Goal: Task Accomplishment & Management: Use online tool/utility

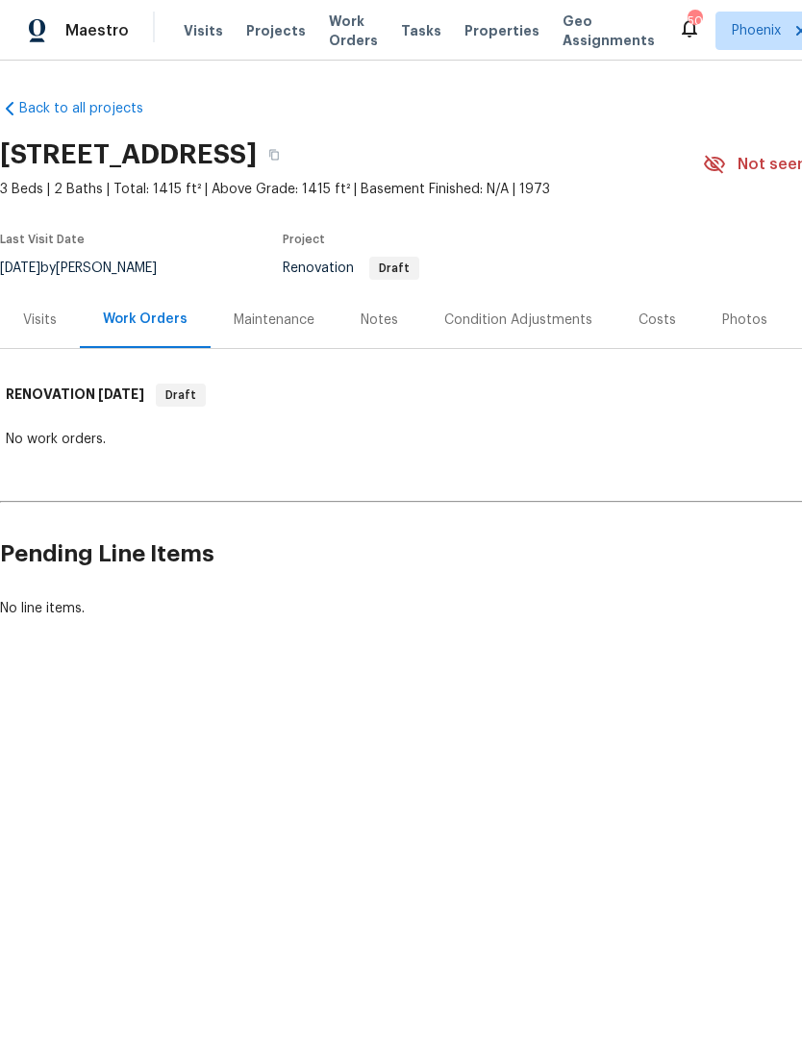
click at [381, 330] on div "Notes" at bounding box center [380, 320] width 38 height 19
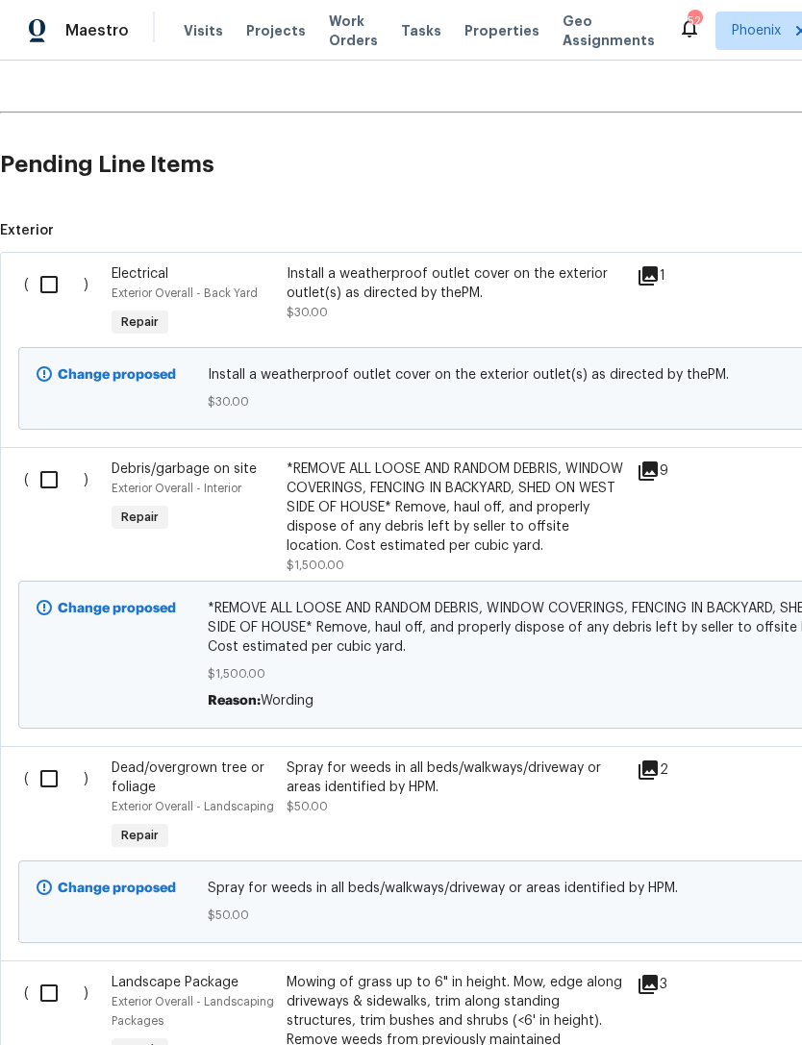
scroll to position [389, 0]
click at [63, 304] on input "checkbox" at bounding box center [56, 284] width 55 height 40
checkbox input "true"
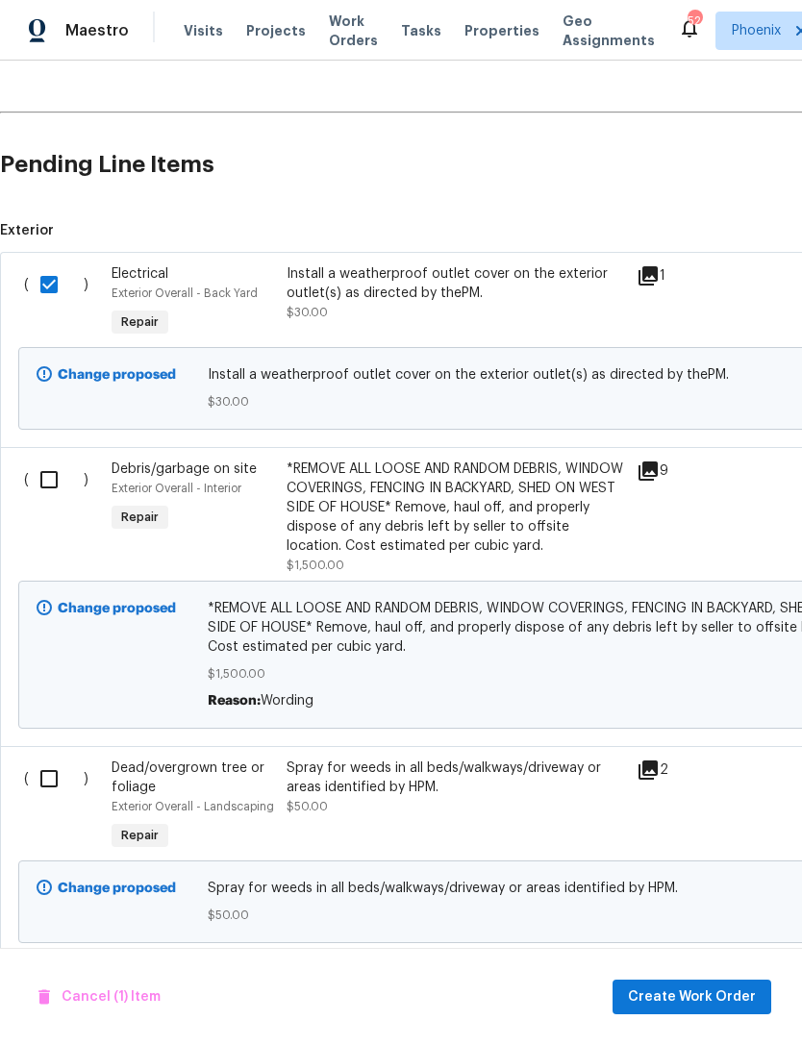
click at [67, 491] on input "checkbox" at bounding box center [56, 480] width 55 height 40
checkbox input "true"
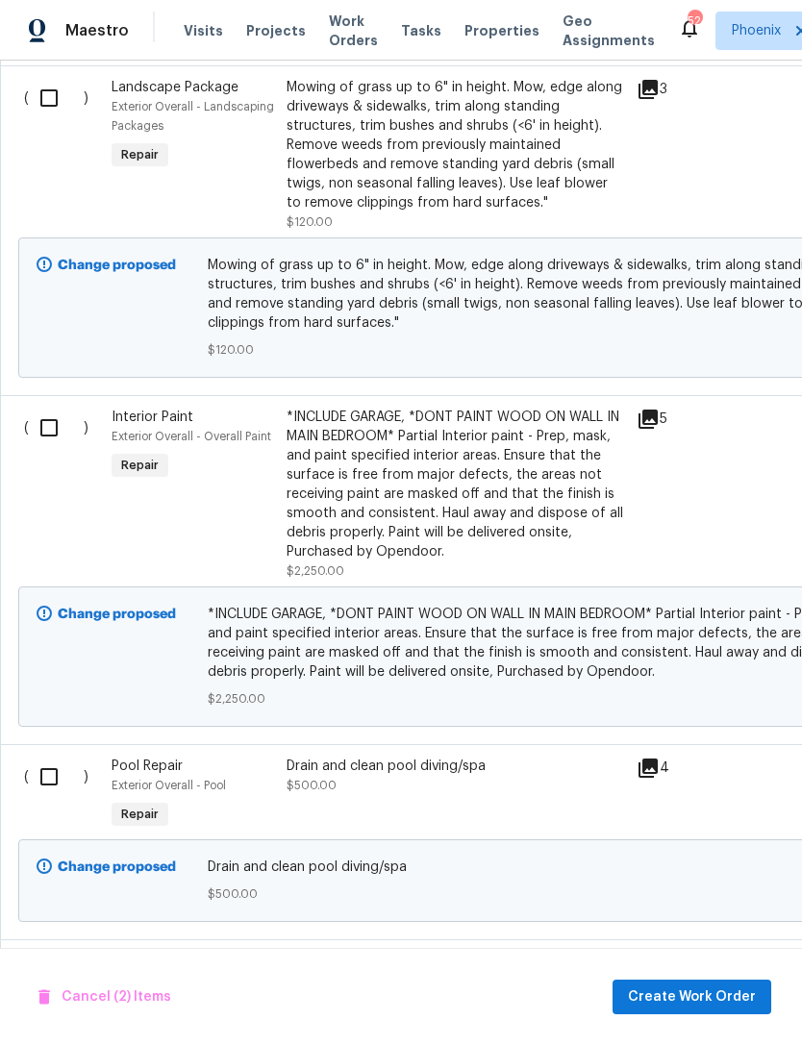
scroll to position [1286, 0]
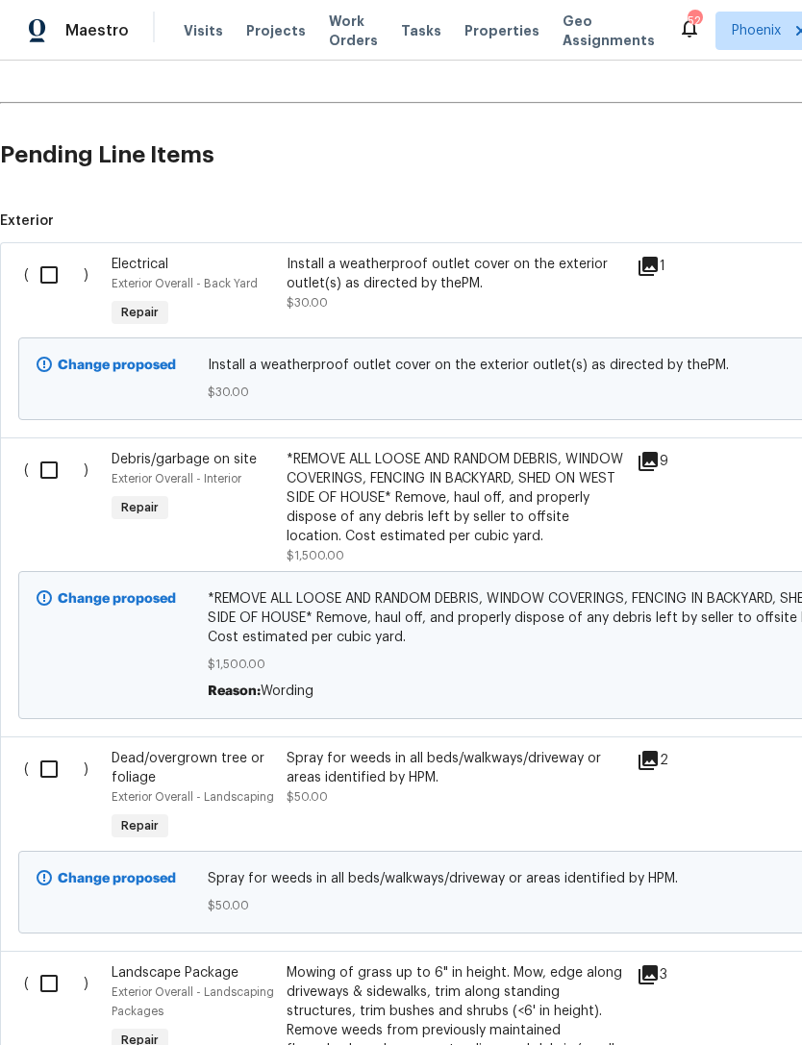
scroll to position [399, 0]
click at [57, 294] on input "checkbox" at bounding box center [56, 275] width 55 height 40
checkbox input "true"
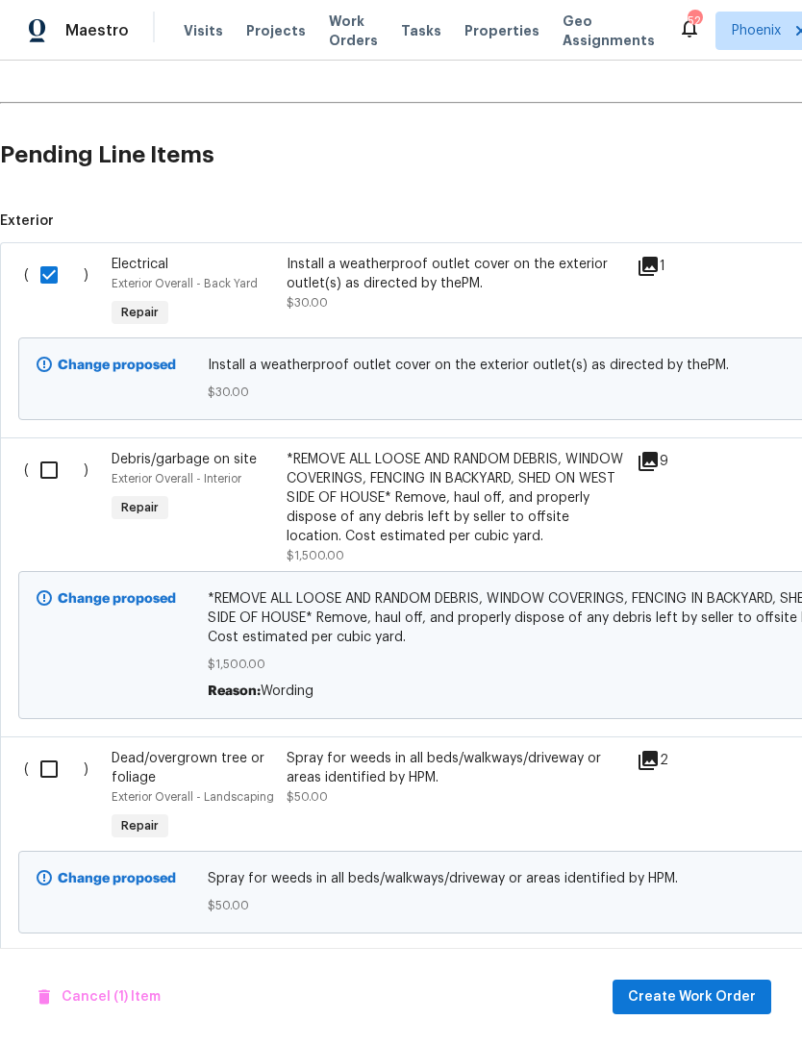
click at [33, 489] on input "checkbox" at bounding box center [56, 470] width 55 height 40
checkbox input "true"
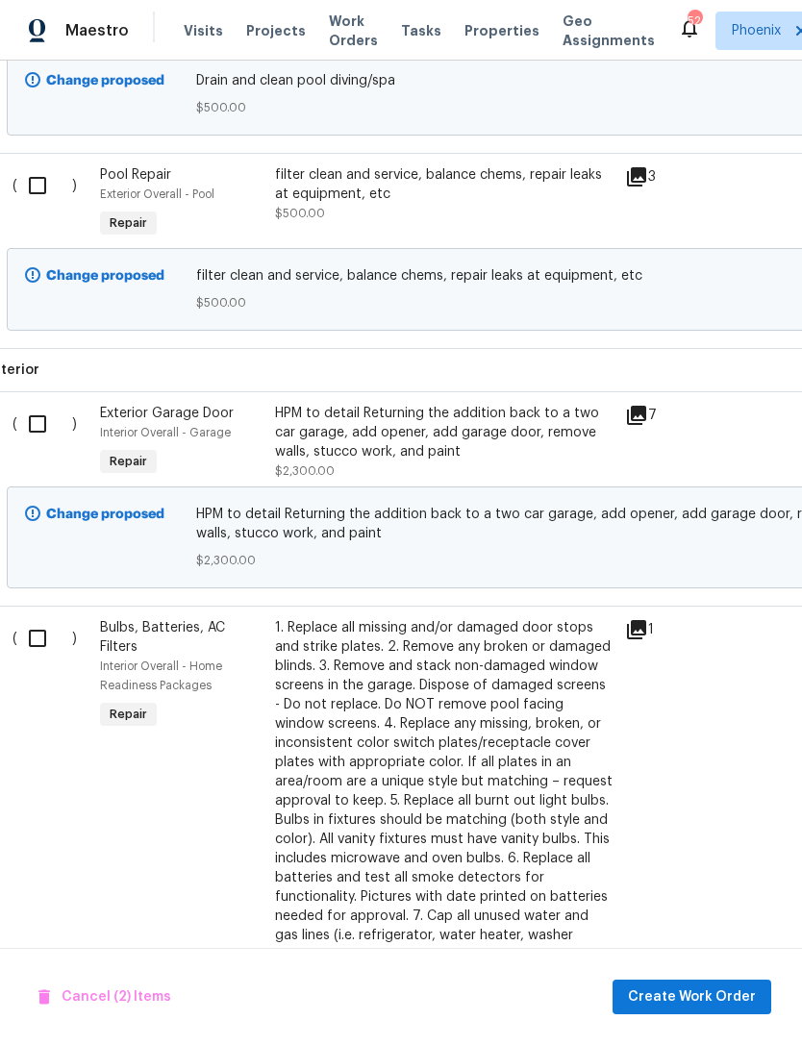
scroll to position [1745, 15]
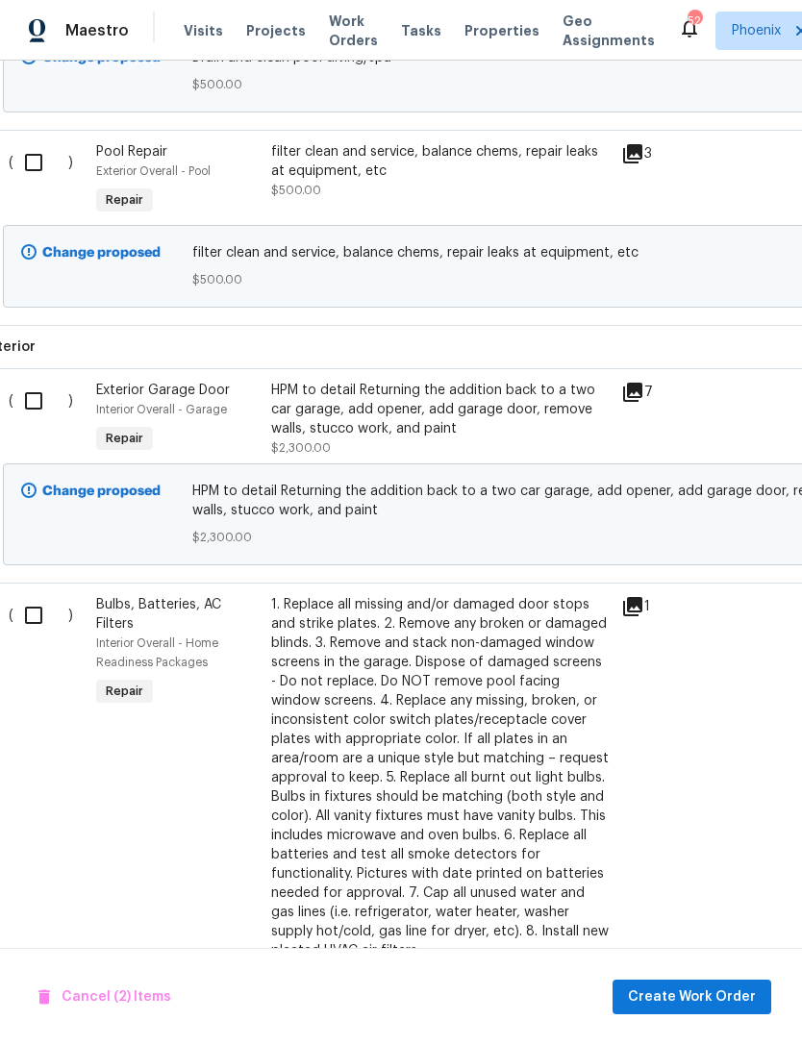
click at [47, 421] on input "checkbox" at bounding box center [40, 401] width 55 height 40
checkbox input "true"
click at [49, 636] on input "checkbox" at bounding box center [40, 615] width 55 height 40
checkbox input "true"
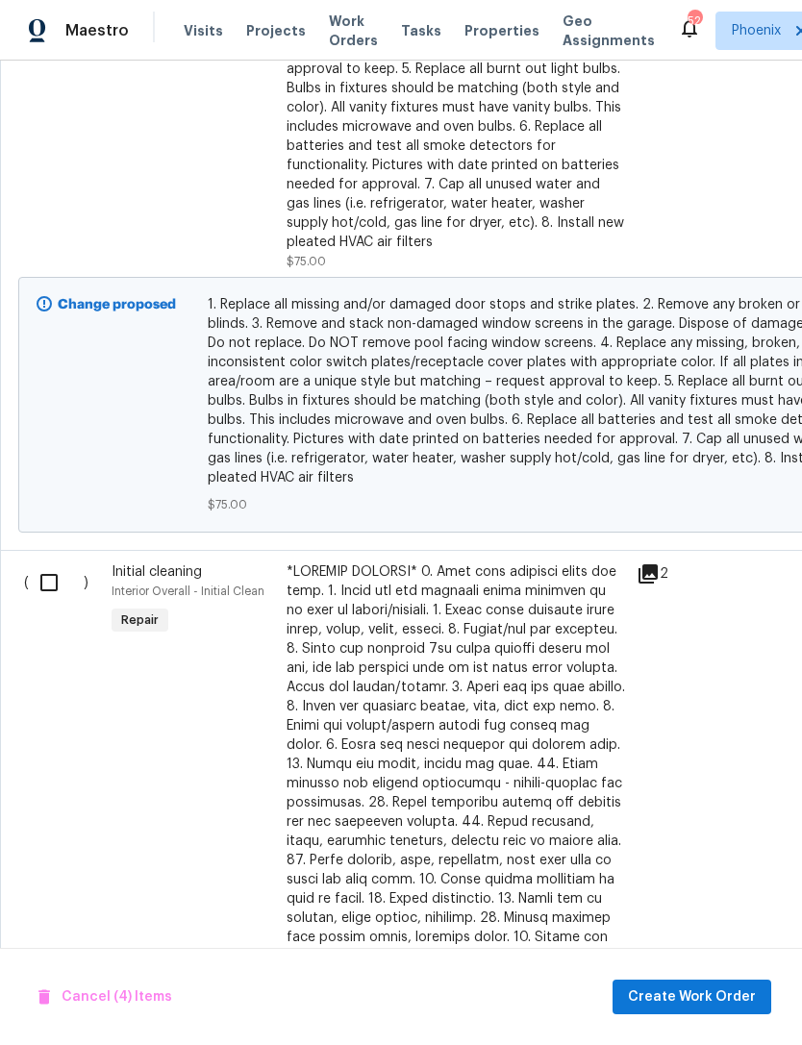
scroll to position [2461, 0]
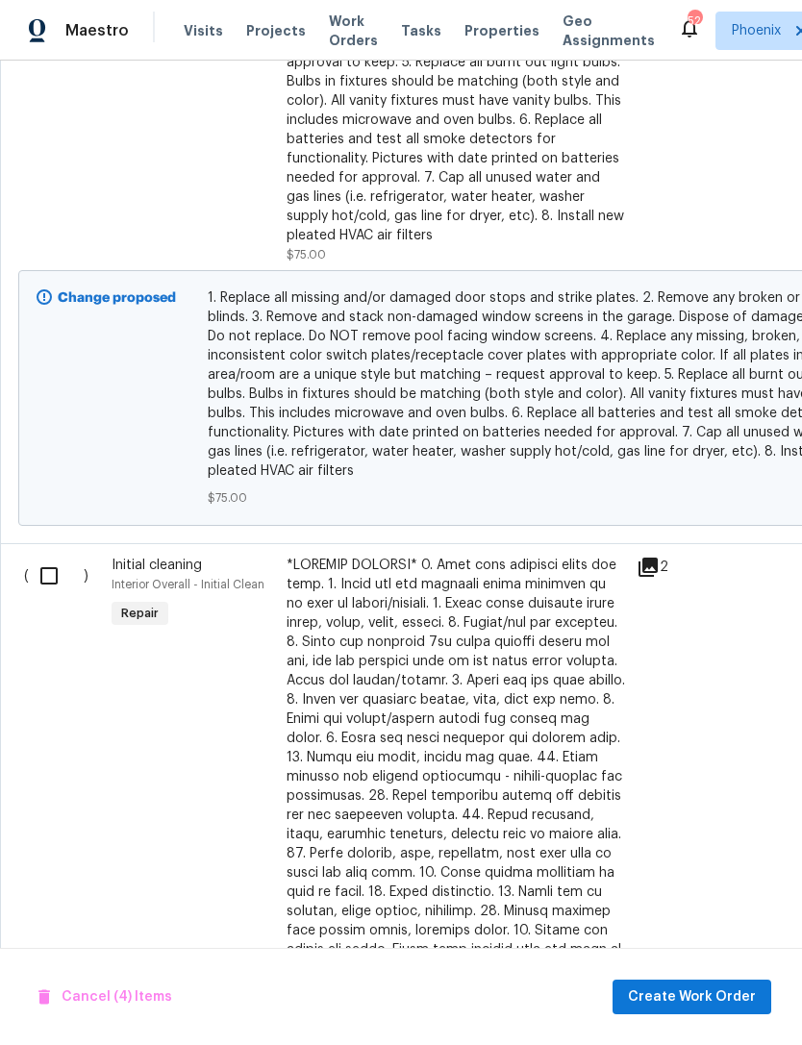
click at [55, 596] on input "checkbox" at bounding box center [56, 576] width 55 height 40
checkbox input "true"
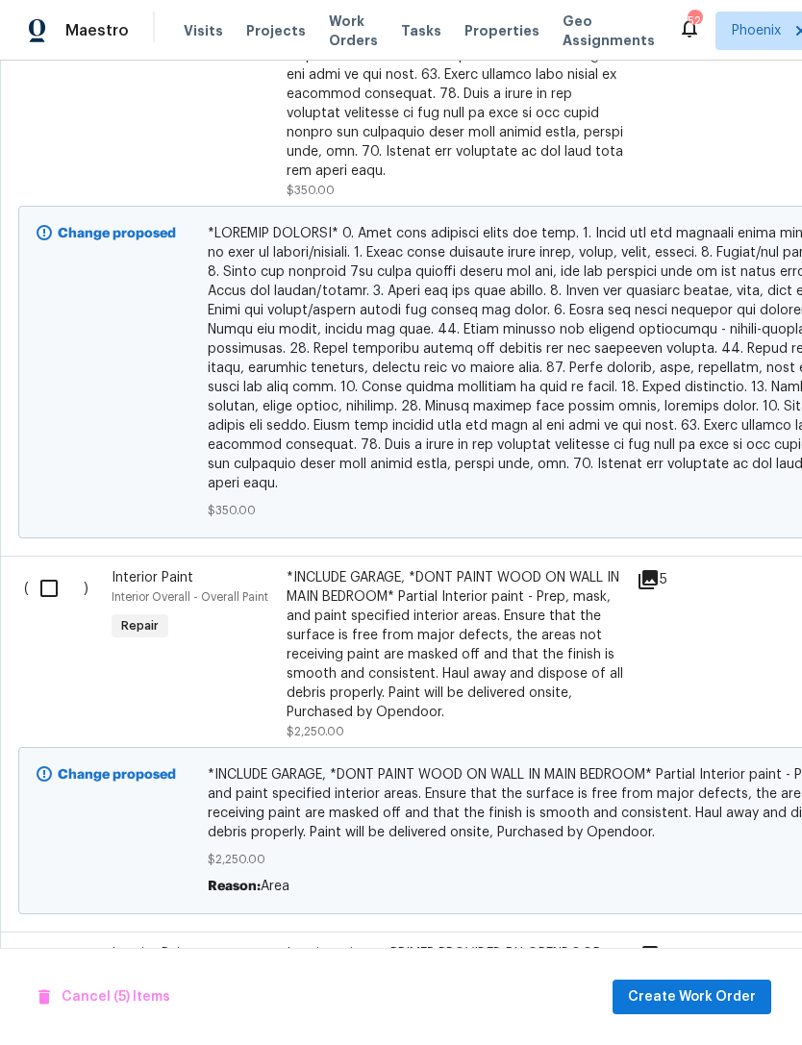
scroll to position [3355, 0]
click at [52, 589] on input "checkbox" at bounding box center [56, 588] width 55 height 40
checkbox input "true"
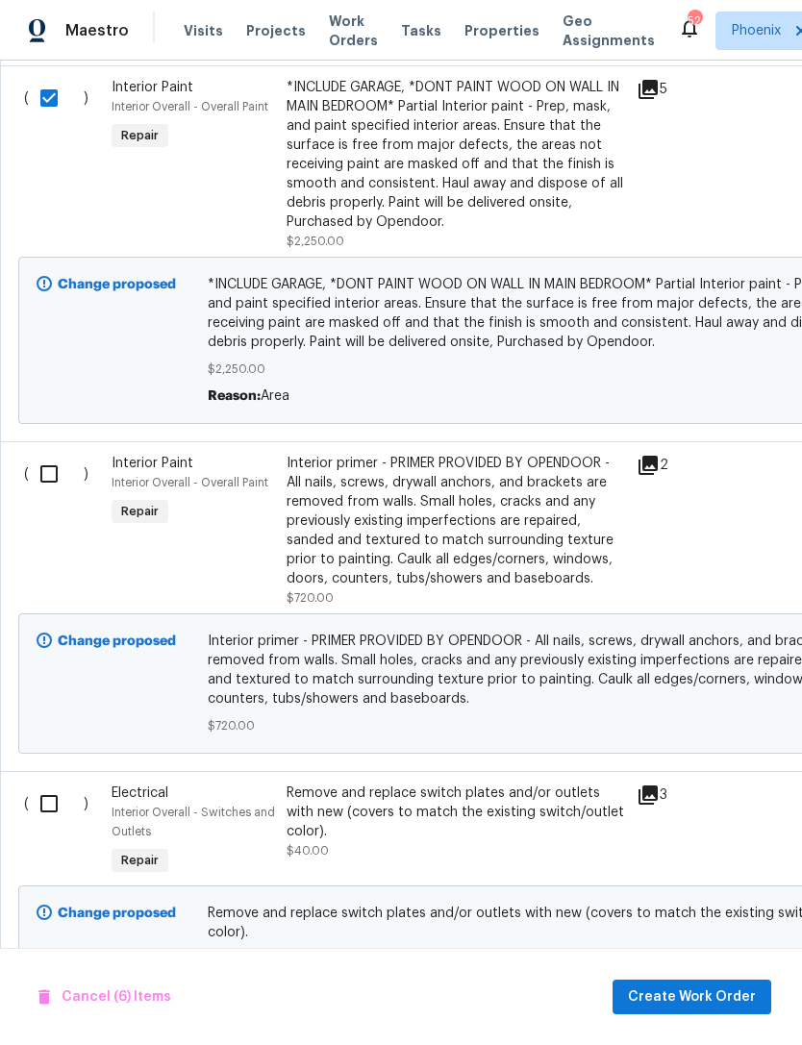
scroll to position [3873, 0]
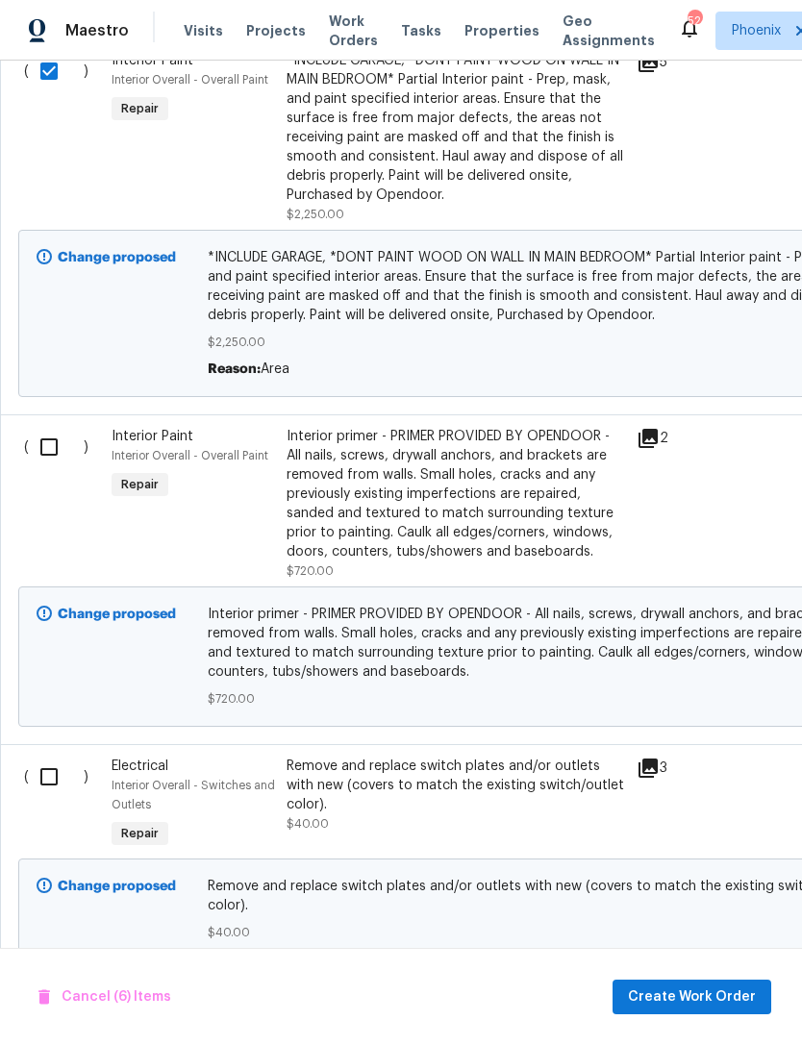
click at [55, 467] on input "checkbox" at bounding box center [56, 447] width 55 height 40
checkbox input "true"
click at [61, 768] on input "checkbox" at bounding box center [56, 777] width 55 height 40
checkbox input "true"
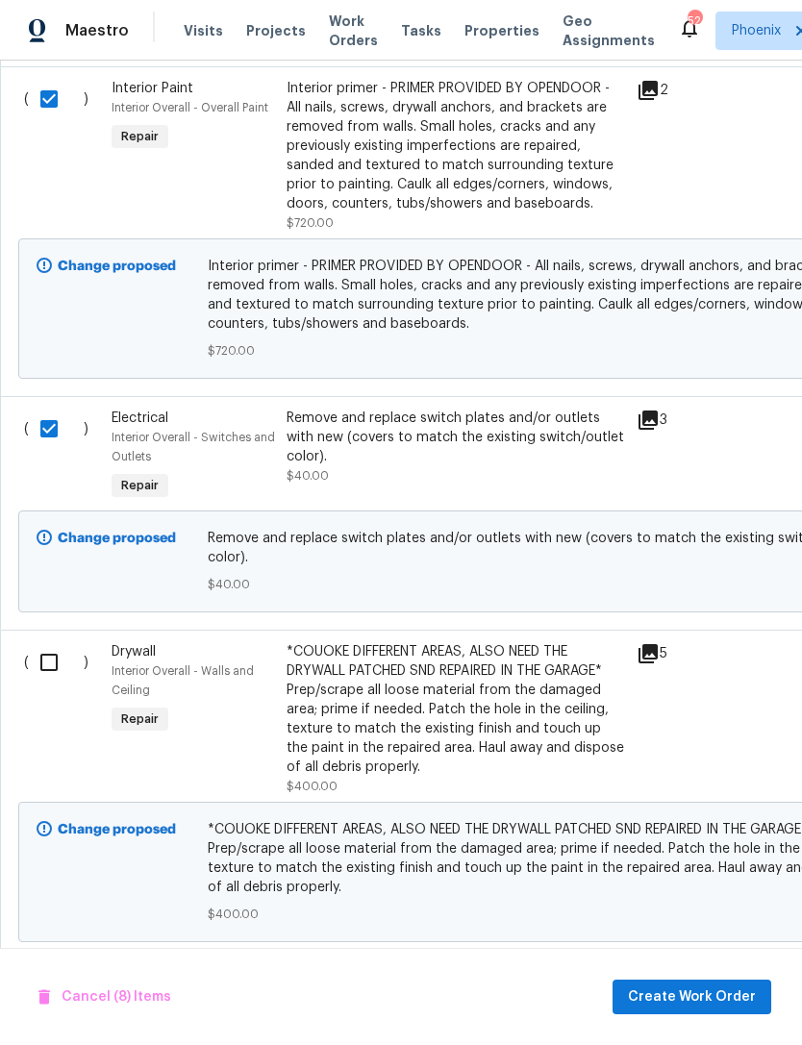
scroll to position [4220, 0]
click at [52, 684] on input "checkbox" at bounding box center [56, 663] width 55 height 40
checkbox input "true"
click at [690, 996] on span "Create Work Order" at bounding box center [692, 998] width 128 height 24
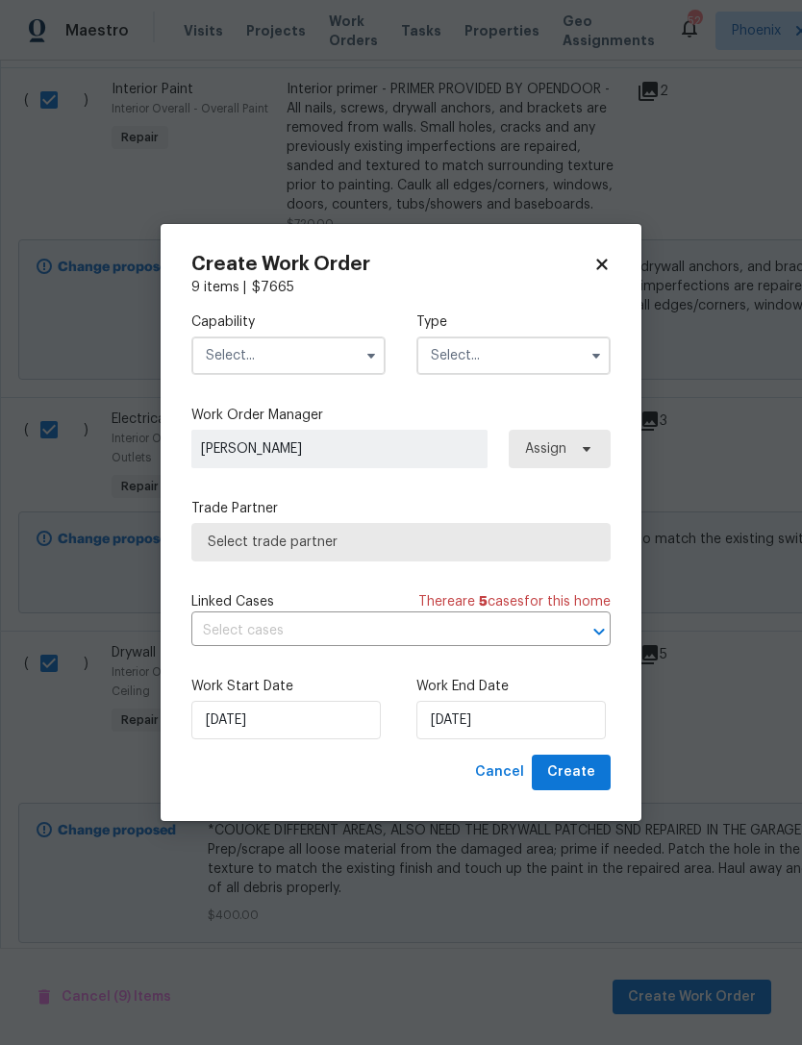
click at [299, 356] on input "text" at bounding box center [288, 356] width 194 height 38
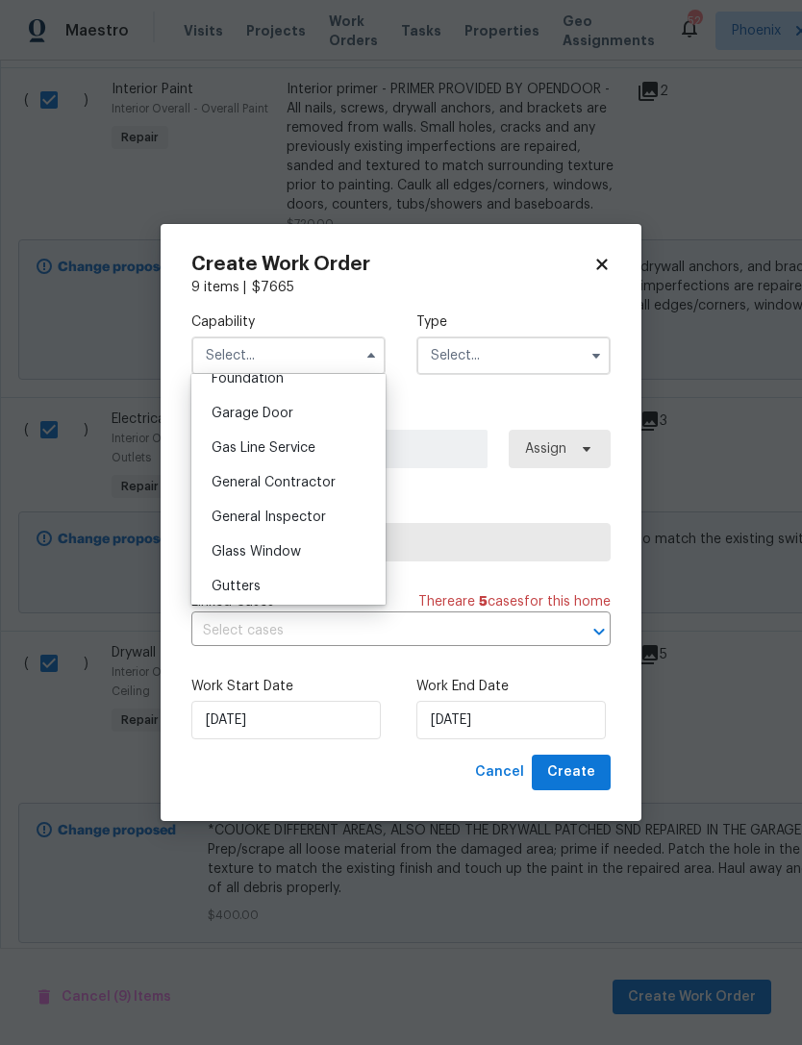
scroll to position [834, 0]
click at [289, 486] on span "General Contractor" at bounding box center [274, 481] width 124 height 13
type input "General Contractor"
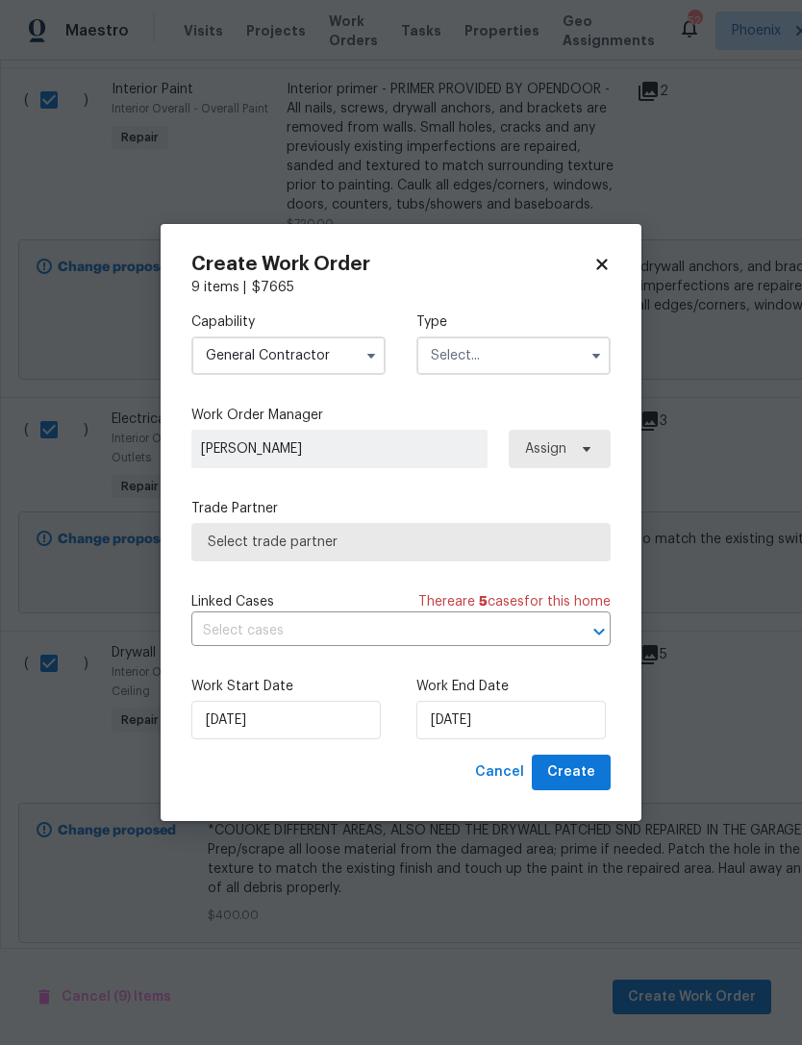
click at [539, 362] on input "text" at bounding box center [513, 356] width 194 height 38
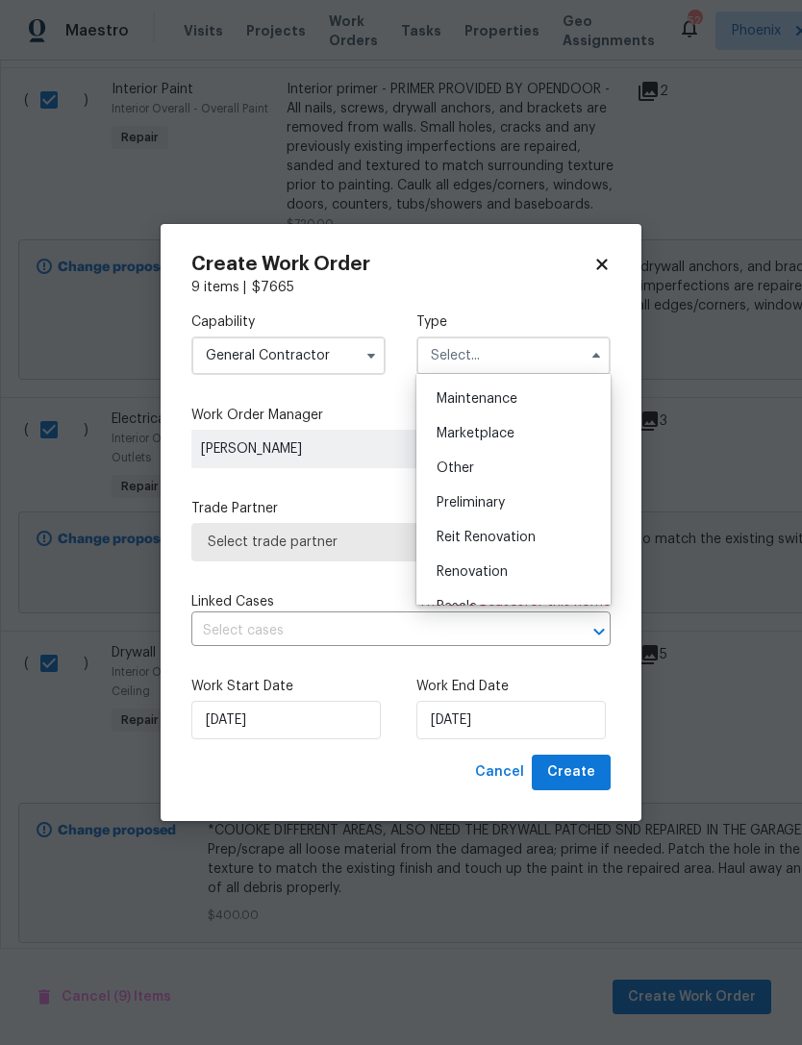
scroll to position [364, 0]
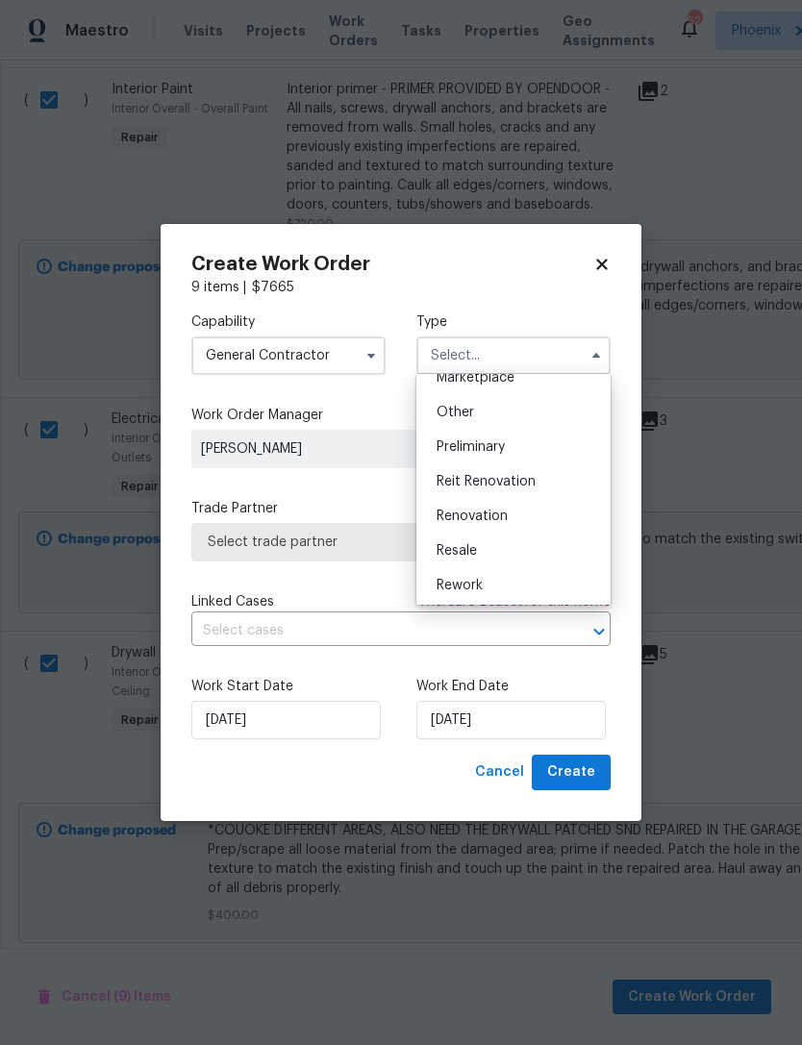
click at [491, 512] on span "Renovation" at bounding box center [472, 516] width 71 height 13
type input "Renovation"
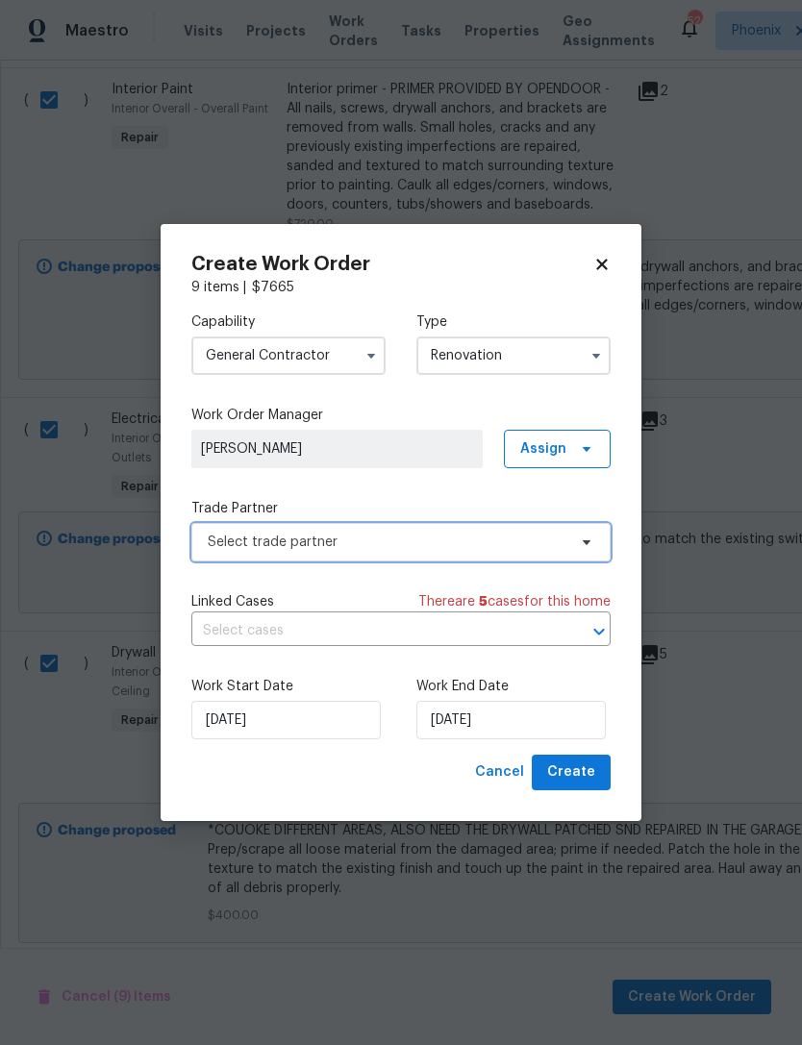
click at [431, 541] on span "Select trade partner" at bounding box center [387, 542] width 359 height 19
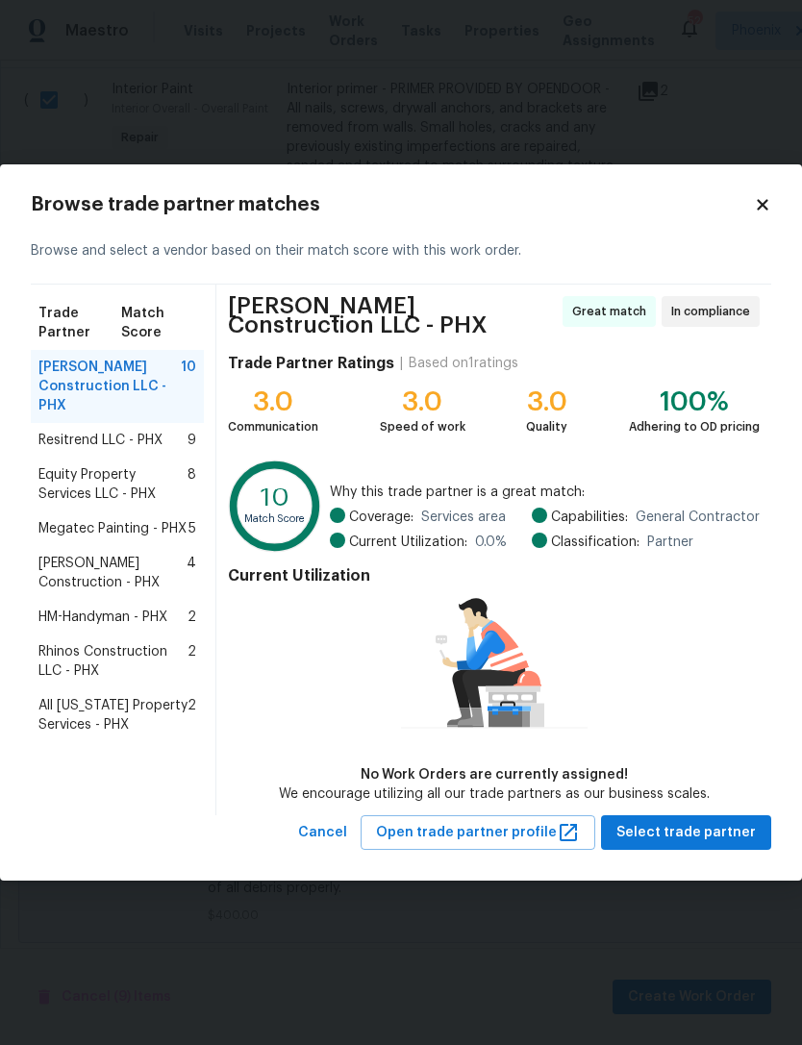
click at [108, 495] on span "Equity Property Services LLC - PHX" at bounding box center [112, 484] width 149 height 38
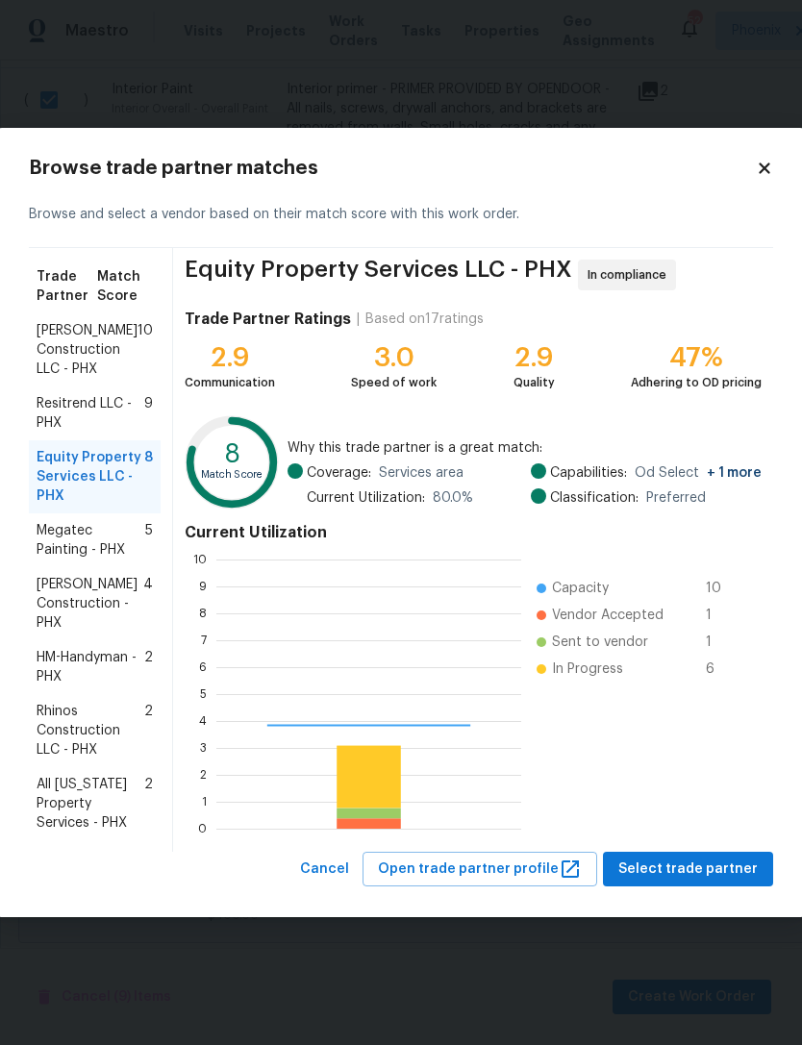
scroll to position [269, 305]
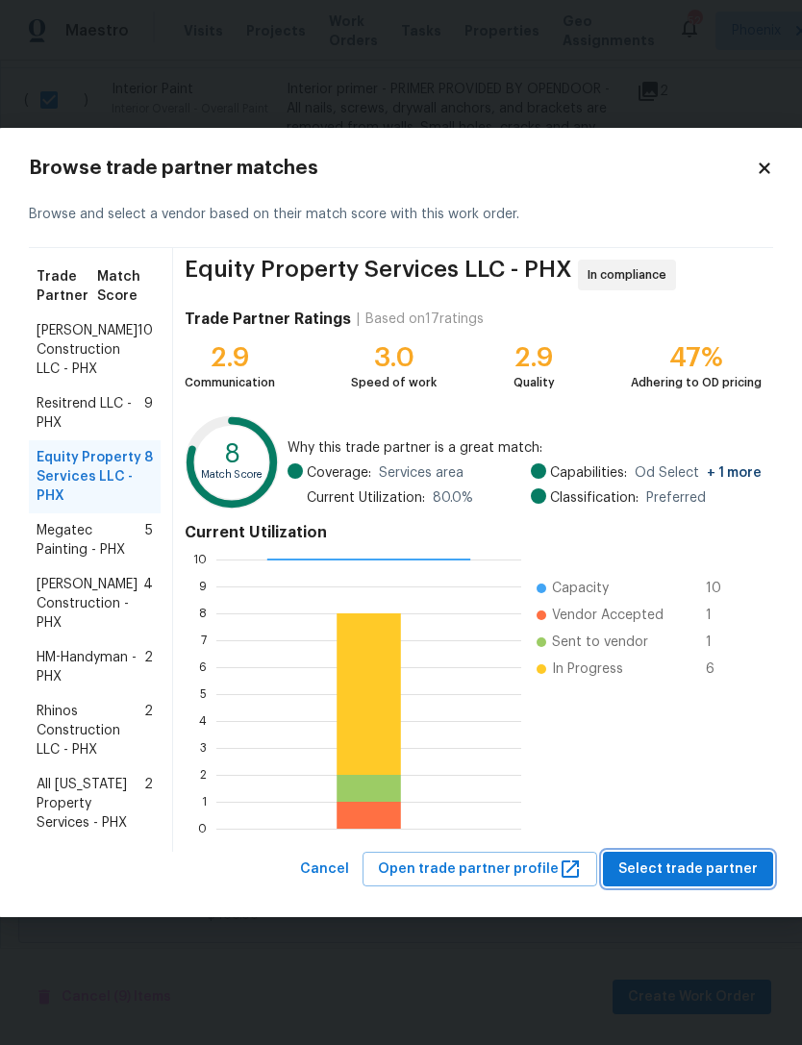
click at [690, 884] on button "Select trade partner" at bounding box center [688, 870] width 170 height 36
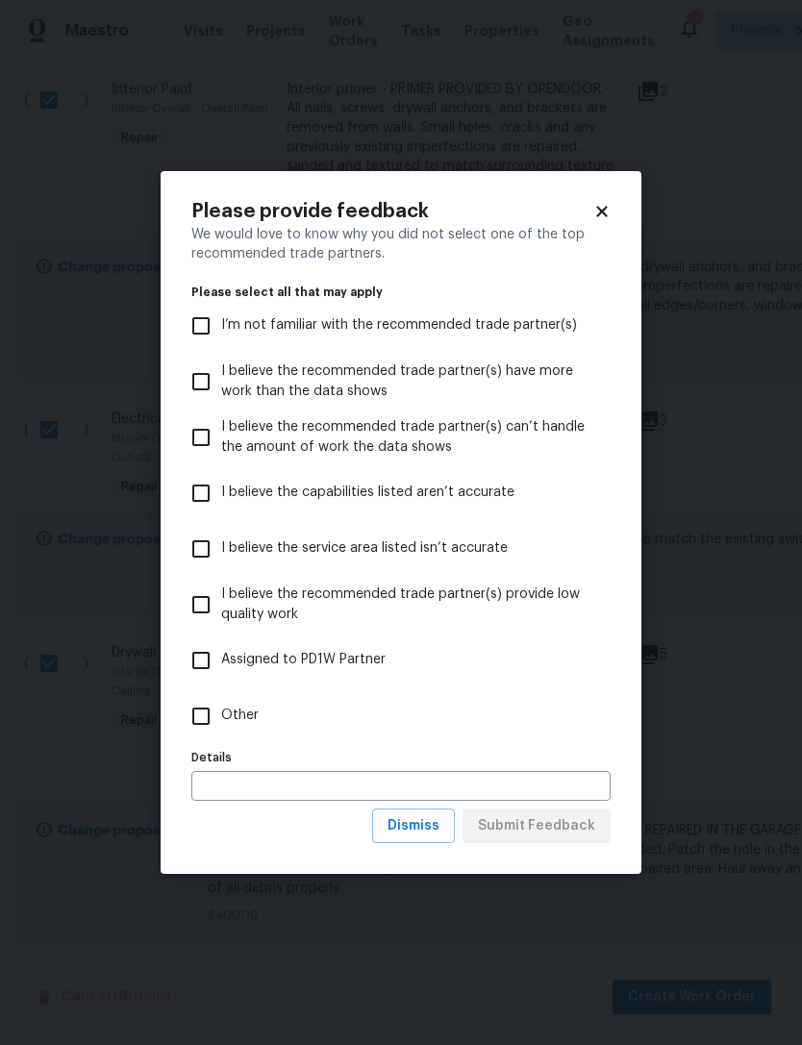
click at [209, 668] on input "Assigned to PD1W Partner" at bounding box center [201, 660] width 40 height 40
checkbox input "true"
click at [559, 826] on span "Submit Feedback" at bounding box center [536, 827] width 117 height 24
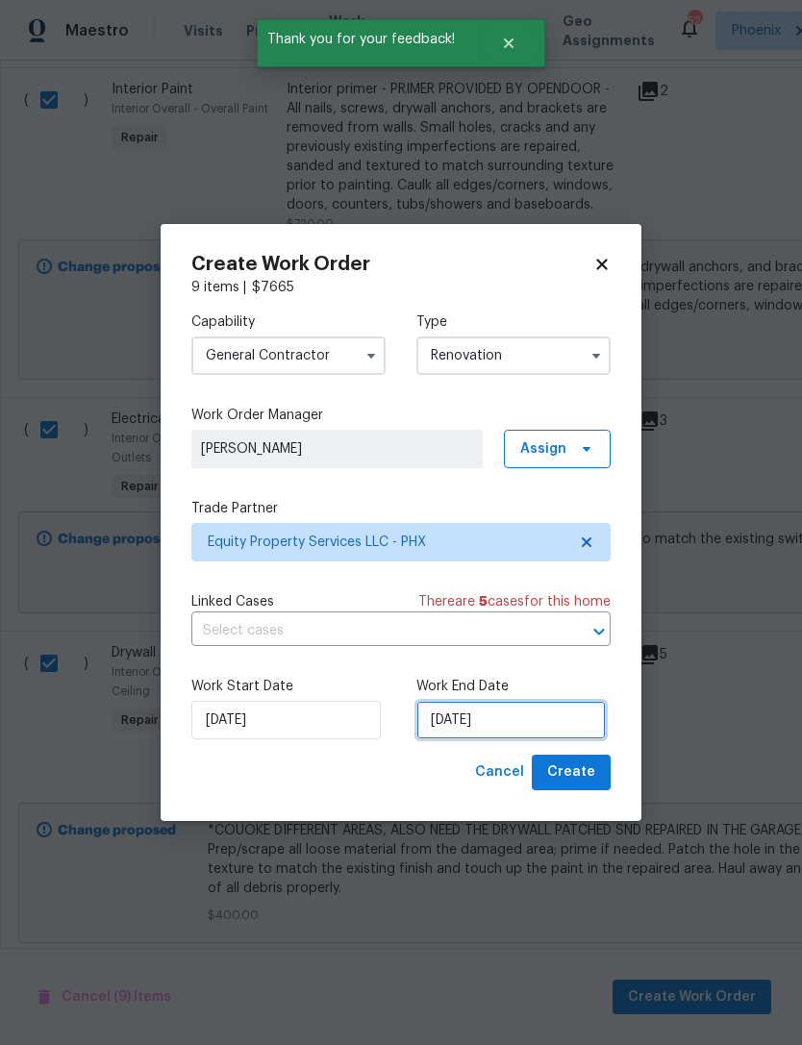
click at [537, 732] on input "[DATE]" at bounding box center [510, 720] width 189 height 38
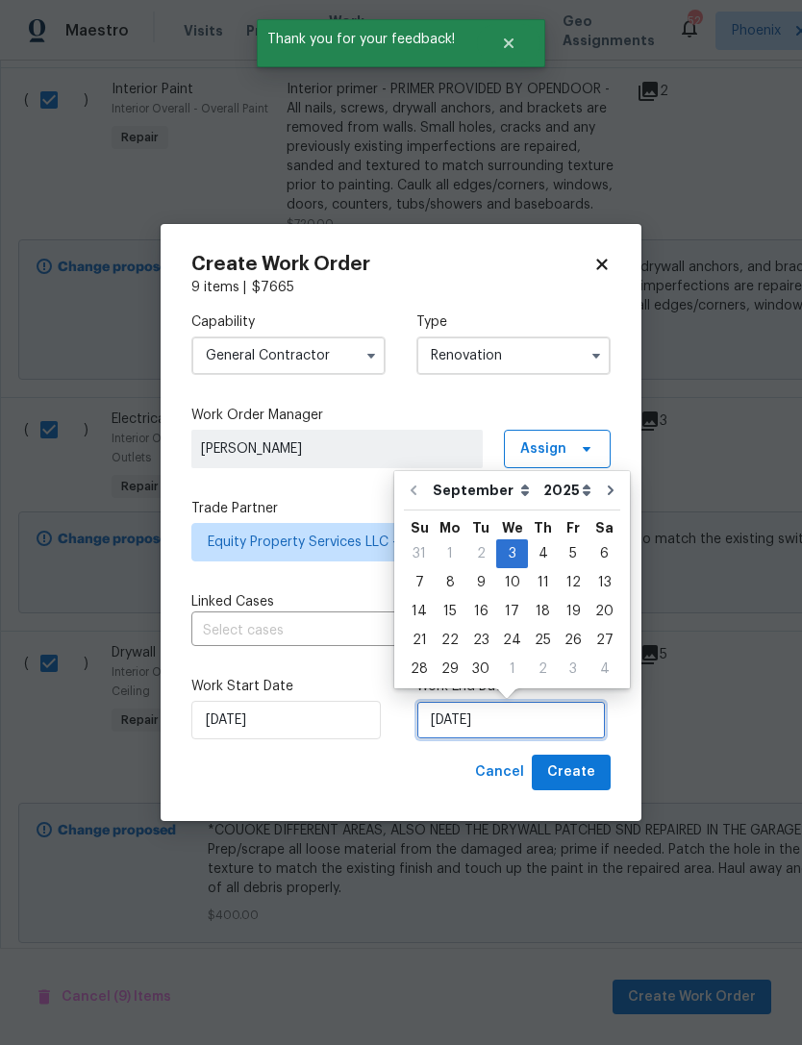
scroll to position [36, 0]
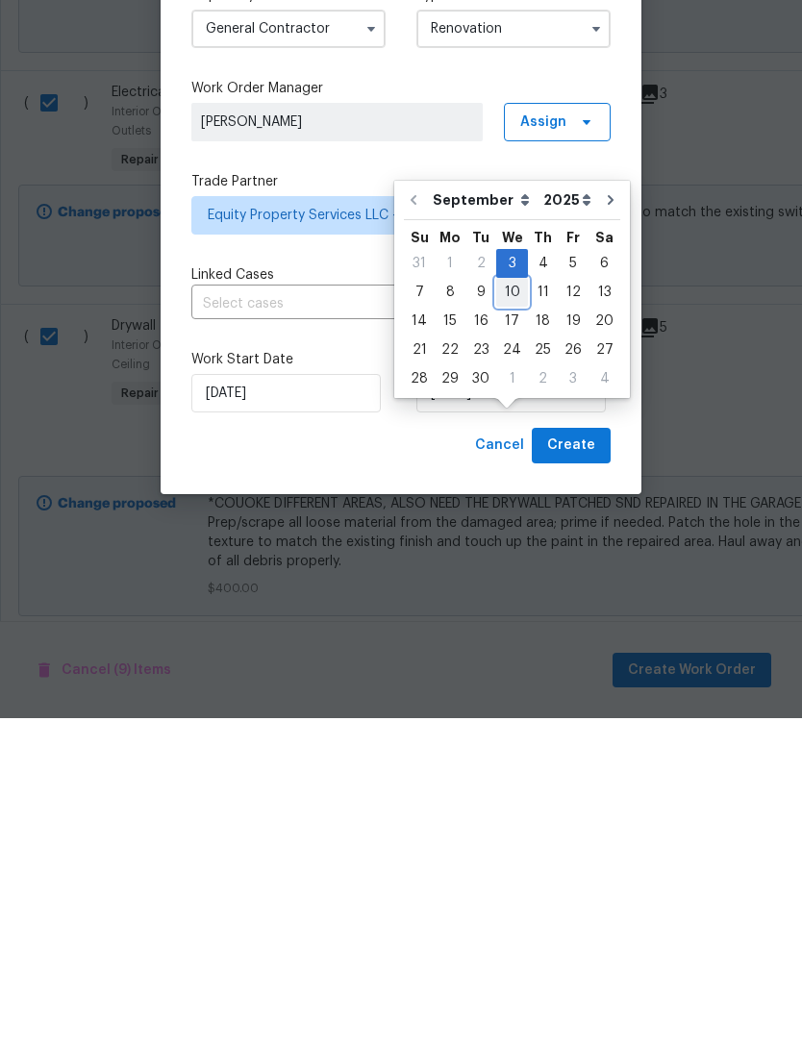
click at [499, 606] on div "10" at bounding box center [512, 619] width 32 height 27
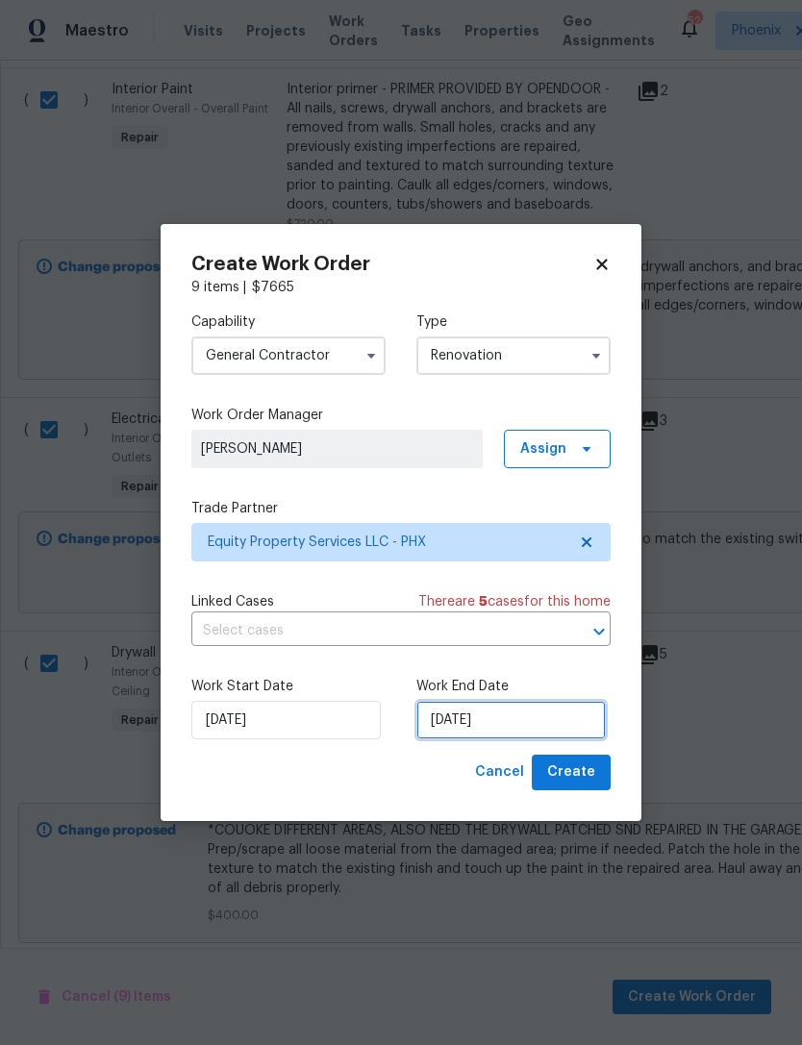
click at [541, 716] on input "[DATE]" at bounding box center [510, 720] width 189 height 38
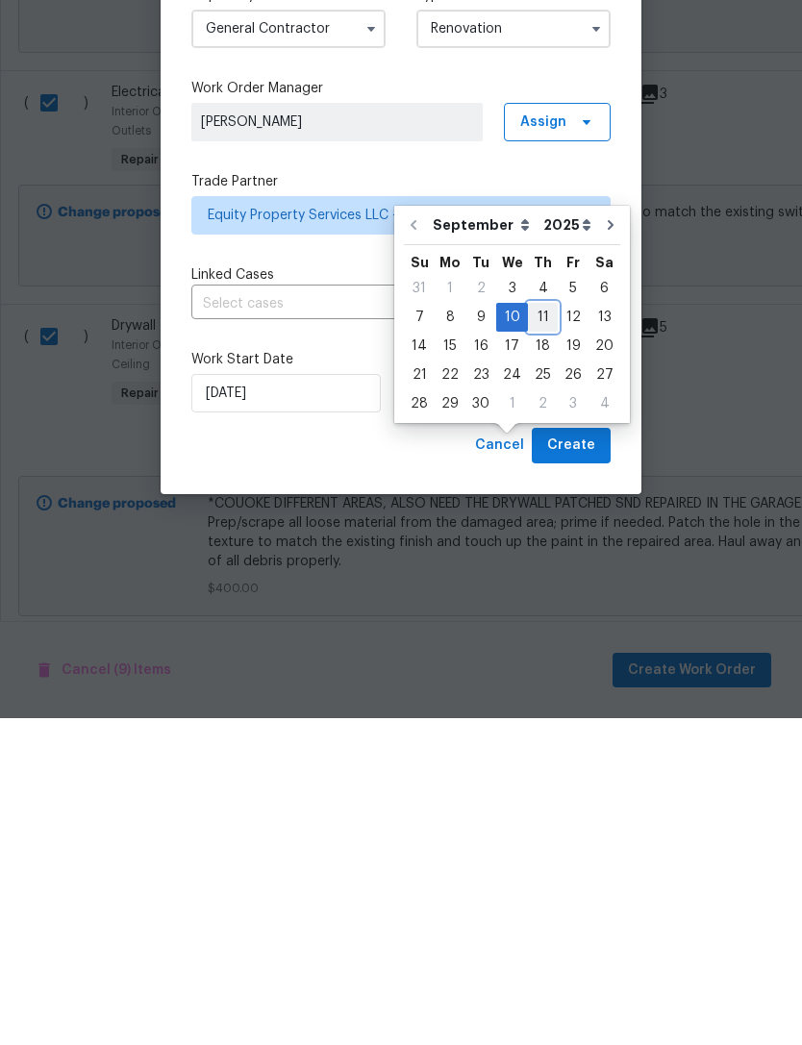
click at [533, 631] on div "11" at bounding box center [543, 644] width 30 height 27
type input "[DATE]"
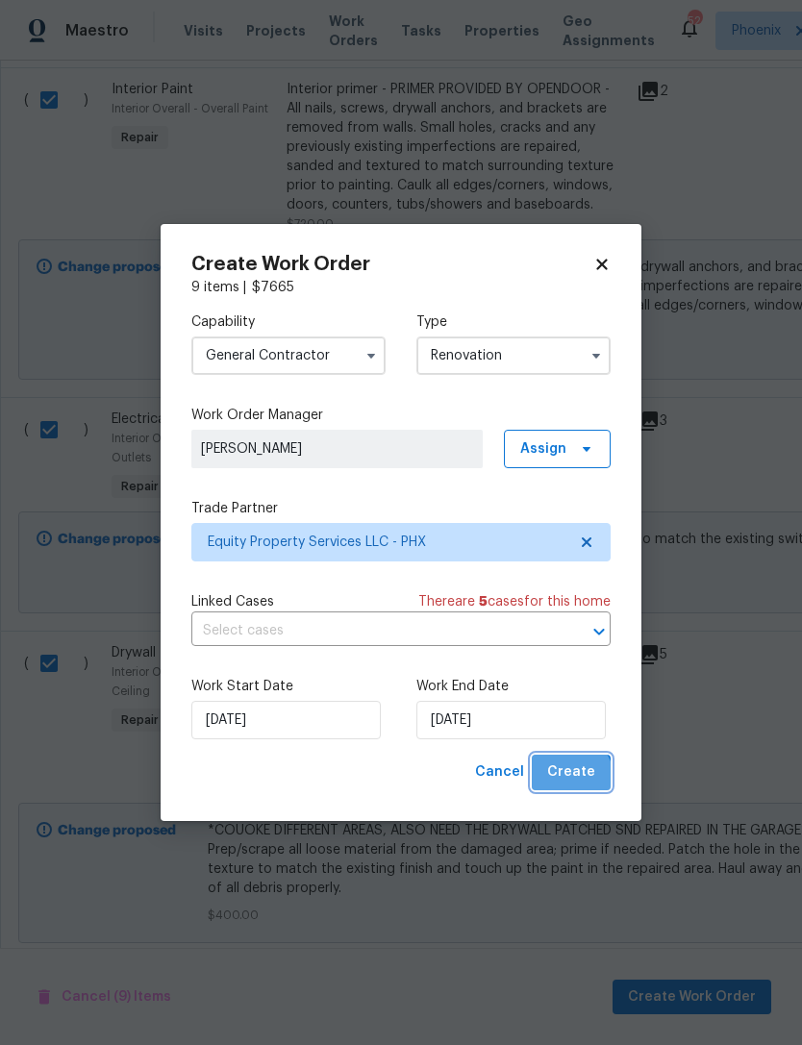
click at [573, 779] on span "Create" at bounding box center [571, 773] width 48 height 24
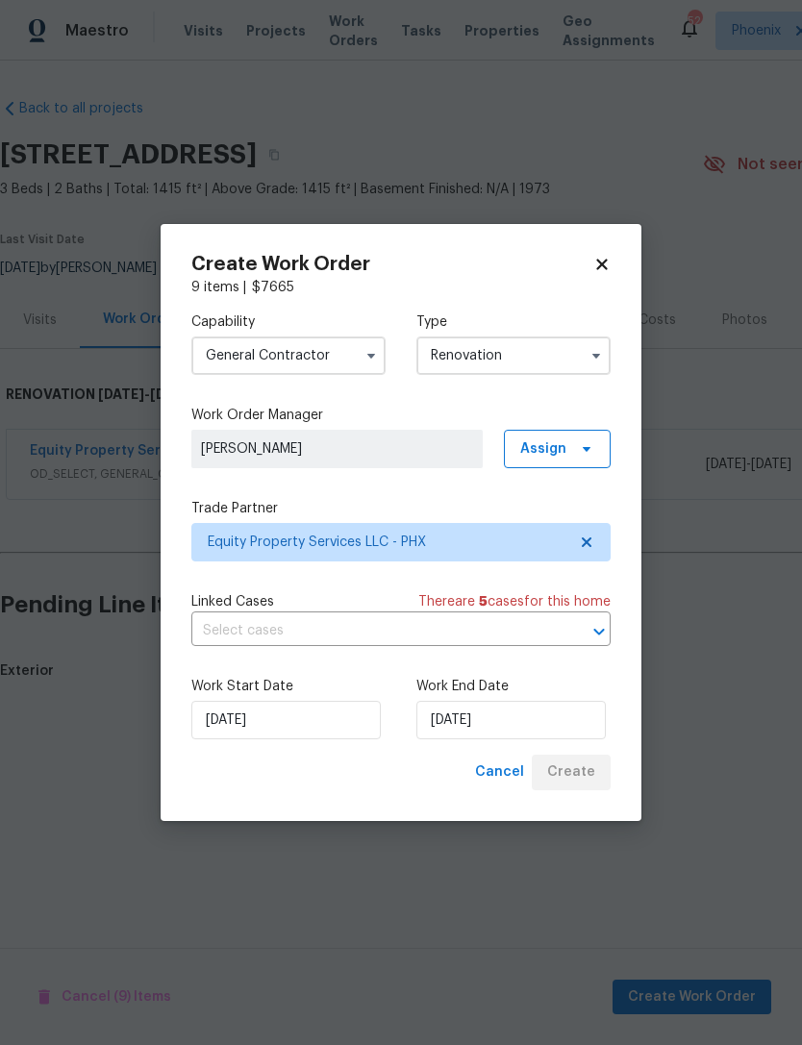
scroll to position [0, 0]
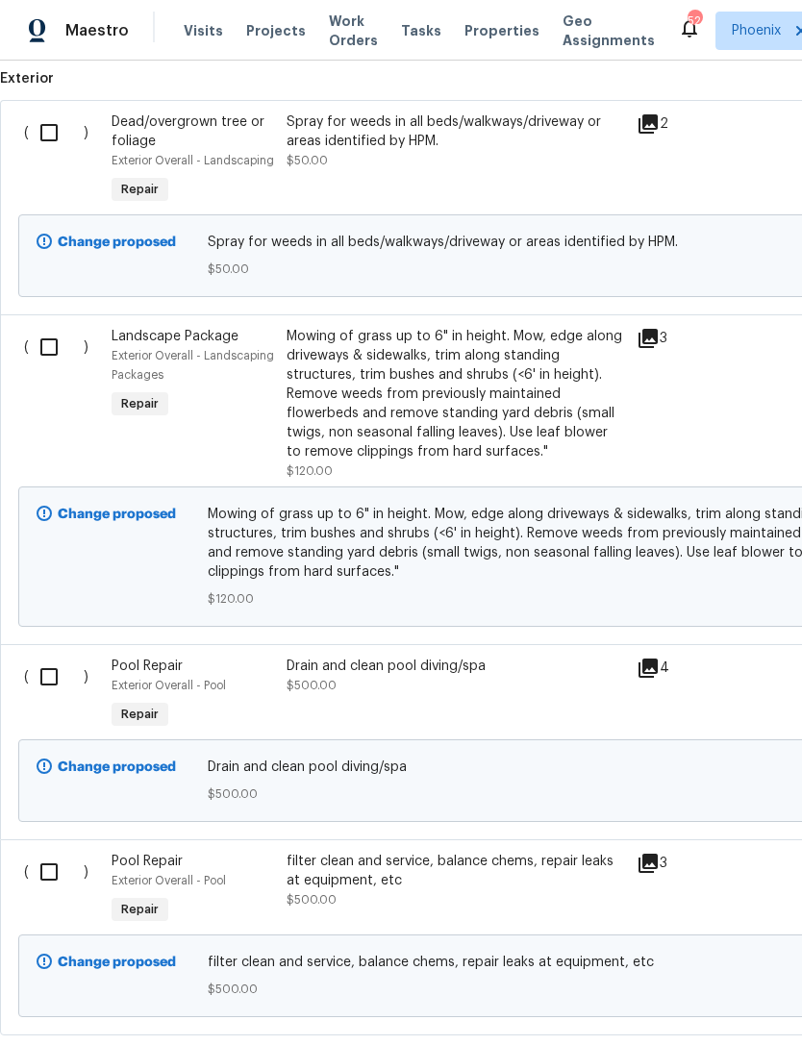
scroll to position [592, 0]
click at [57, 143] on input "checkbox" at bounding box center [56, 133] width 55 height 40
checkbox input "true"
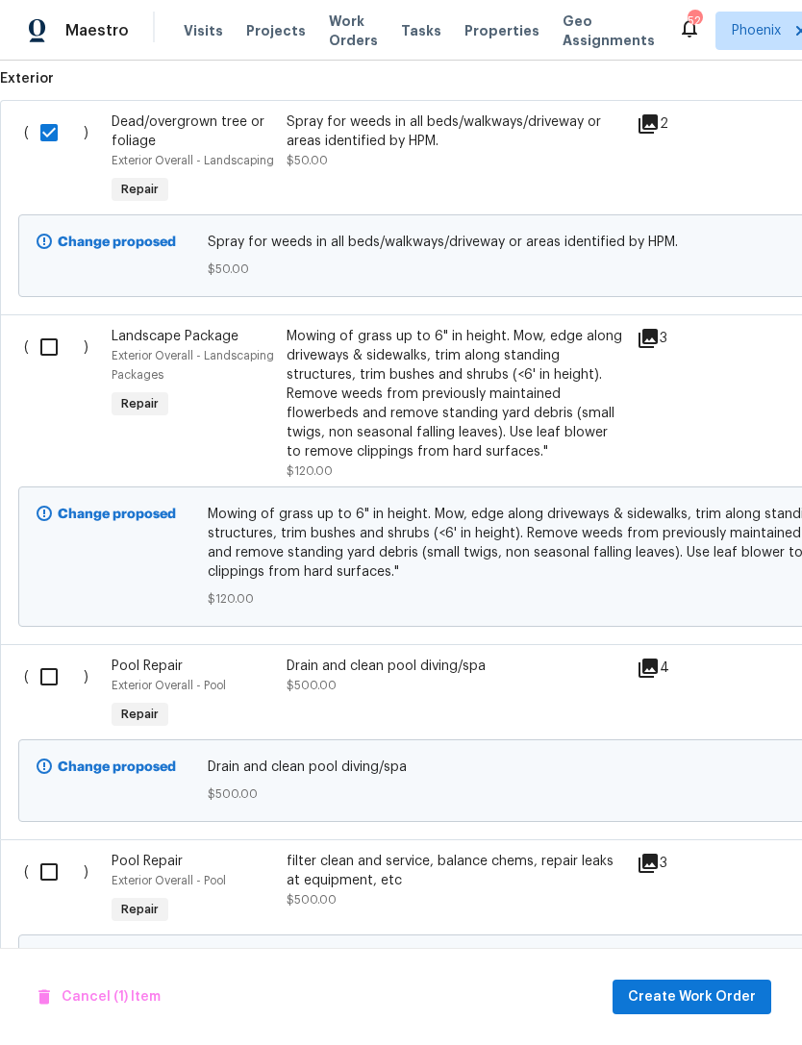
click at [50, 366] on input "checkbox" at bounding box center [56, 347] width 55 height 40
checkbox input "true"
click at [665, 1002] on span "Create Work Order" at bounding box center [692, 998] width 128 height 24
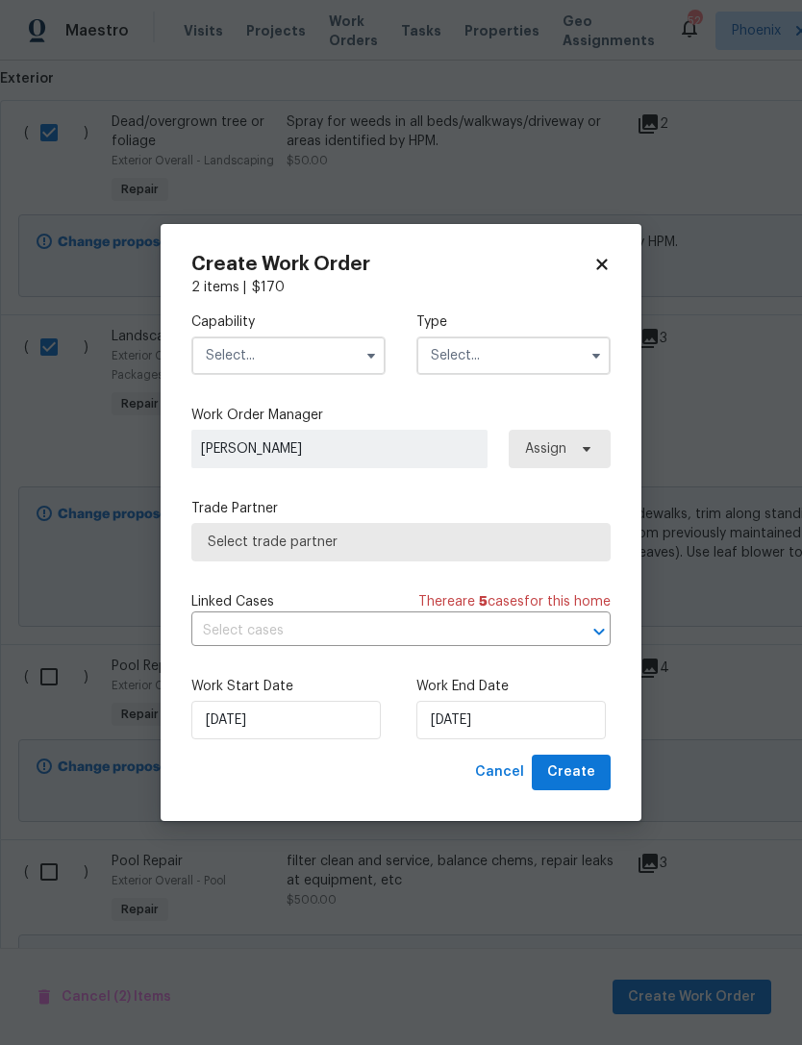
click at [314, 339] on input "text" at bounding box center [288, 356] width 194 height 38
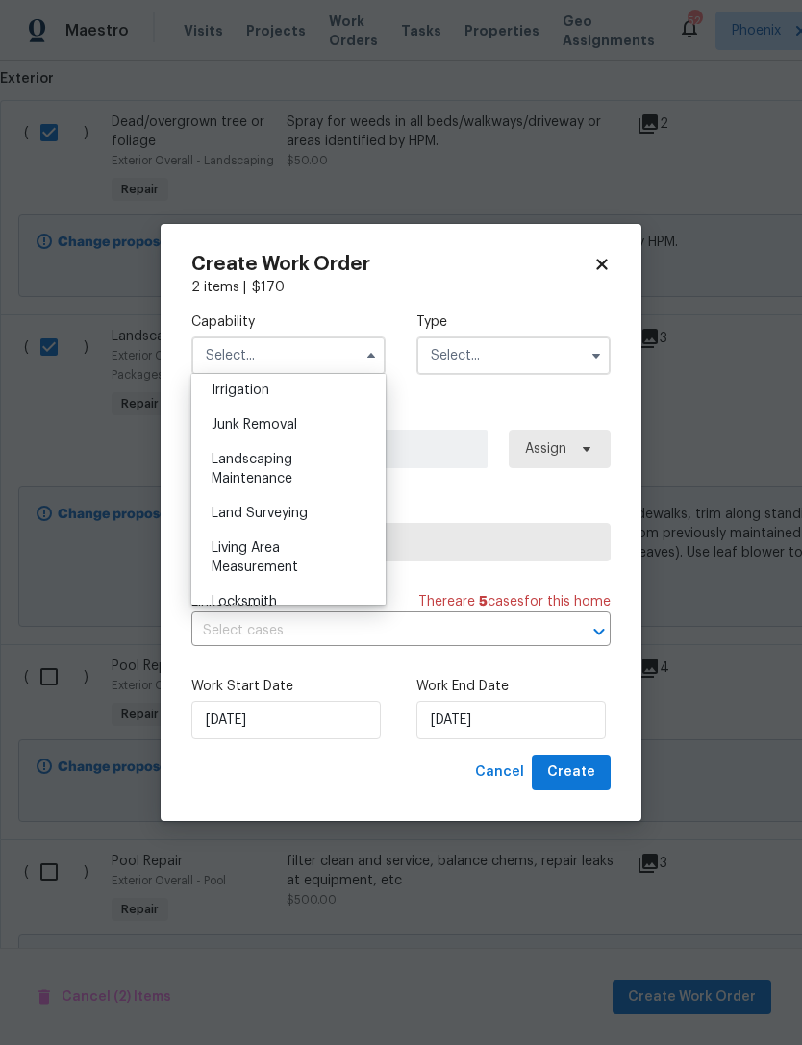
scroll to position [1194, 0]
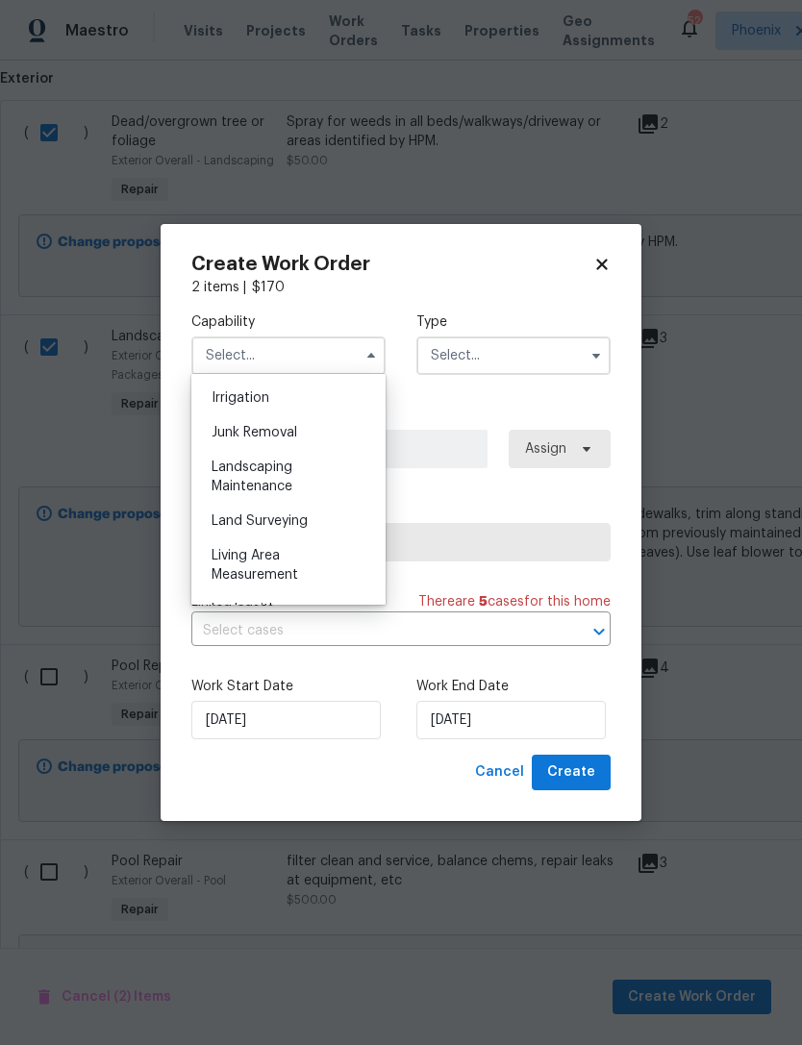
click at [279, 473] on span "Landscaping Maintenance" at bounding box center [252, 477] width 81 height 33
type input "Landscaping Maintenance"
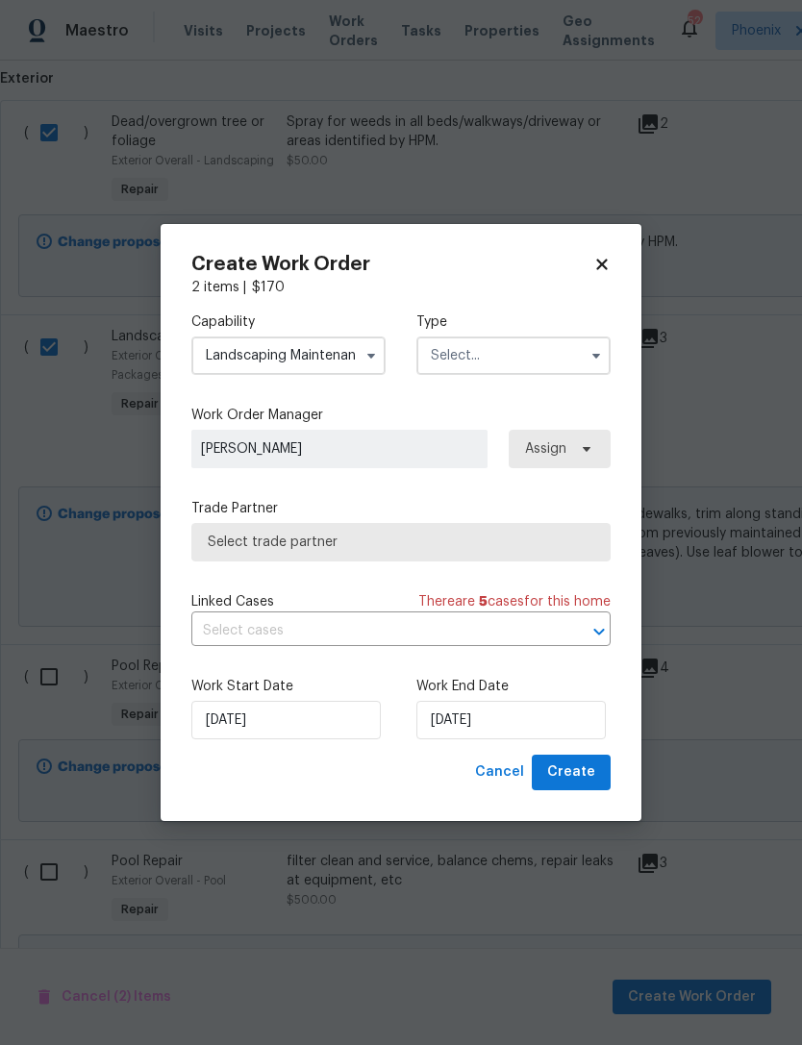
click at [564, 360] on input "text" at bounding box center [513, 356] width 194 height 38
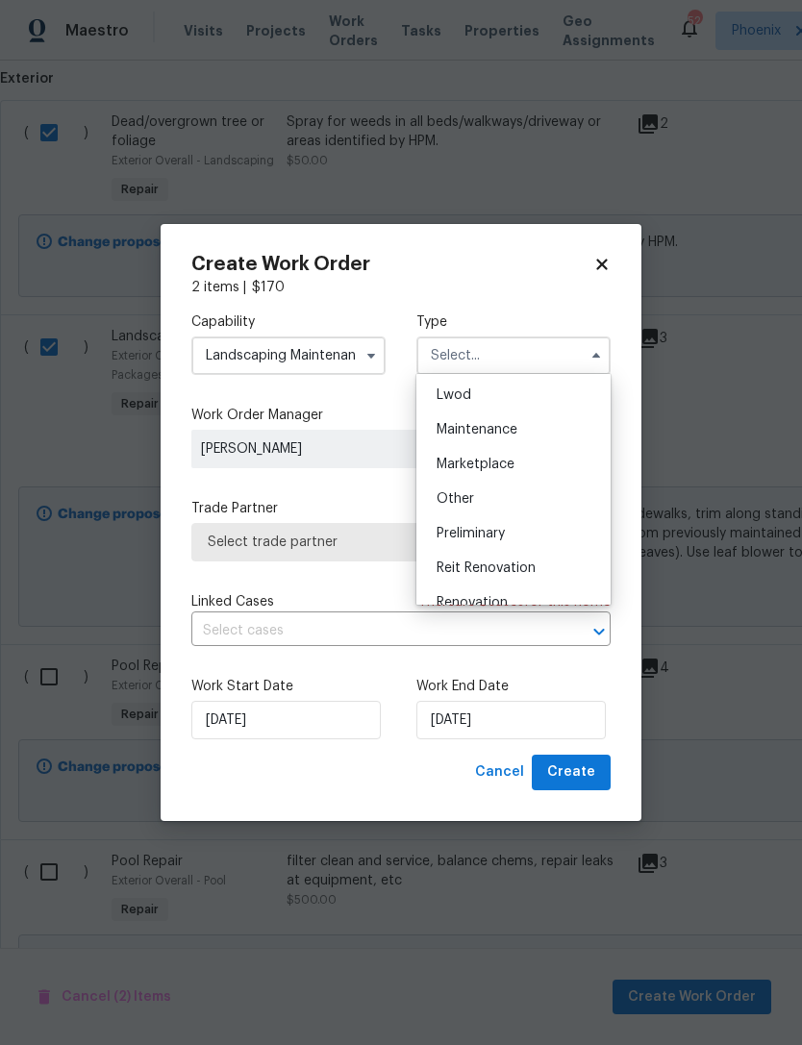
scroll to position [294, 0]
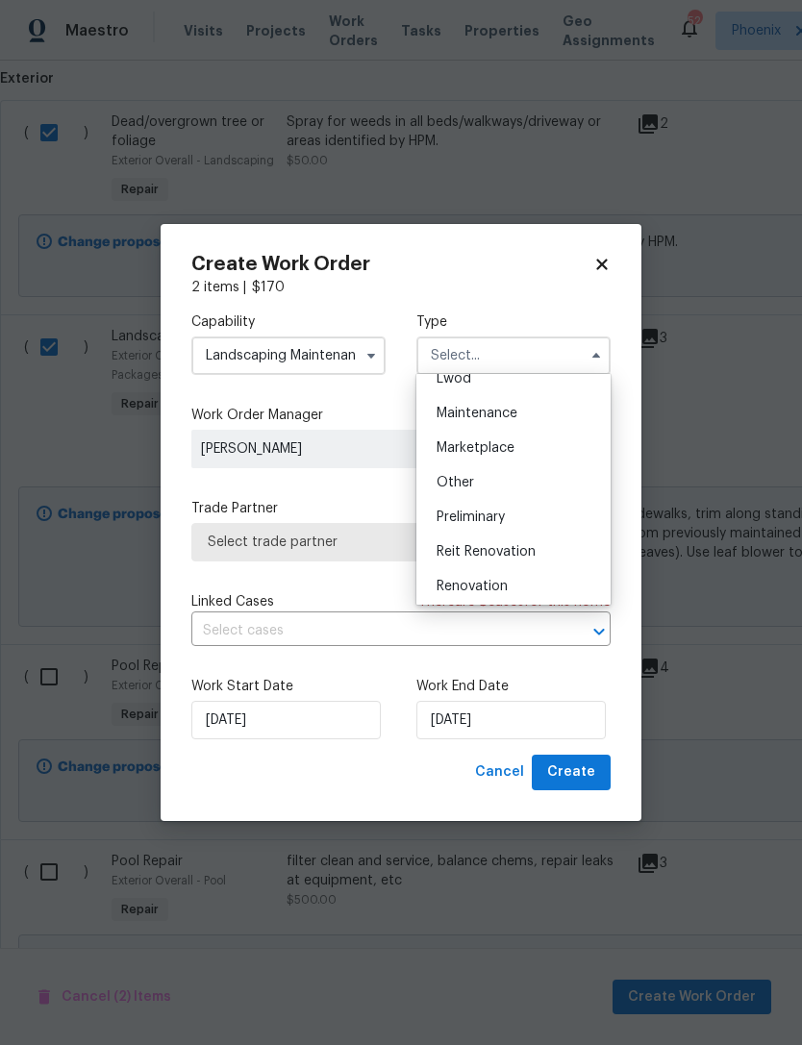
click at [490, 585] on span "Renovation" at bounding box center [472, 586] width 71 height 13
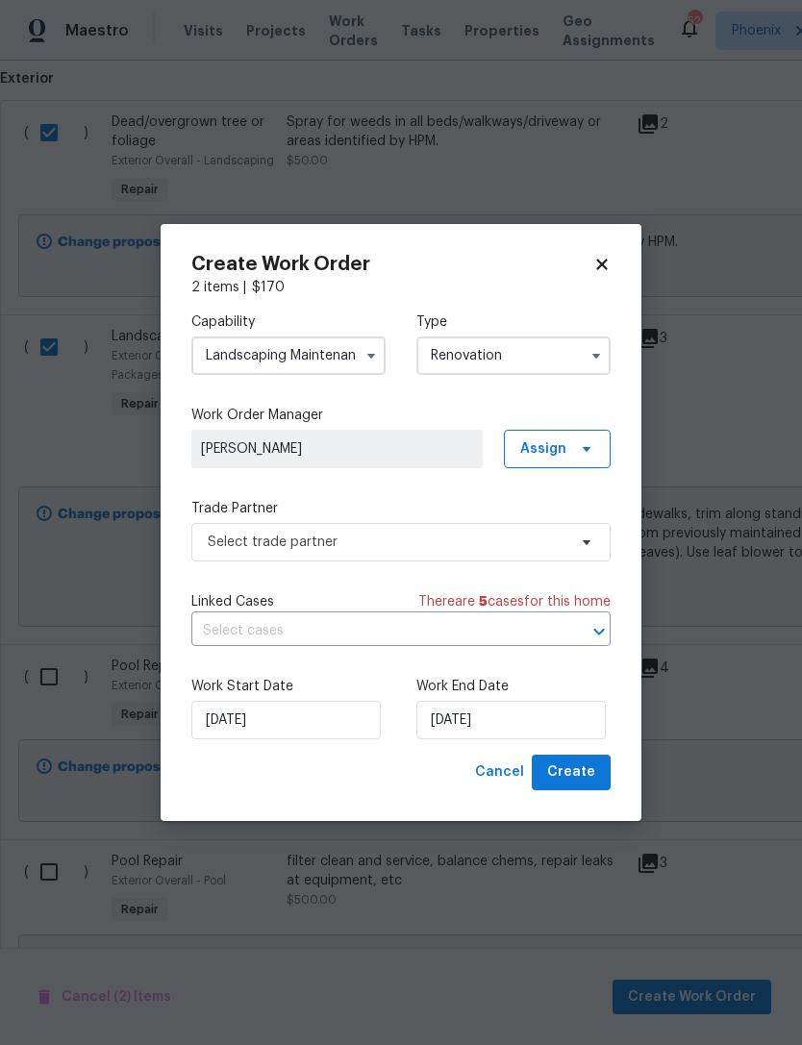
type input "Renovation"
click at [516, 733] on input "[DATE]" at bounding box center [510, 720] width 189 height 38
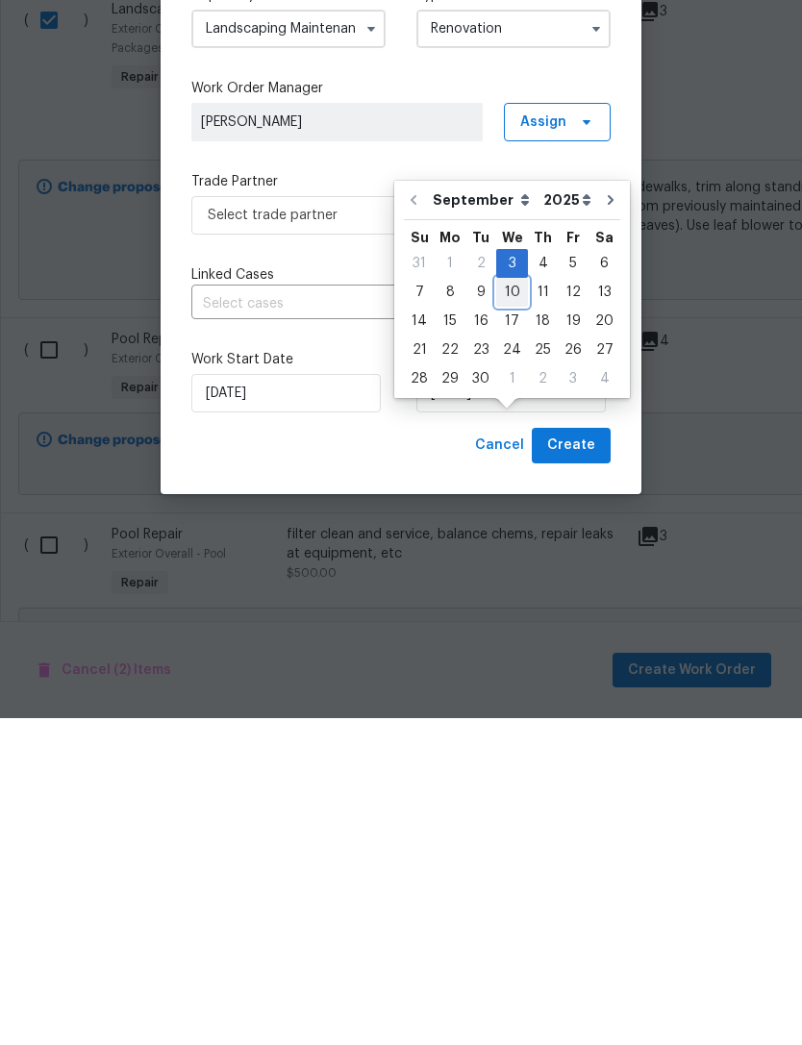
click at [512, 606] on div "10" at bounding box center [512, 619] width 32 height 27
type input "[DATE]"
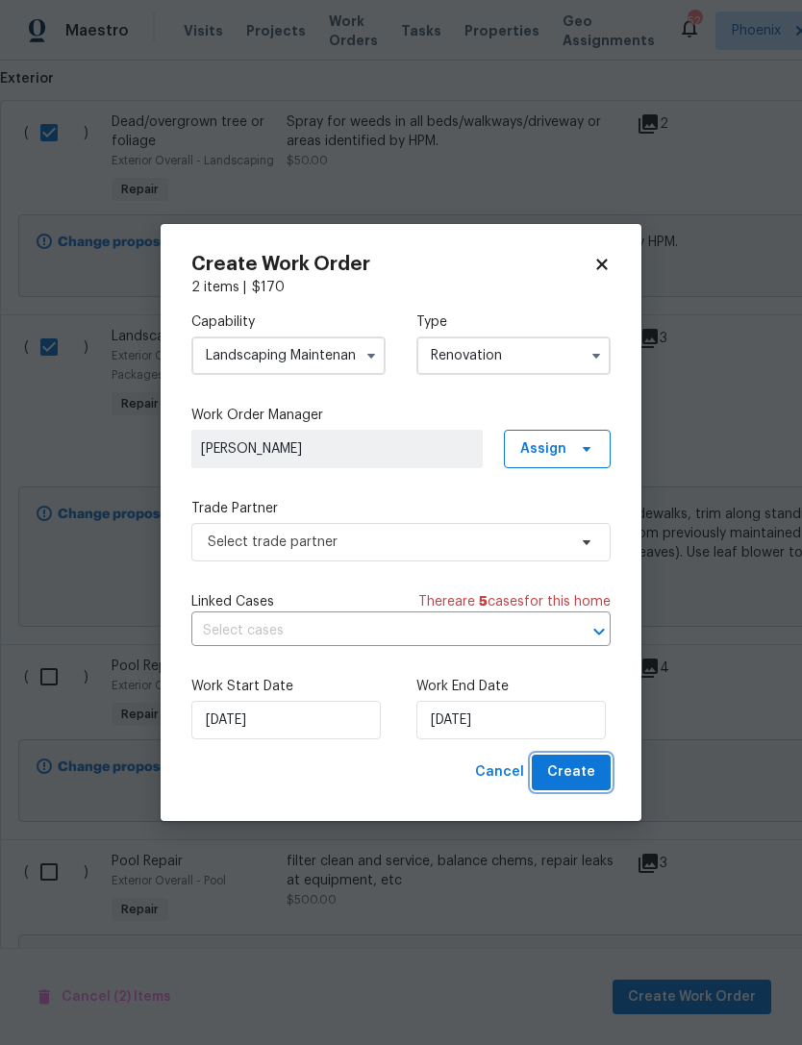
click at [583, 782] on span "Create" at bounding box center [571, 773] width 48 height 24
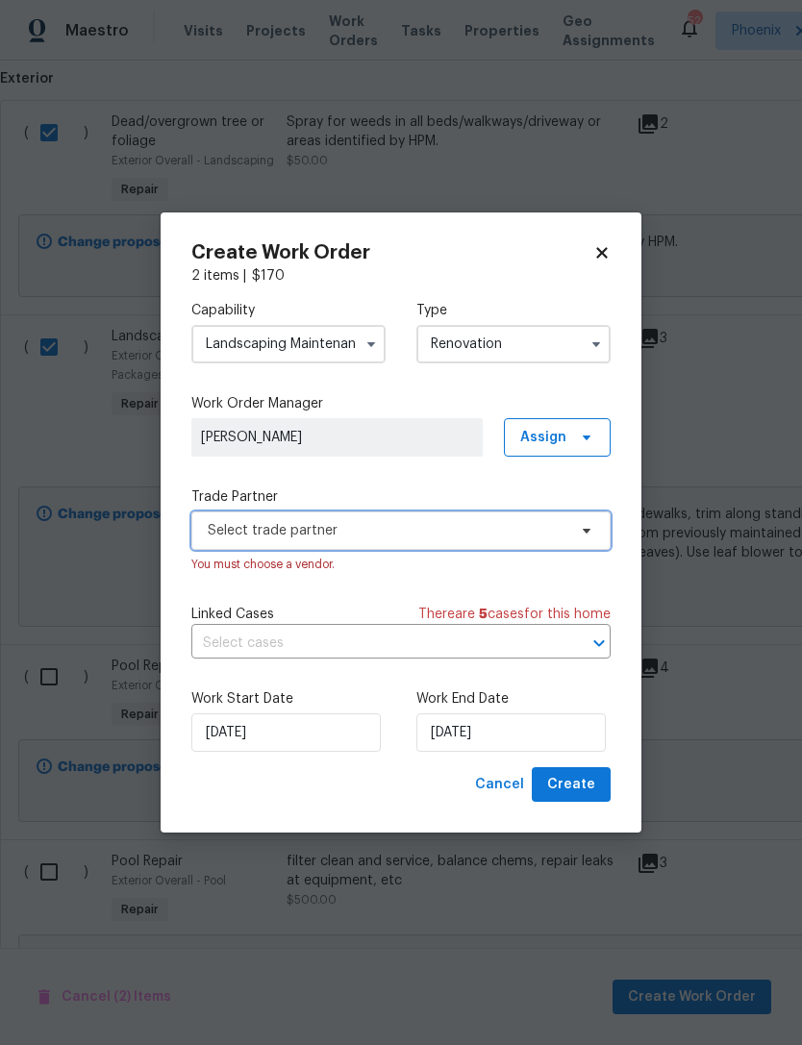
click at [414, 532] on span "Select trade partner" at bounding box center [387, 530] width 359 height 19
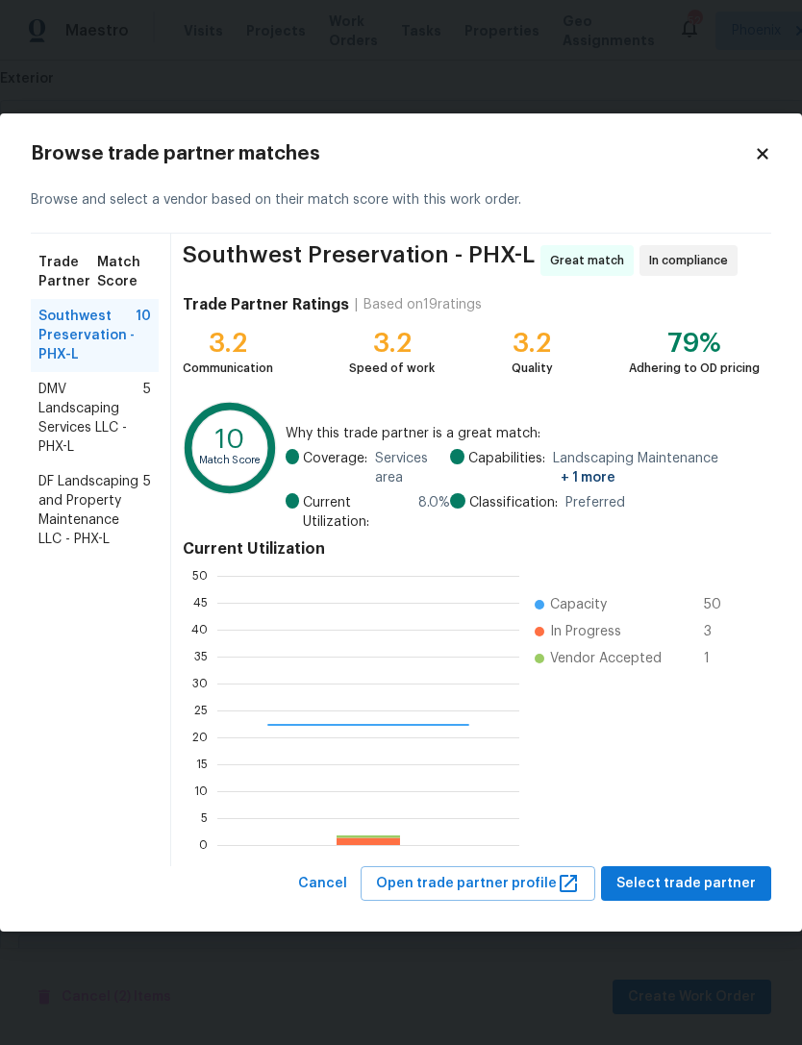
scroll to position [269, 302]
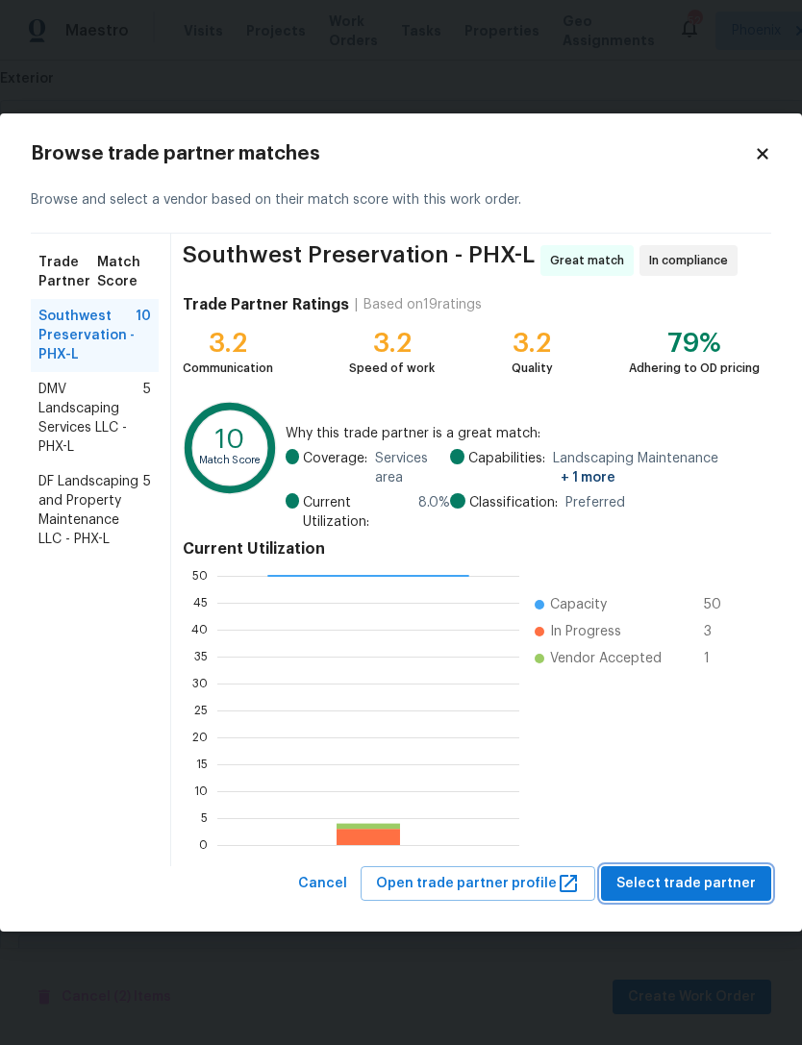
click at [728, 881] on span "Select trade partner" at bounding box center [685, 884] width 139 height 24
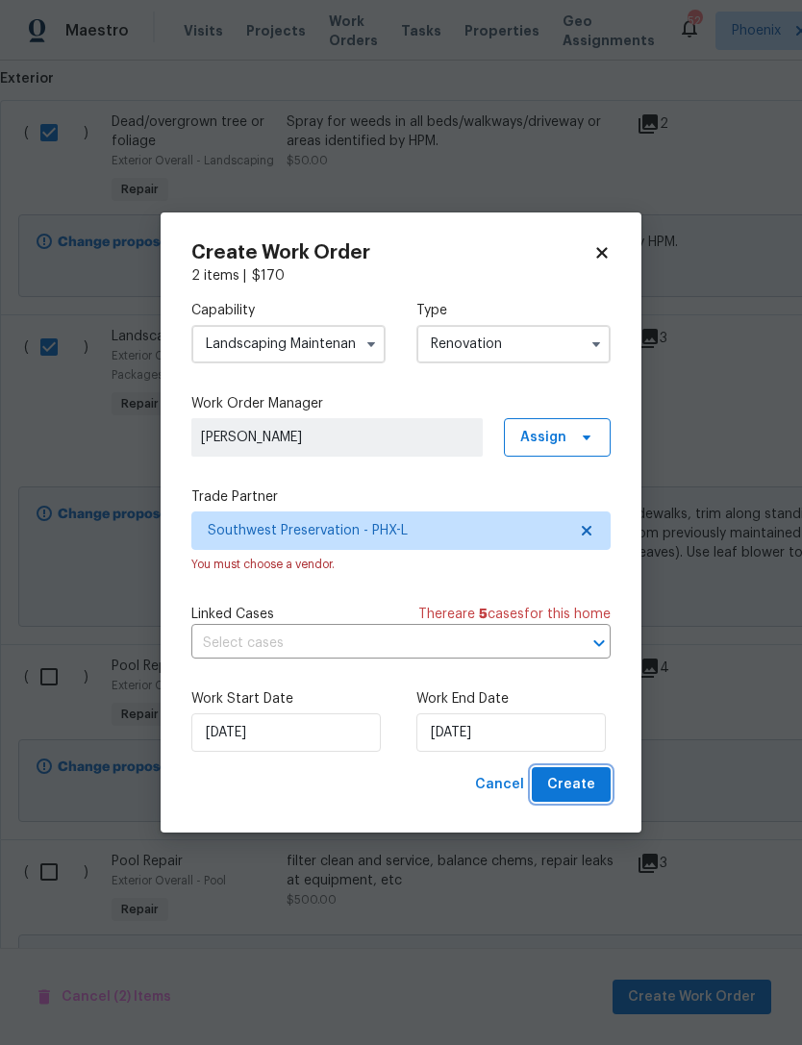
click at [592, 787] on span "Create" at bounding box center [571, 785] width 48 height 24
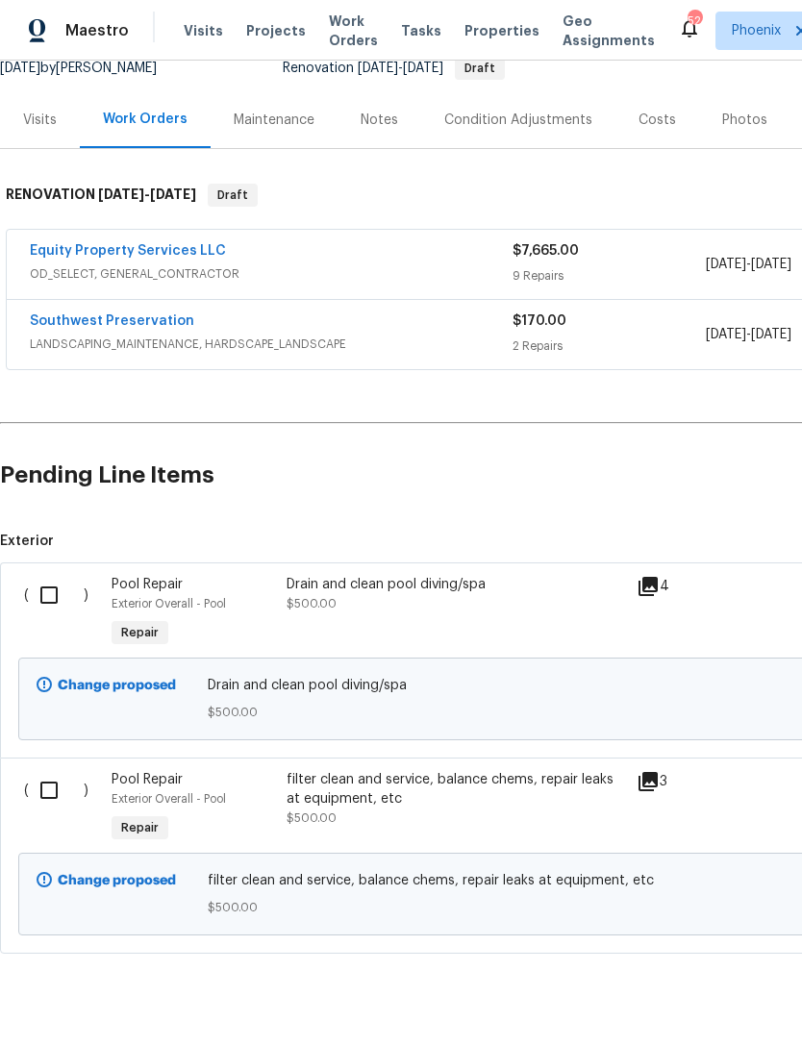
scroll to position [198, 0]
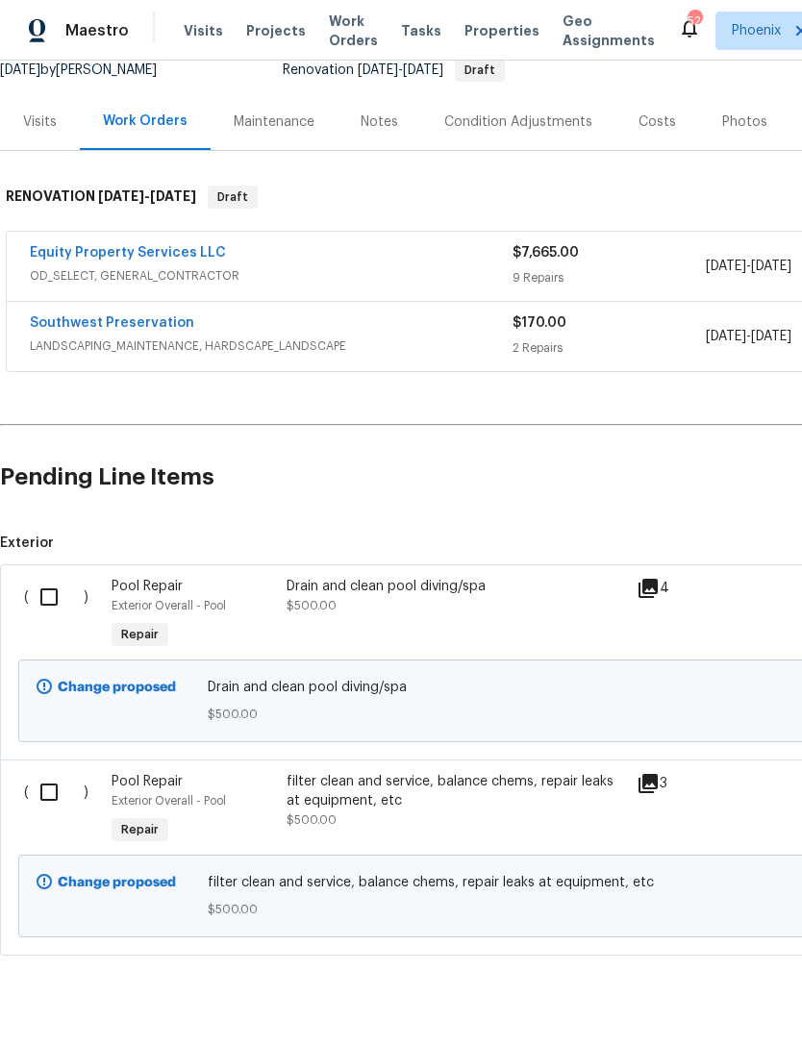
click at [63, 608] on input "checkbox" at bounding box center [56, 597] width 55 height 40
checkbox input "true"
click at [57, 813] on input "checkbox" at bounding box center [56, 792] width 55 height 40
checkbox input "true"
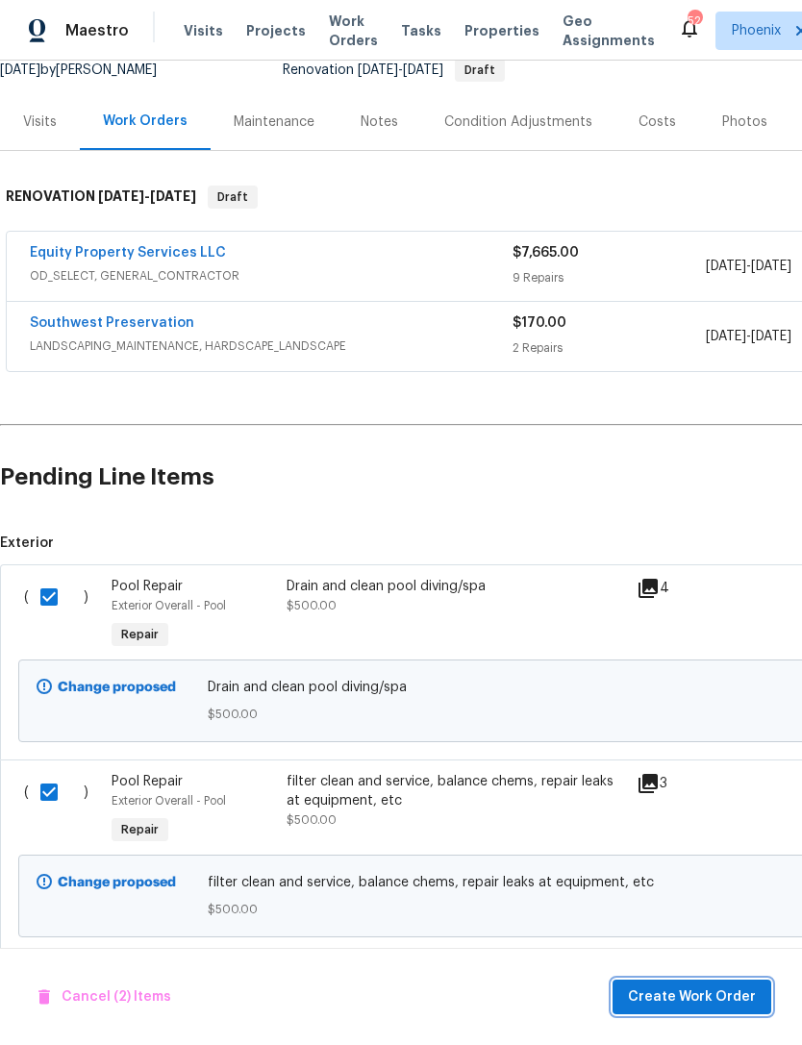
click at [666, 997] on span "Create Work Order" at bounding box center [692, 998] width 128 height 24
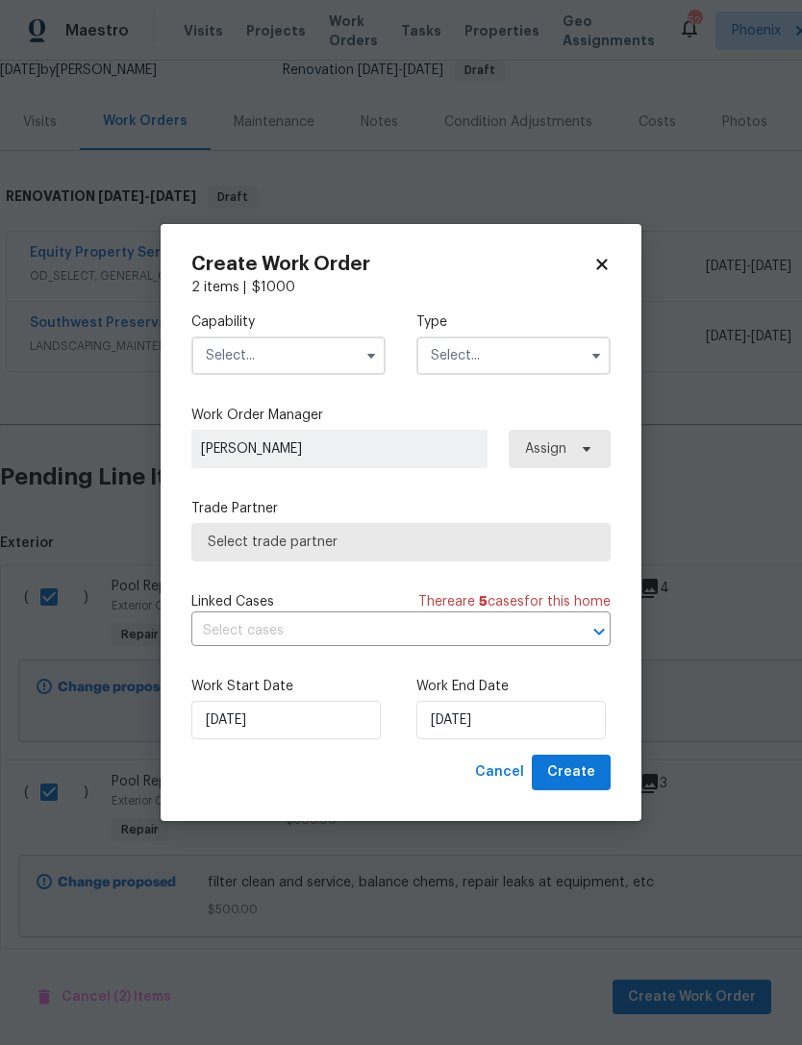
click at [338, 349] on input "text" at bounding box center [288, 356] width 194 height 38
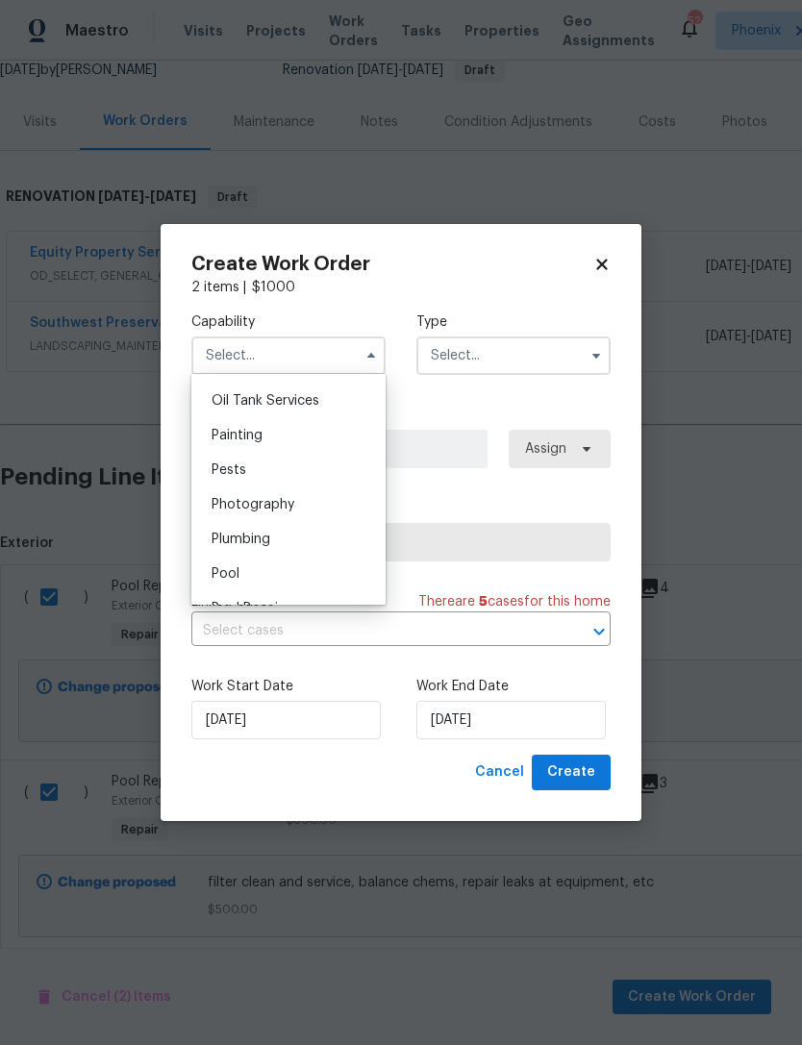
scroll to position [1617, 0]
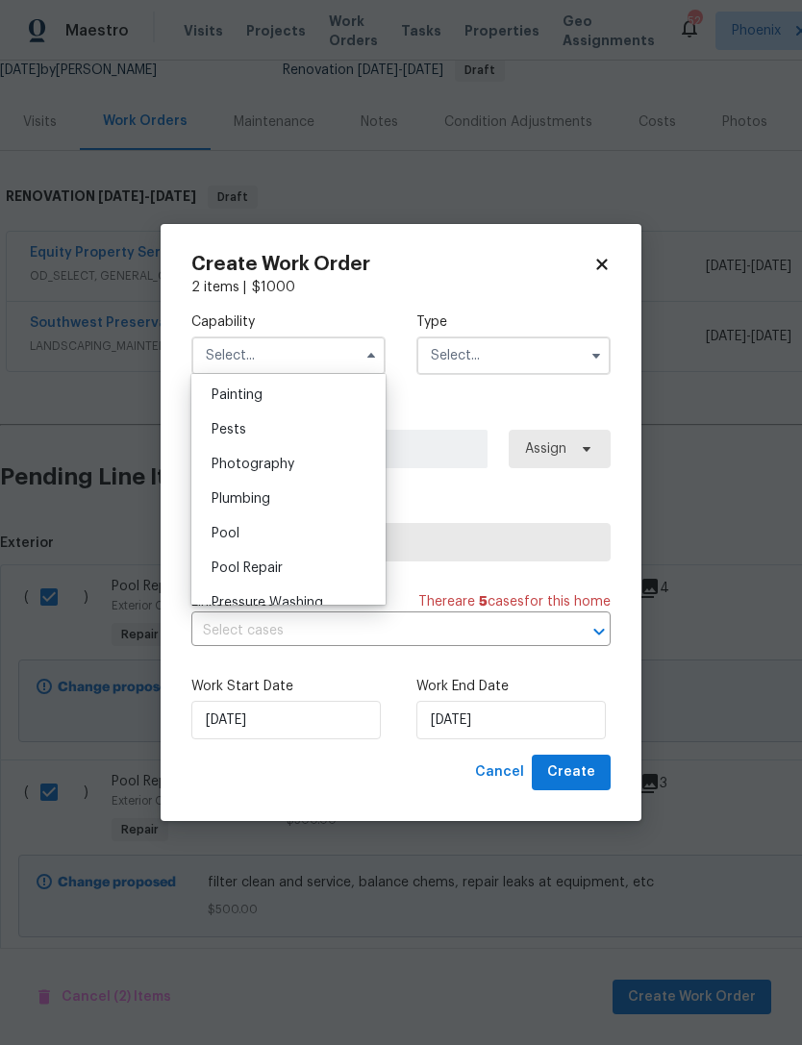
click at [227, 544] on div "Pool" at bounding box center [288, 533] width 185 height 35
type input "Pool"
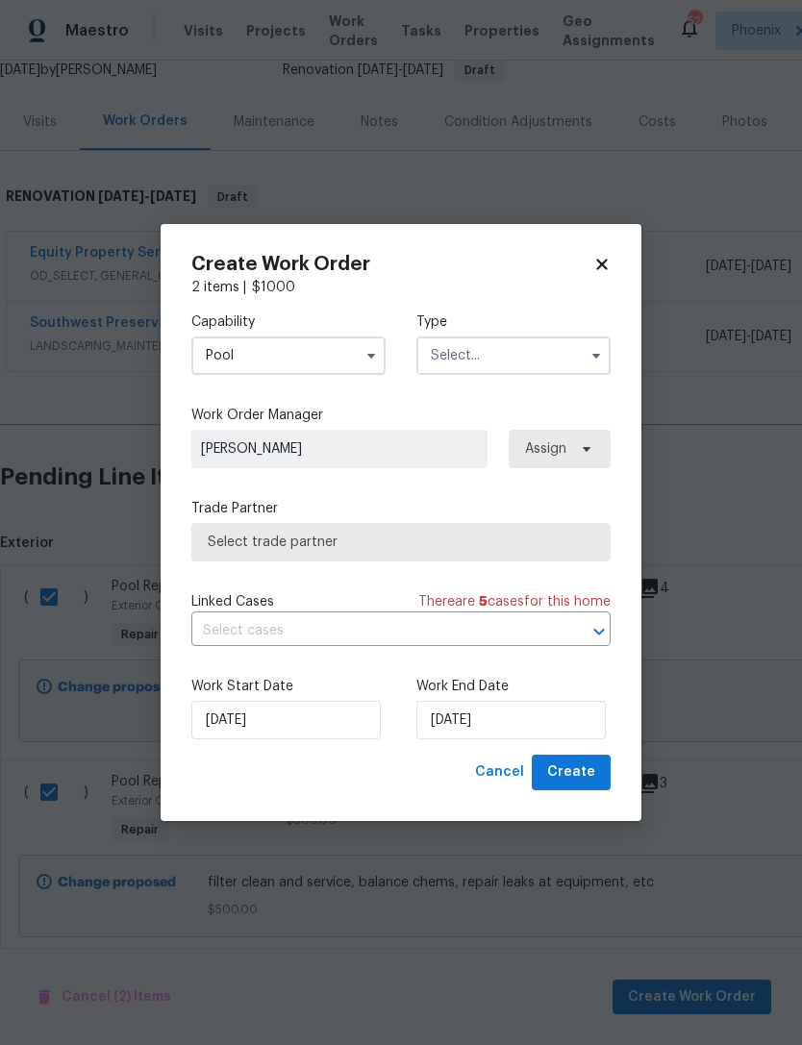
click at [538, 361] on input "text" at bounding box center [513, 356] width 194 height 38
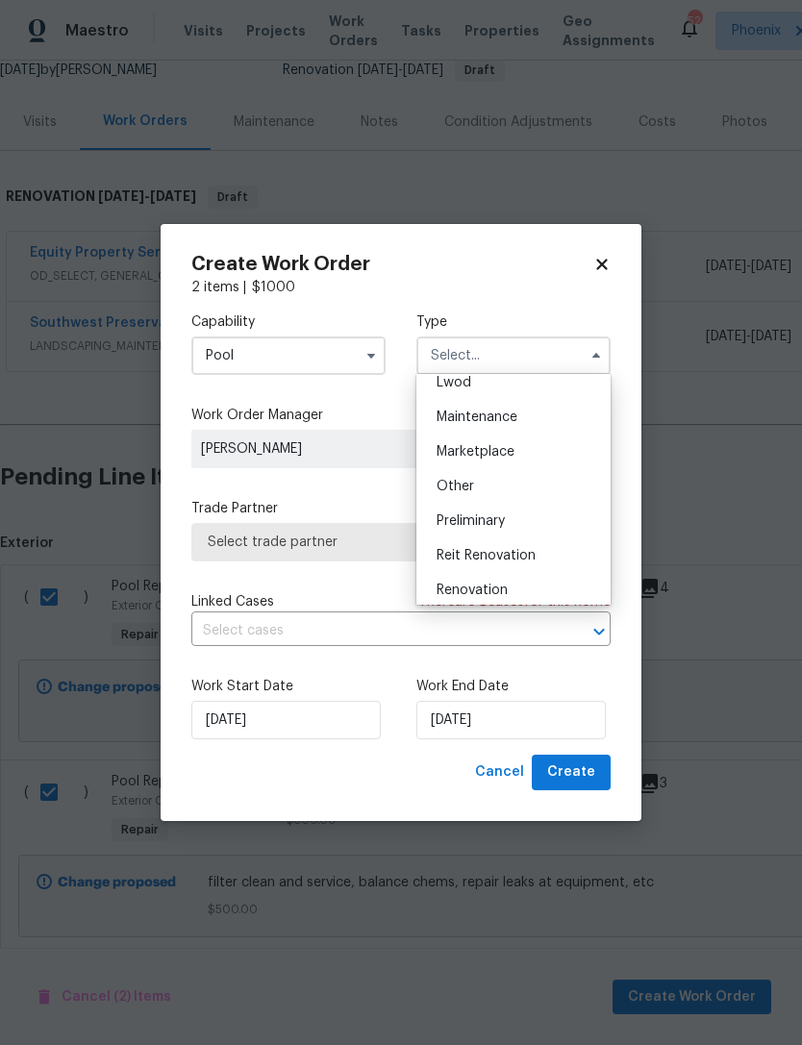
scroll to position [299, 0]
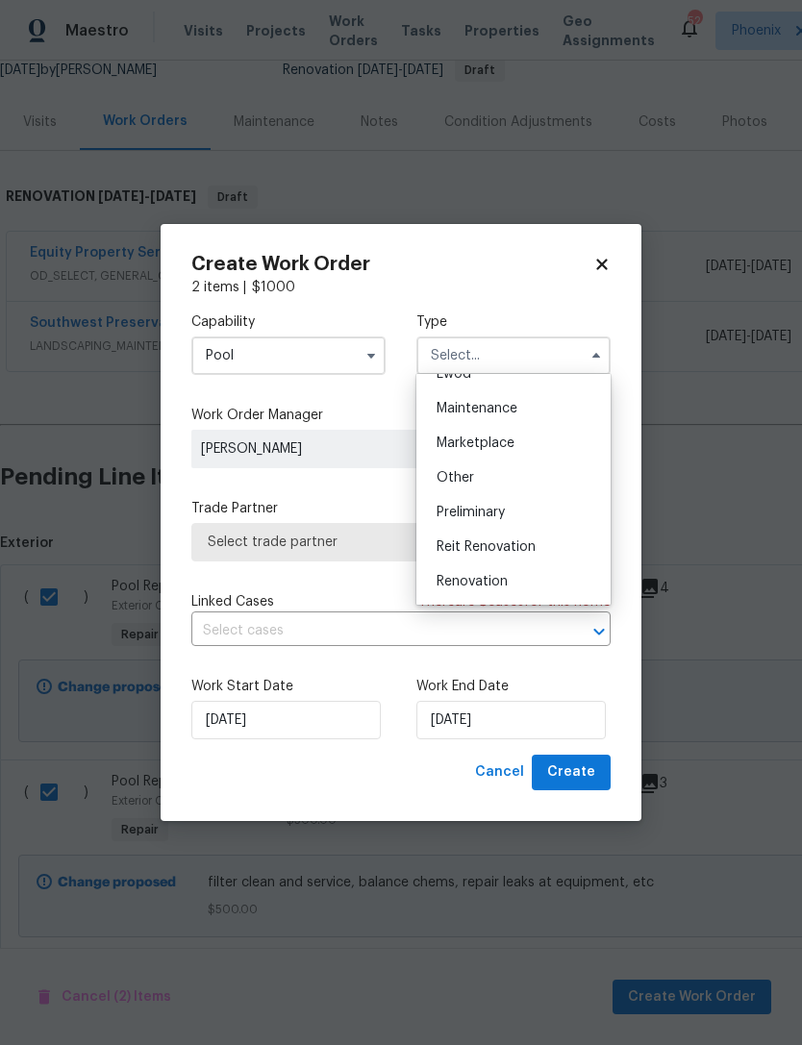
click at [479, 582] on span "Renovation" at bounding box center [472, 581] width 71 height 13
type input "Renovation"
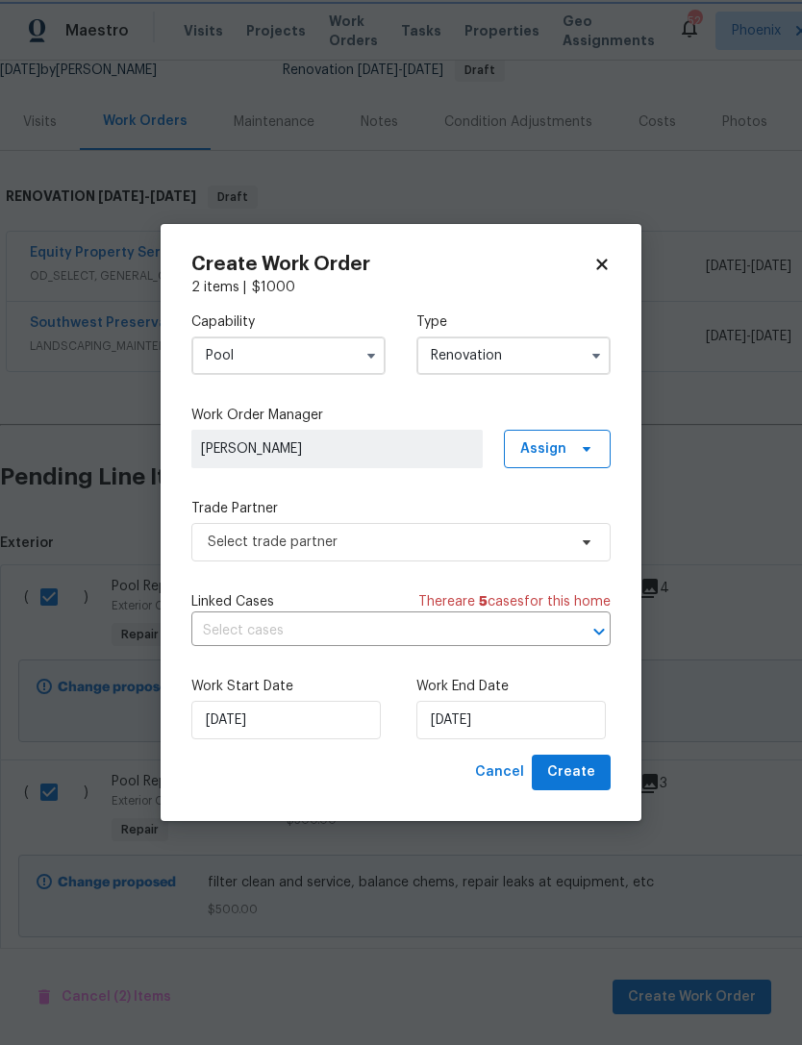
scroll to position [0, 0]
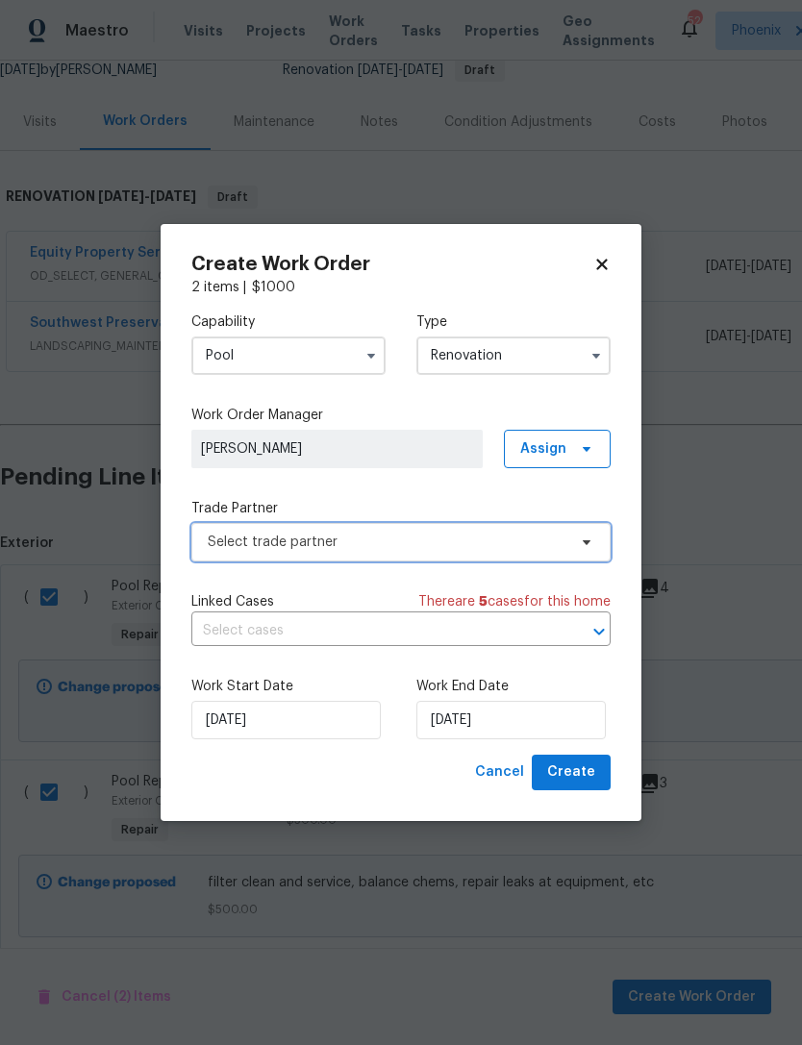
click at [428, 539] on span "Select trade partner" at bounding box center [387, 542] width 359 height 19
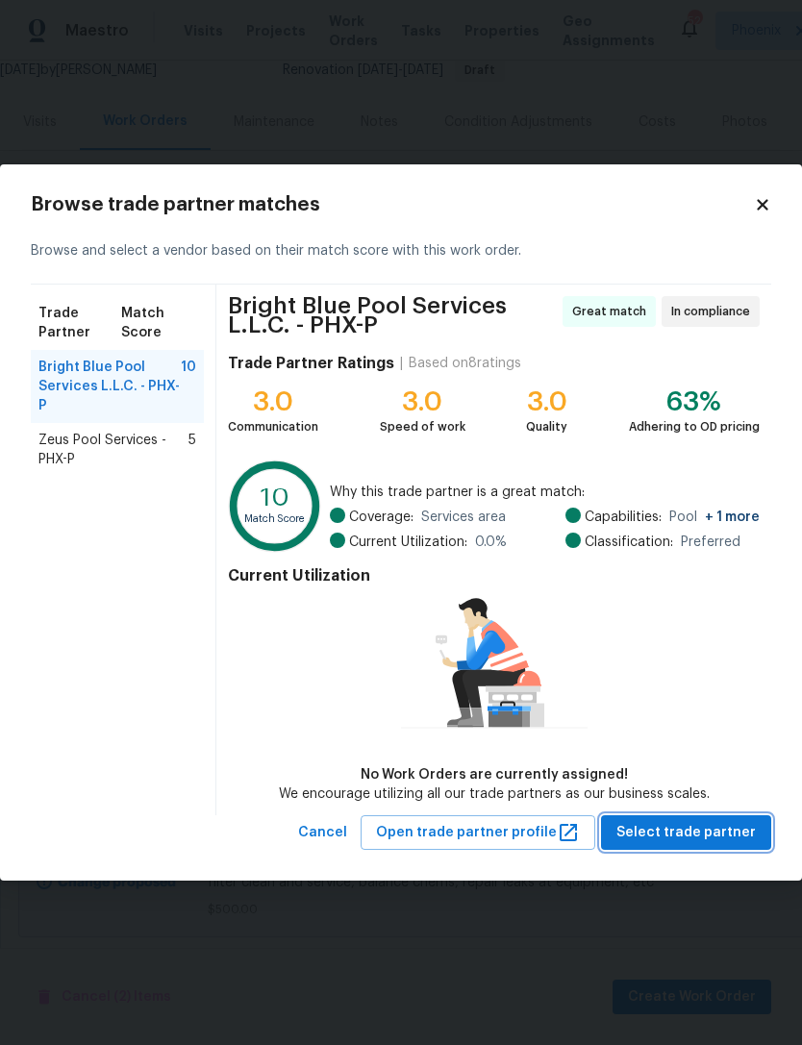
click at [707, 842] on span "Select trade partner" at bounding box center [685, 833] width 139 height 24
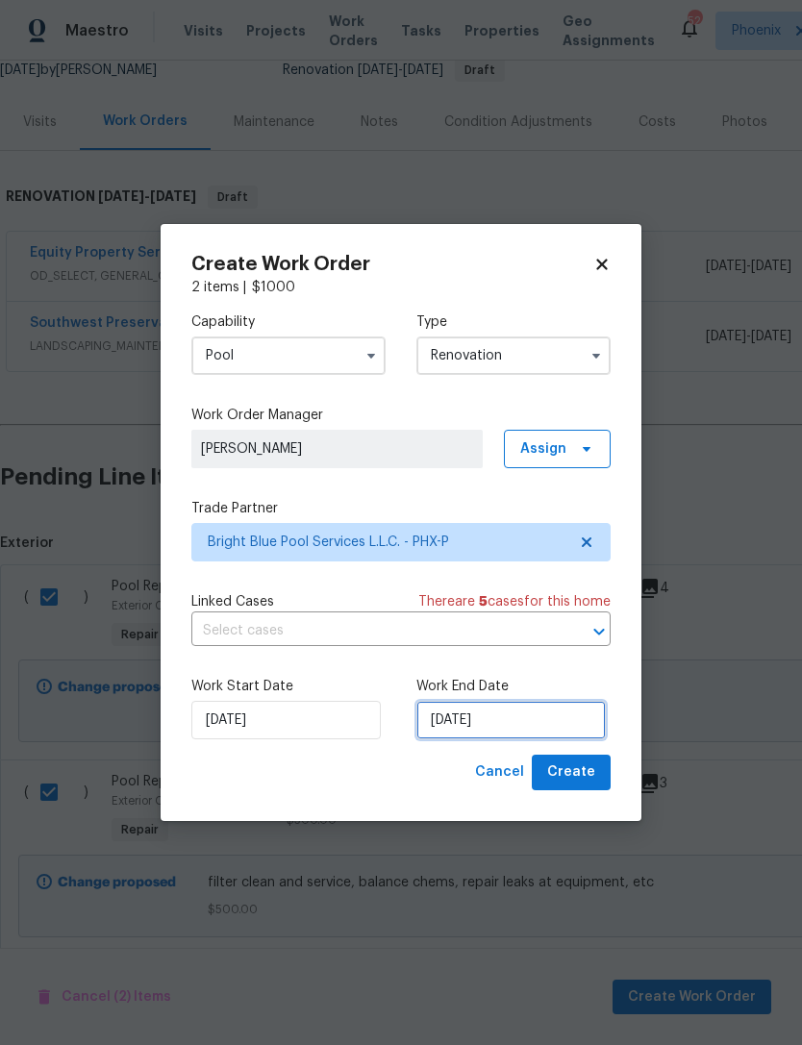
click at [529, 730] on input "[DATE]" at bounding box center [510, 720] width 189 height 38
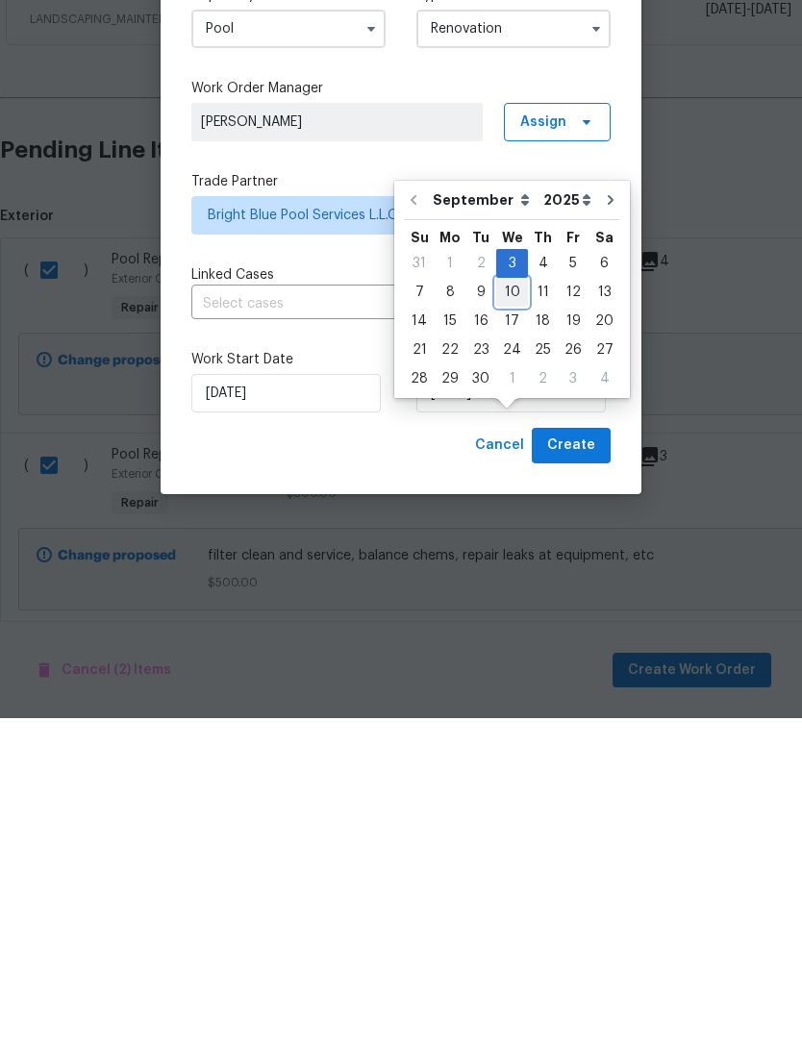
click at [514, 606] on div "10" at bounding box center [512, 619] width 32 height 27
type input "[DATE]"
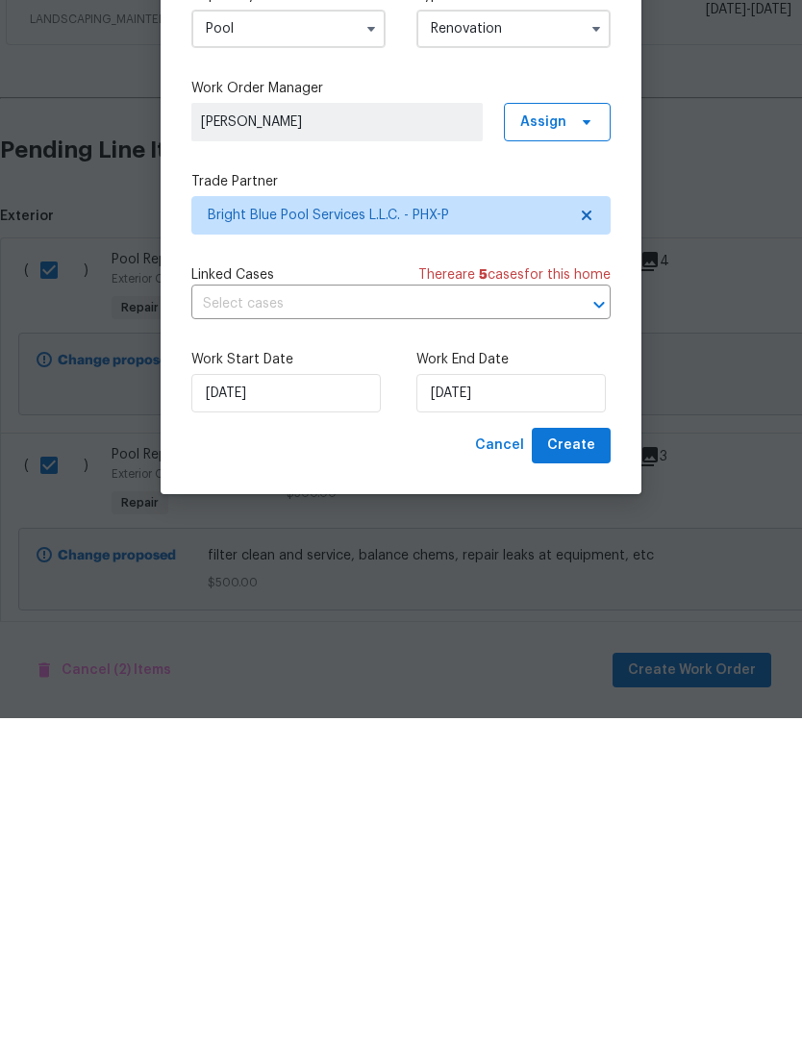
scroll to position [62, 0]
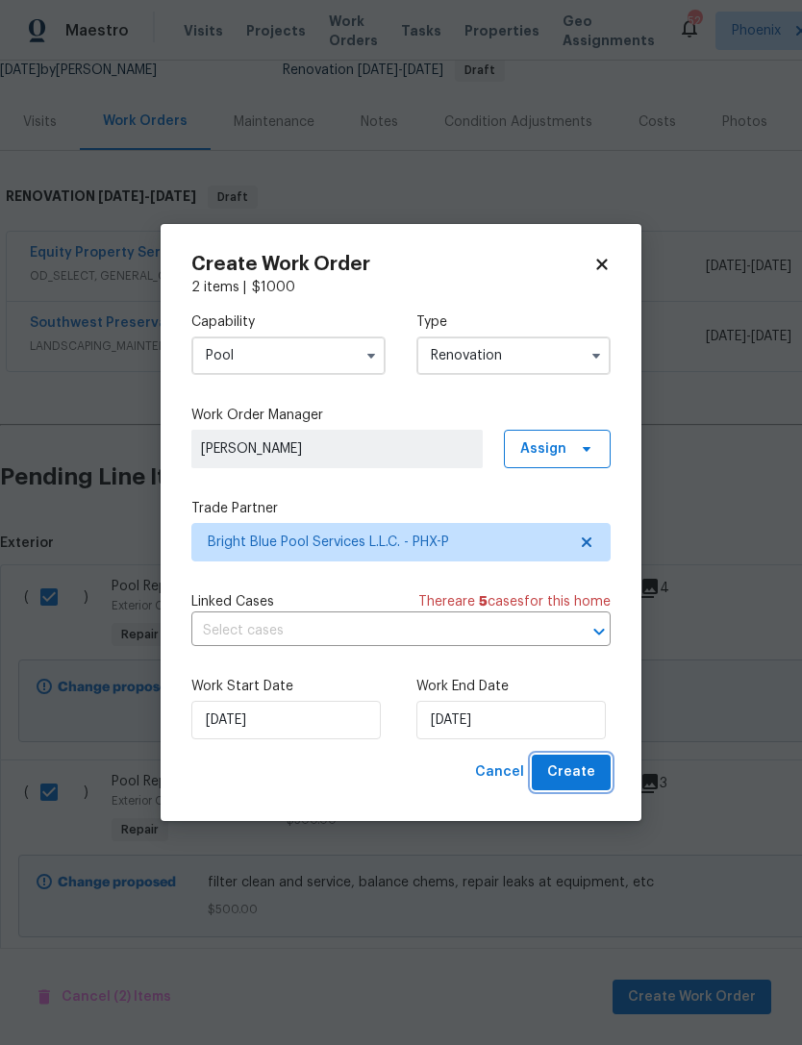
click at [592, 776] on span "Create" at bounding box center [571, 773] width 48 height 24
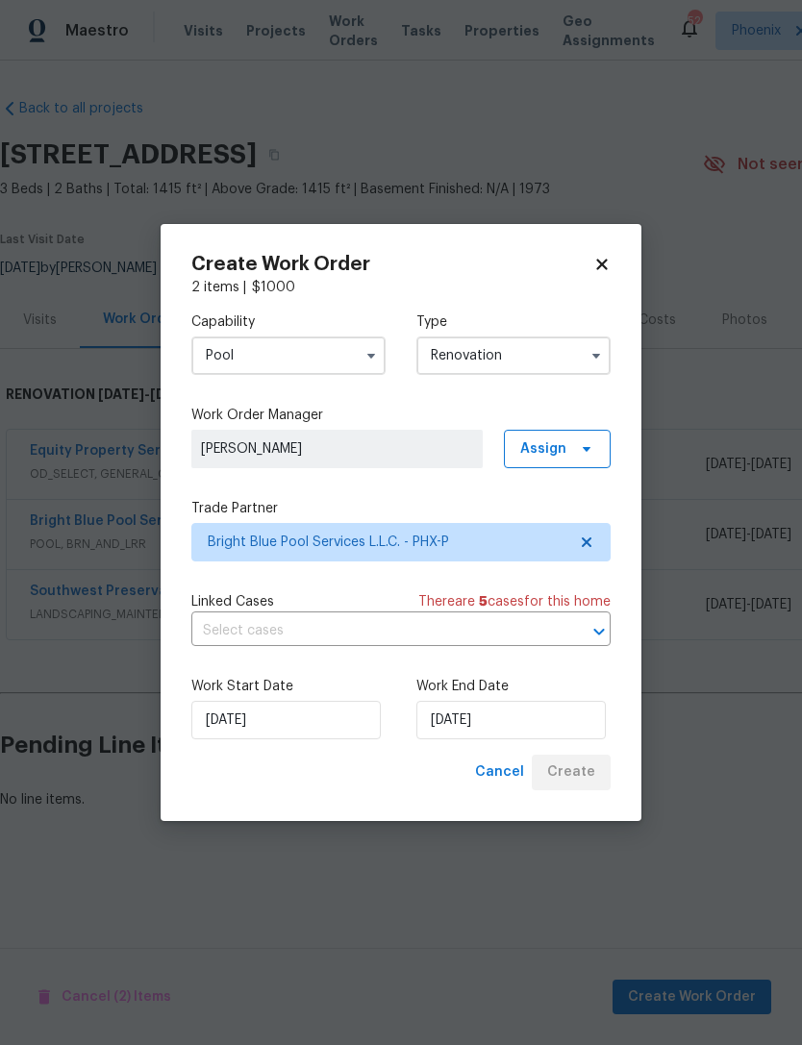
scroll to position [0, 0]
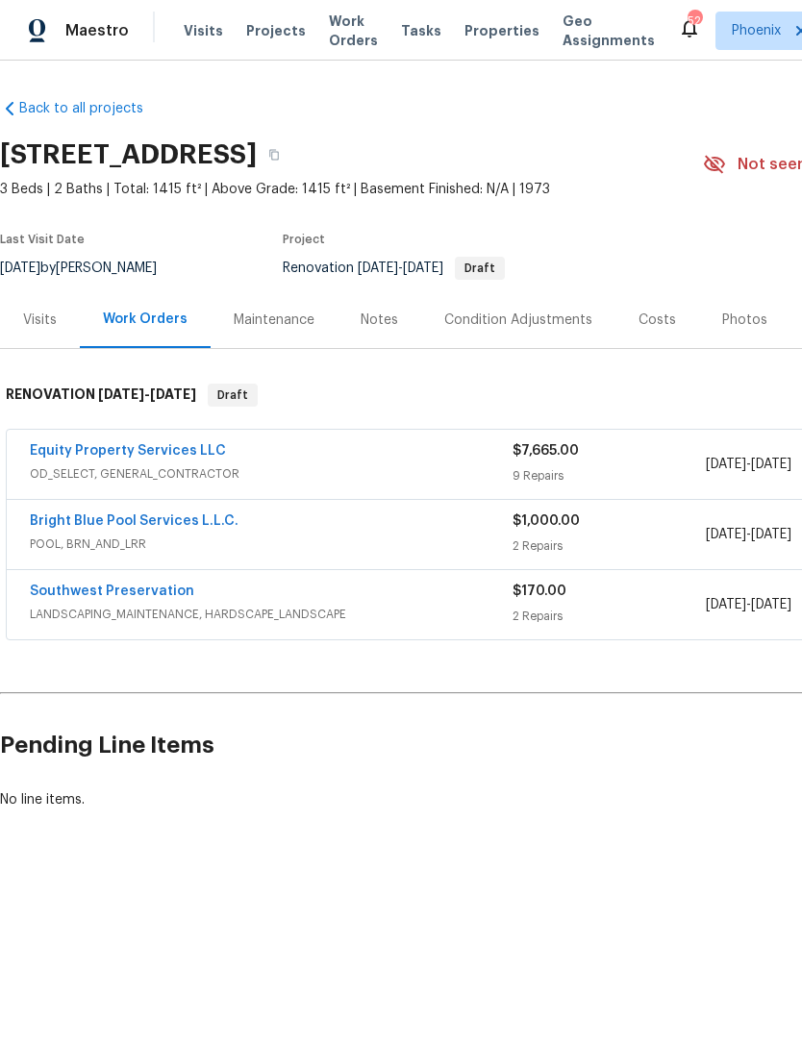
click at [384, 330] on div "Notes" at bounding box center [380, 320] width 38 height 19
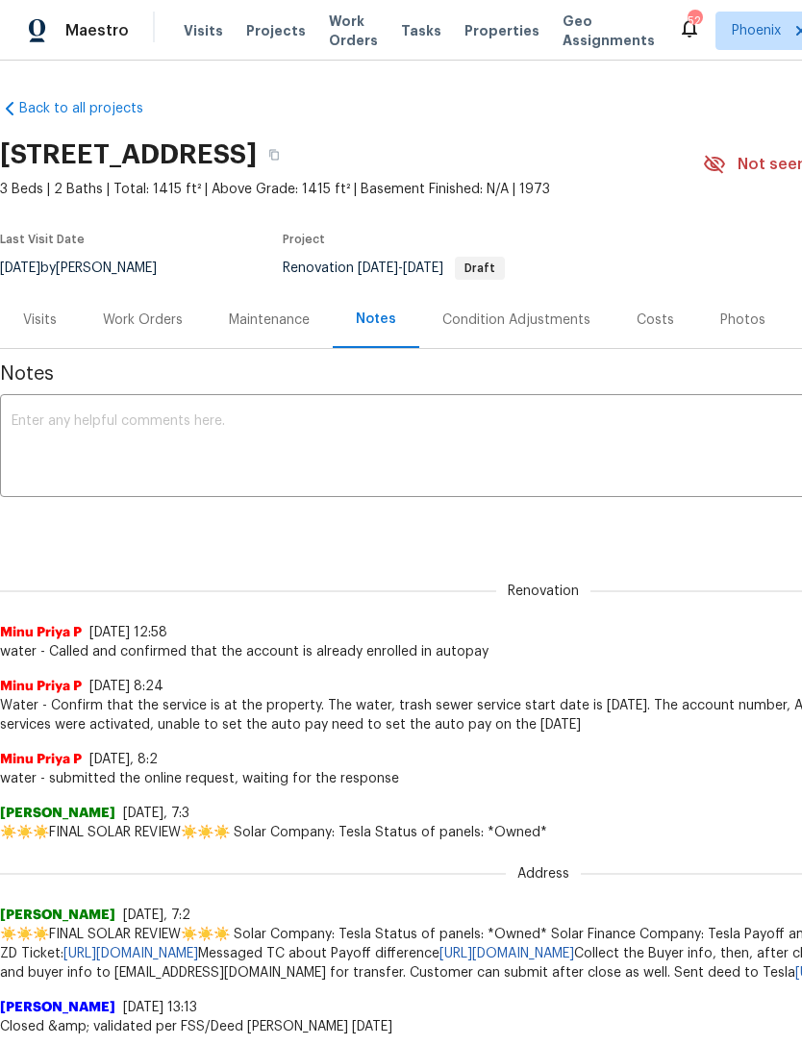
click at [85, 441] on textarea at bounding box center [544, 447] width 1064 height 67
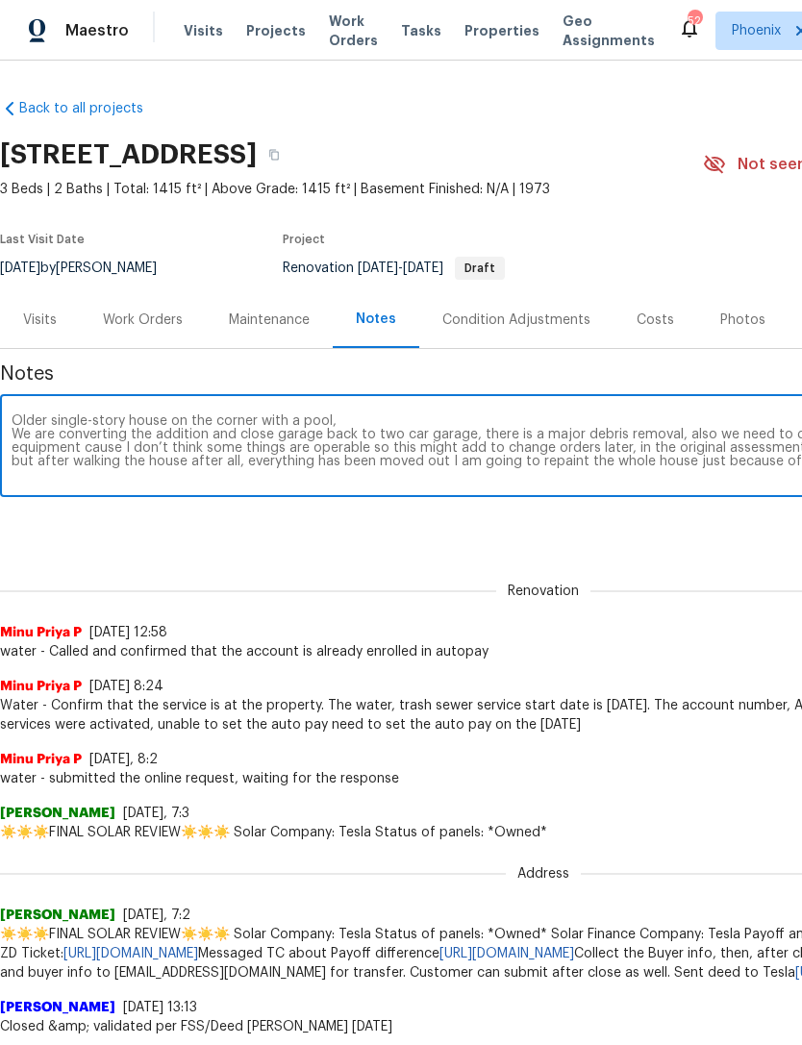
scroll to position [0, 285]
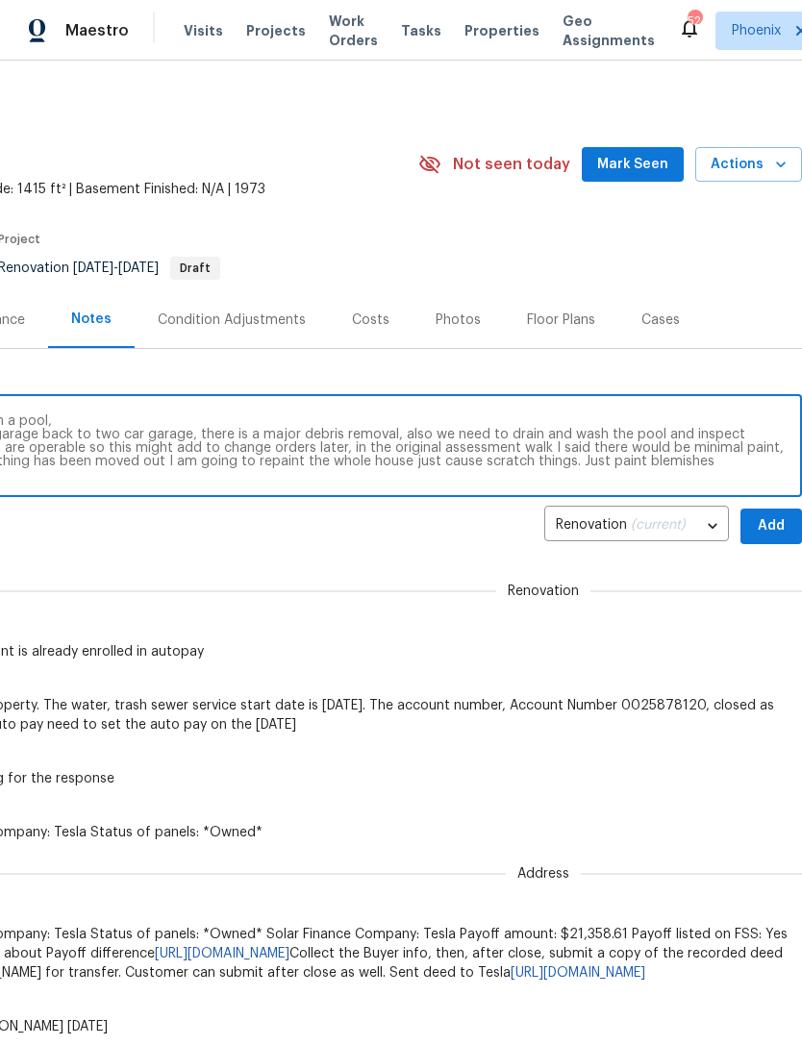
type textarea "Older single-story house on the corner with a pool, We are converting the addit…"
click at [532, 482] on textarea "Older single-story house on the corner with a pool, We are converting the addit…" at bounding box center [259, 447] width 1064 height 67
click at [541, 476] on textarea "Older single-story house on the corner with a pool, We are converting the addit…" at bounding box center [259, 447] width 1064 height 67
click at [652, 348] on div "Cases" at bounding box center [660, 319] width 85 height 57
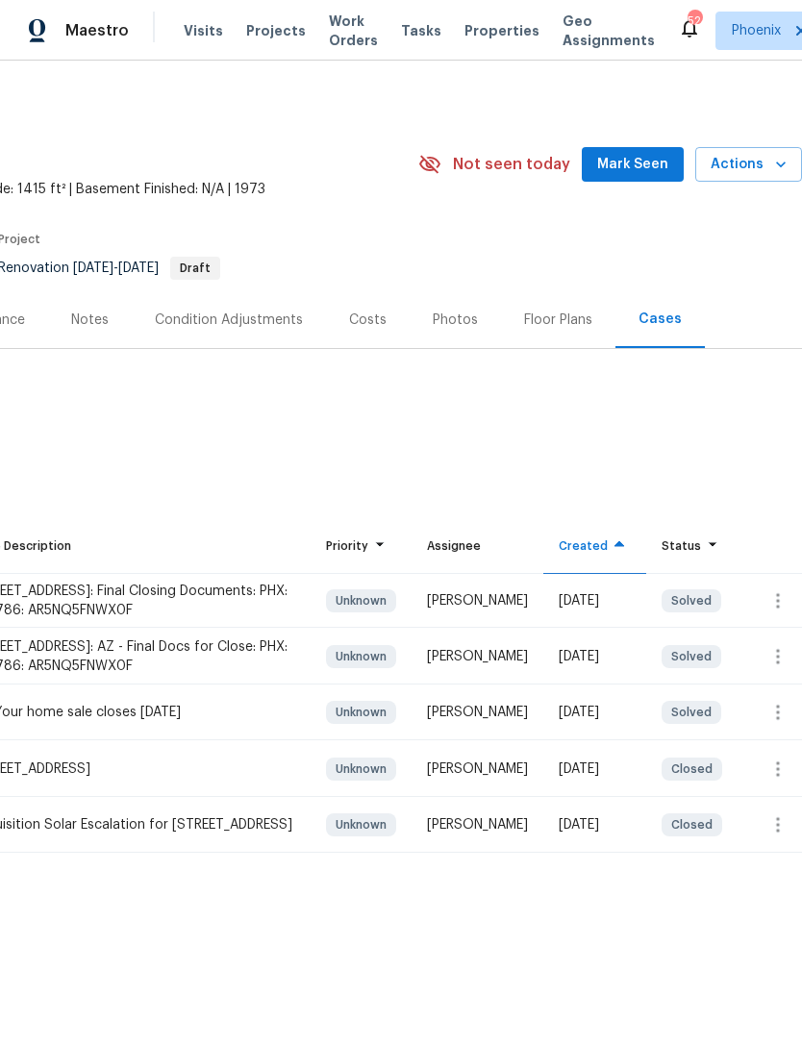
click at [105, 328] on div "Notes" at bounding box center [90, 319] width 84 height 57
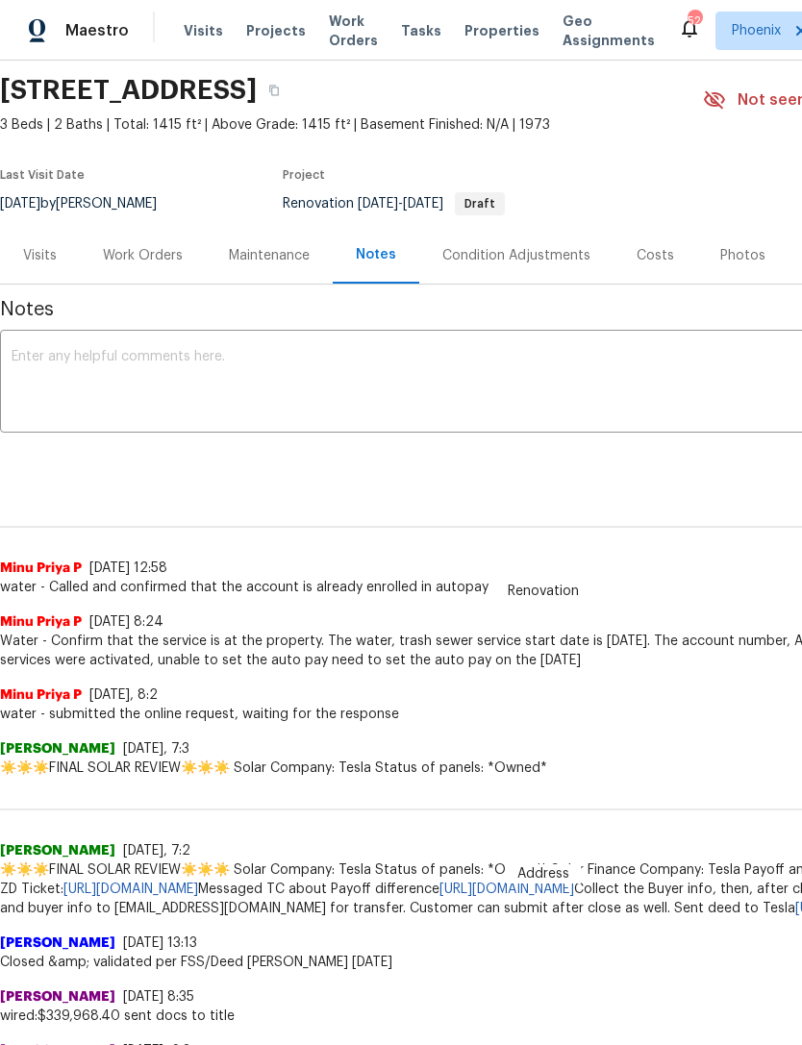
scroll to position [65, 0]
click at [75, 385] on textarea at bounding box center [544, 382] width 1064 height 67
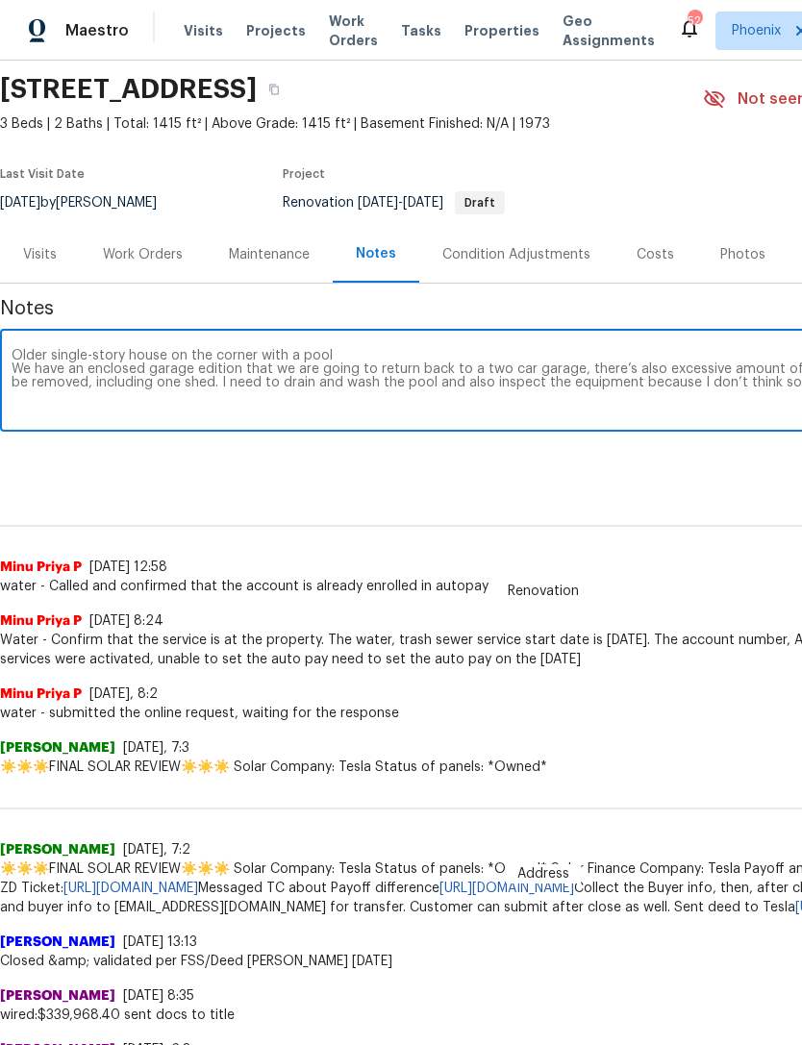
scroll to position [65, 285]
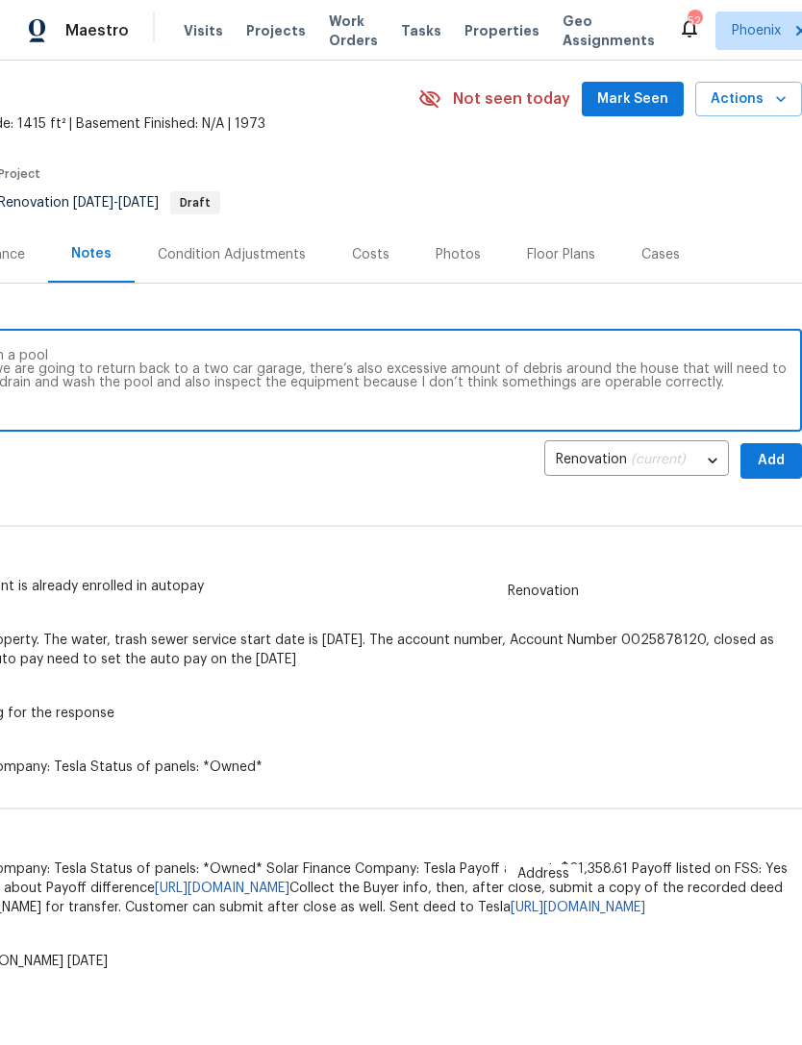
click at [619, 405] on textarea "Older single-story house on the corner with a pool We have an enclosed garage e…" at bounding box center [259, 382] width 1064 height 67
click at [709, 407] on textarea "Older single-story house on the corner with a pool We have an enclosed garage e…" at bounding box center [259, 382] width 1064 height 67
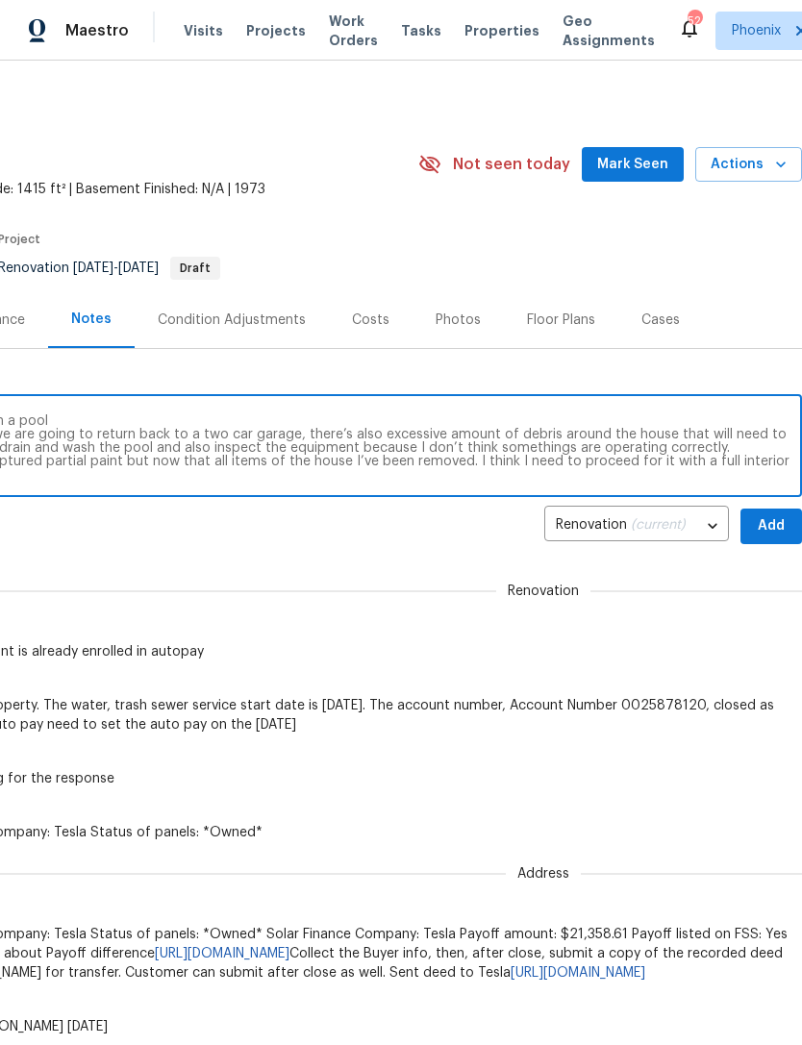
scroll to position [0, 285]
type textarea "Older single-story house on the corner with a pool We have an enclosed garage e…"
click at [774, 539] on span "Add" at bounding box center [771, 526] width 31 height 24
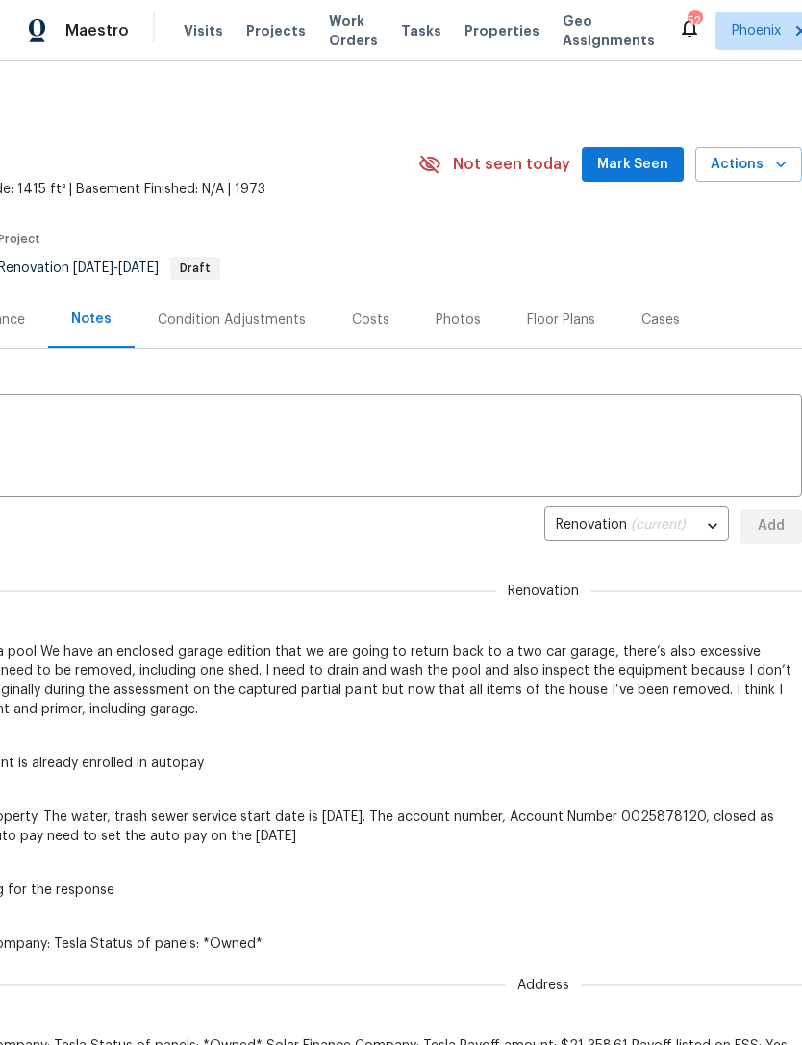
click at [647, 177] on span "Mark Seen" at bounding box center [632, 165] width 71 height 24
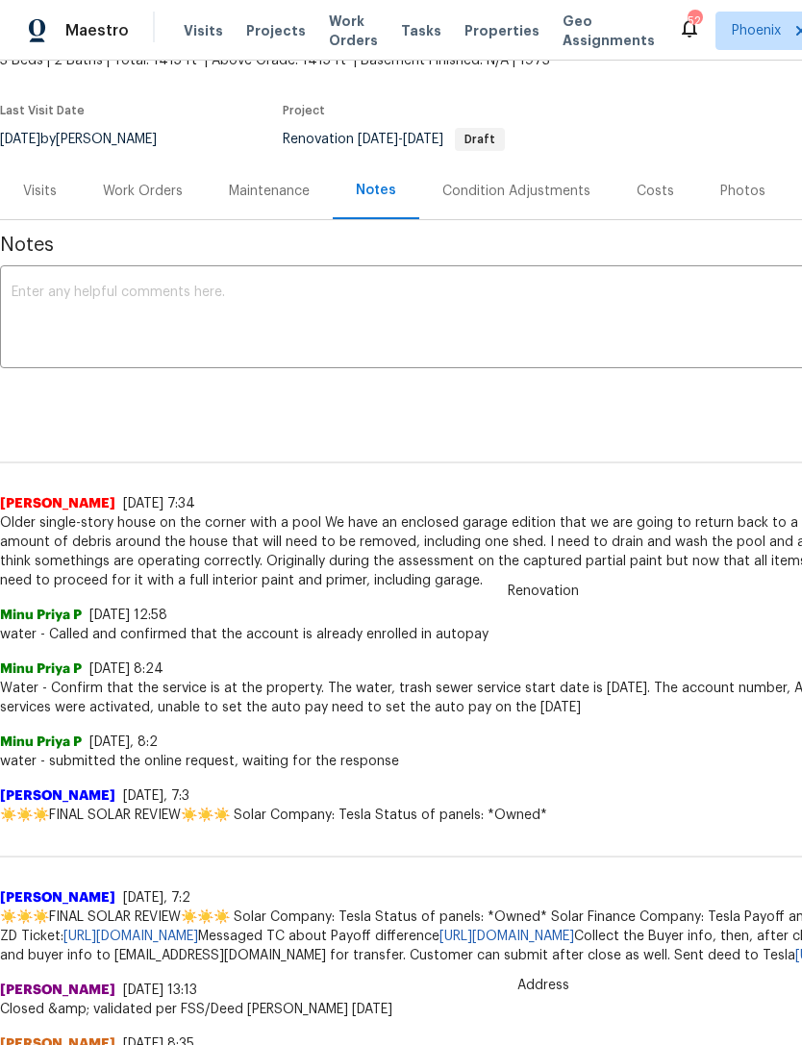
scroll to position [130, 0]
click at [174, 200] on div "Work Orders" at bounding box center [143, 190] width 80 height 19
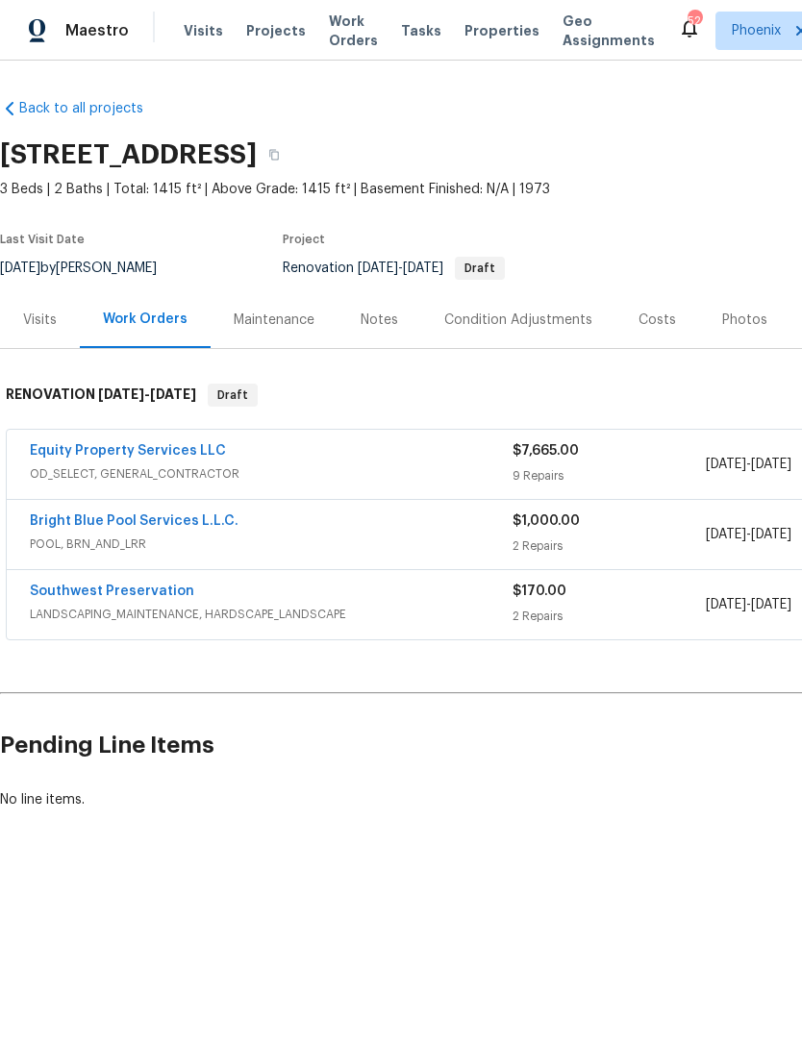
click at [174, 458] on link "Equity Property Services LLC" at bounding box center [128, 450] width 196 height 13
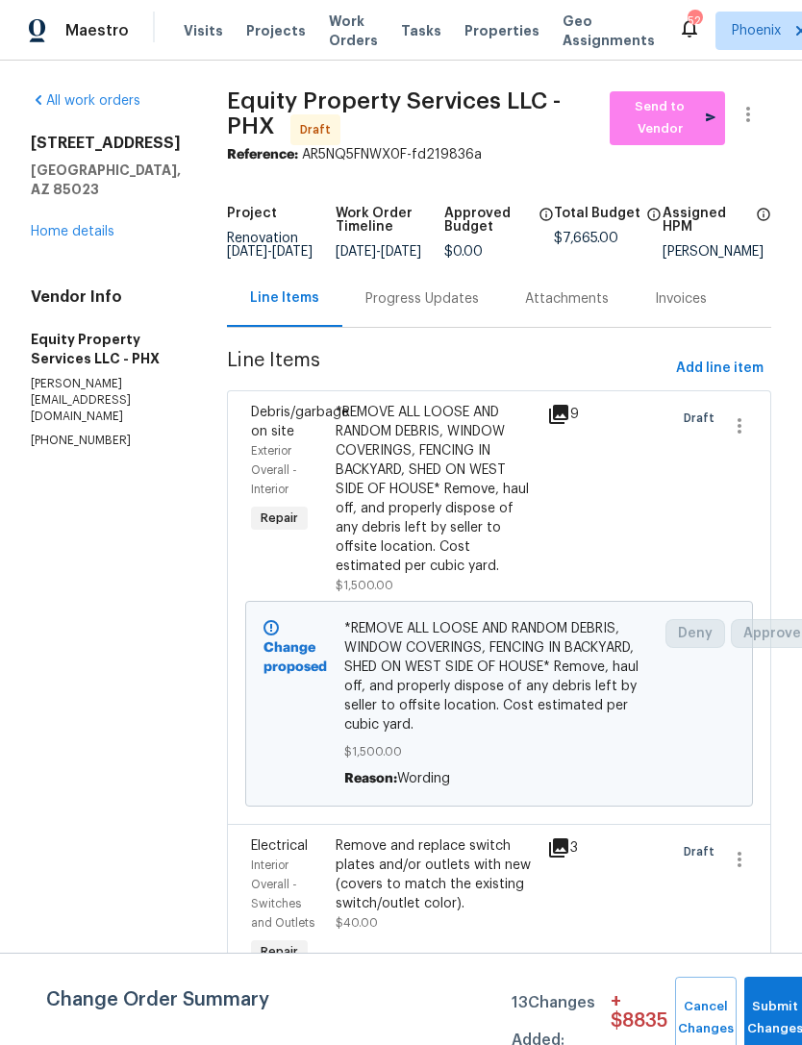
click at [725, 381] on span "Add line item" at bounding box center [720, 369] width 88 height 24
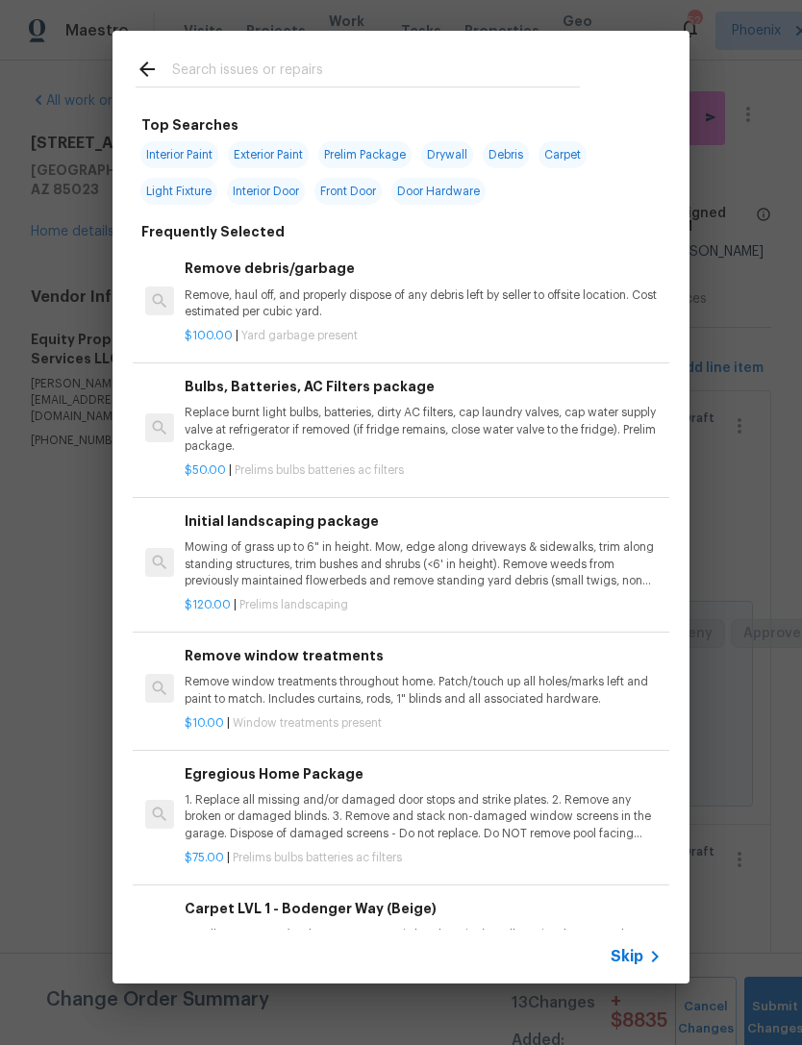
click at [250, 68] on input "text" at bounding box center [376, 72] width 408 height 29
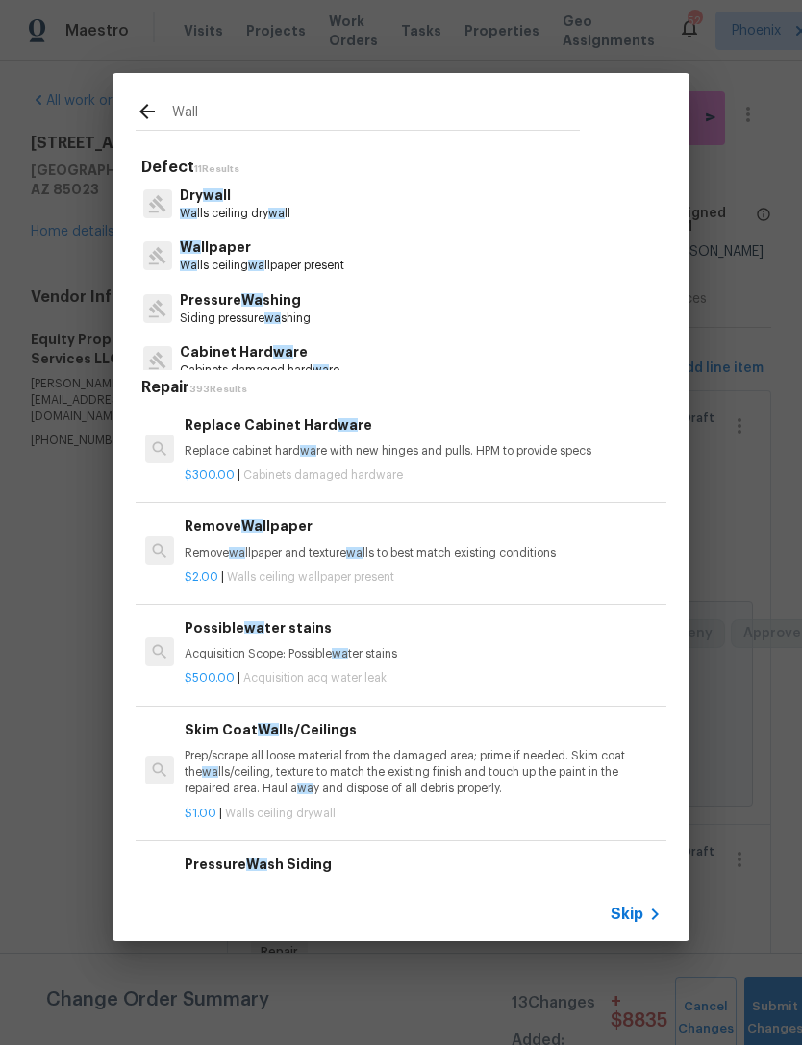
type input "Wallp"
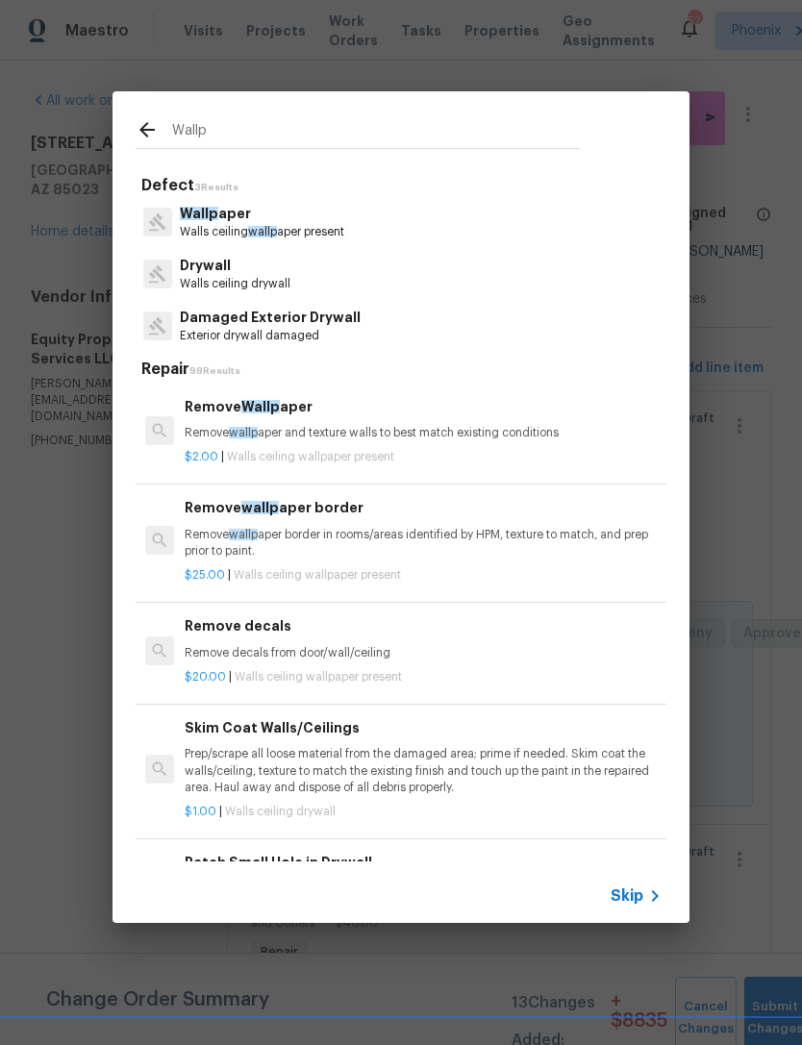
click at [292, 217] on p "Wallp aper" at bounding box center [262, 214] width 164 height 20
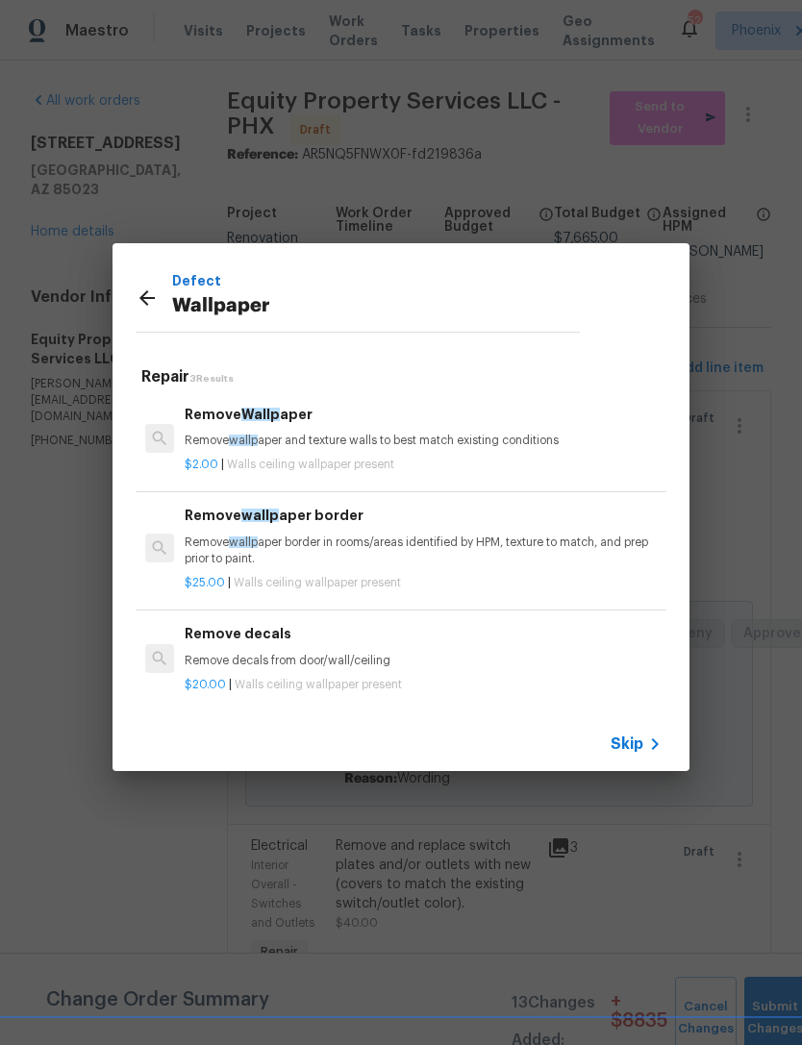
click at [331, 462] on span "Walls ceiling wallpaper present" at bounding box center [310, 465] width 167 height 12
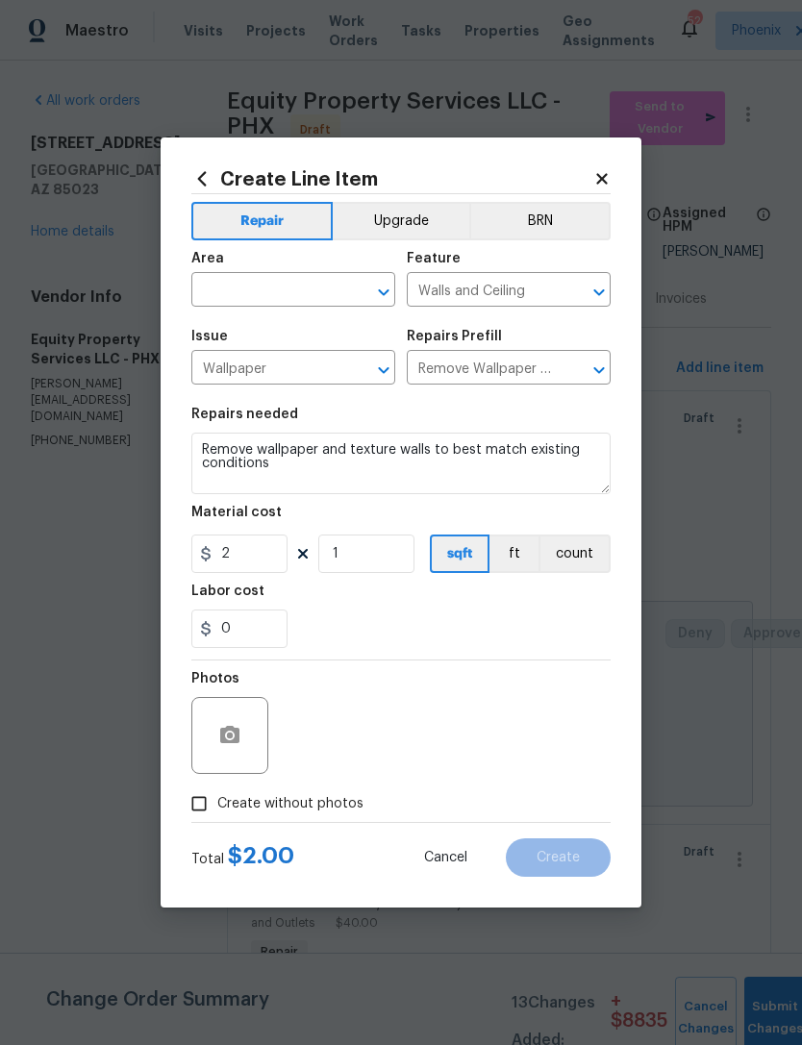
click at [277, 286] on input "text" at bounding box center [266, 292] width 150 height 30
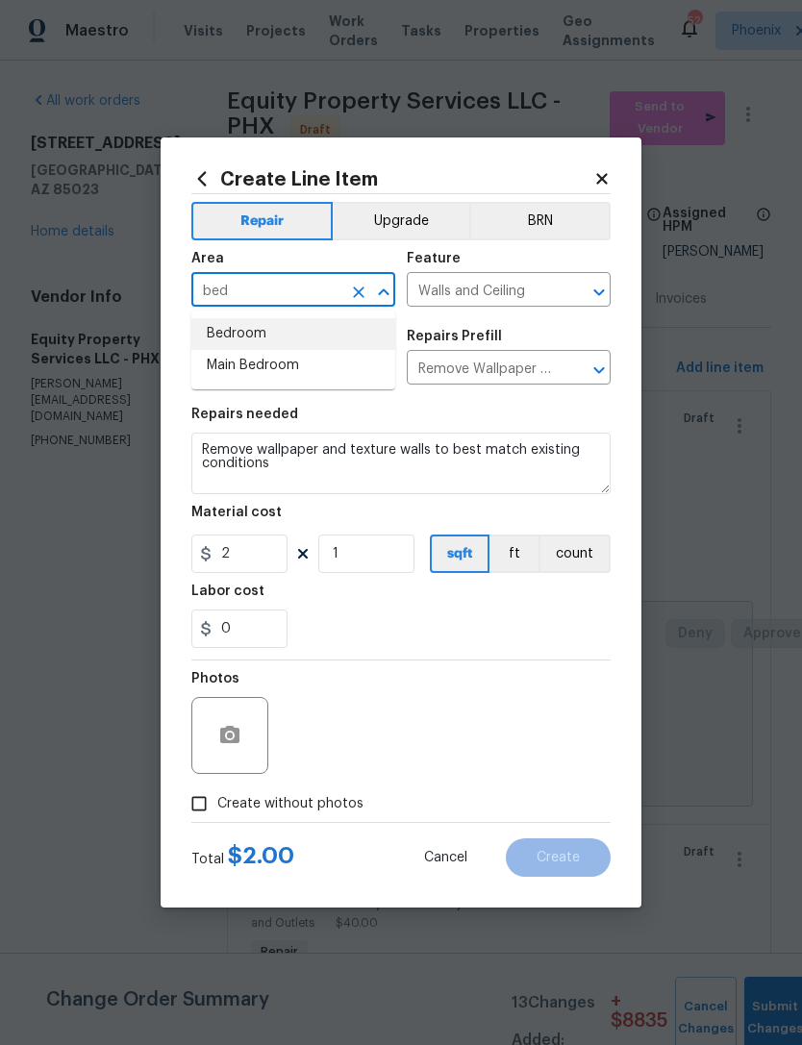
click at [255, 334] on li "Bedroom" at bounding box center [293, 334] width 204 height 32
type input "Bedroom"
click at [398, 602] on div "Labor cost" at bounding box center [400, 597] width 419 height 25
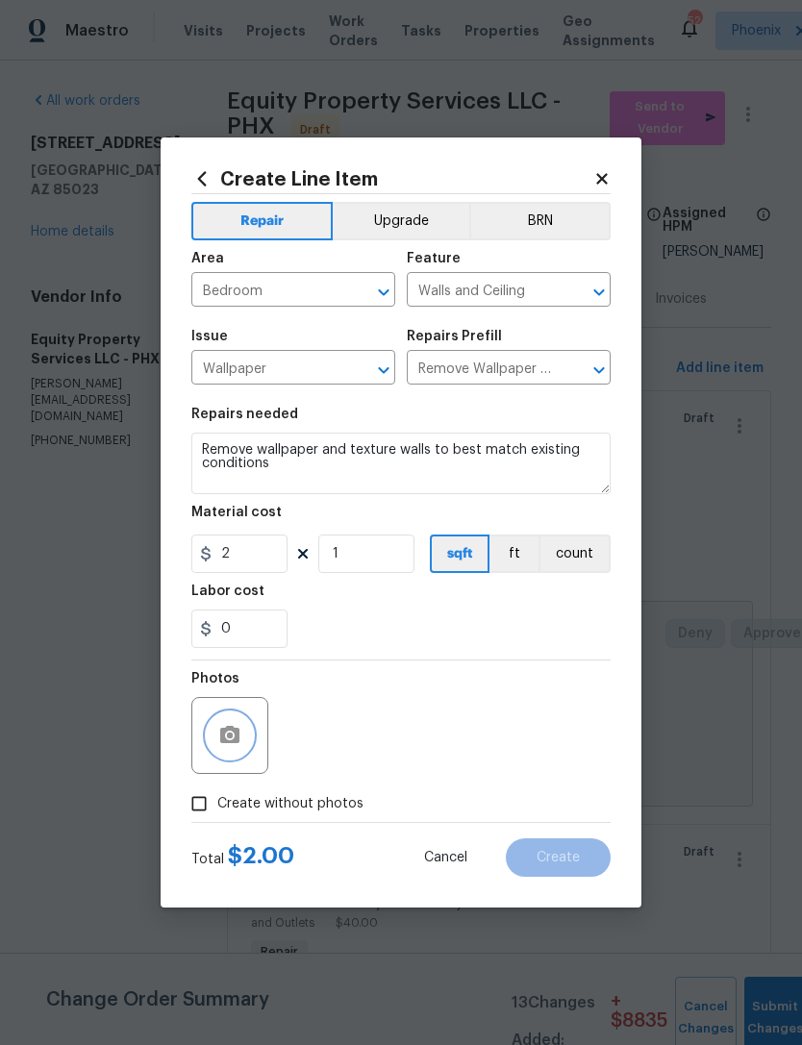
click at [234, 724] on button "button" at bounding box center [230, 736] width 46 height 46
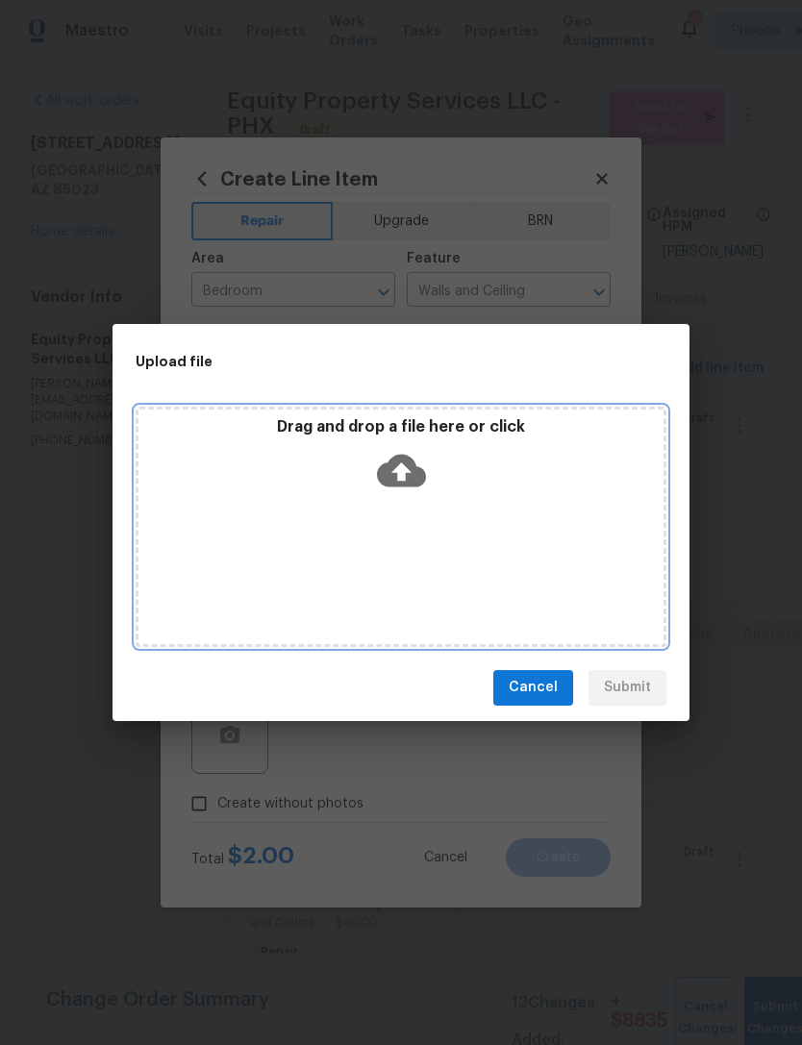
click at [408, 464] on icon at bounding box center [401, 470] width 49 height 33
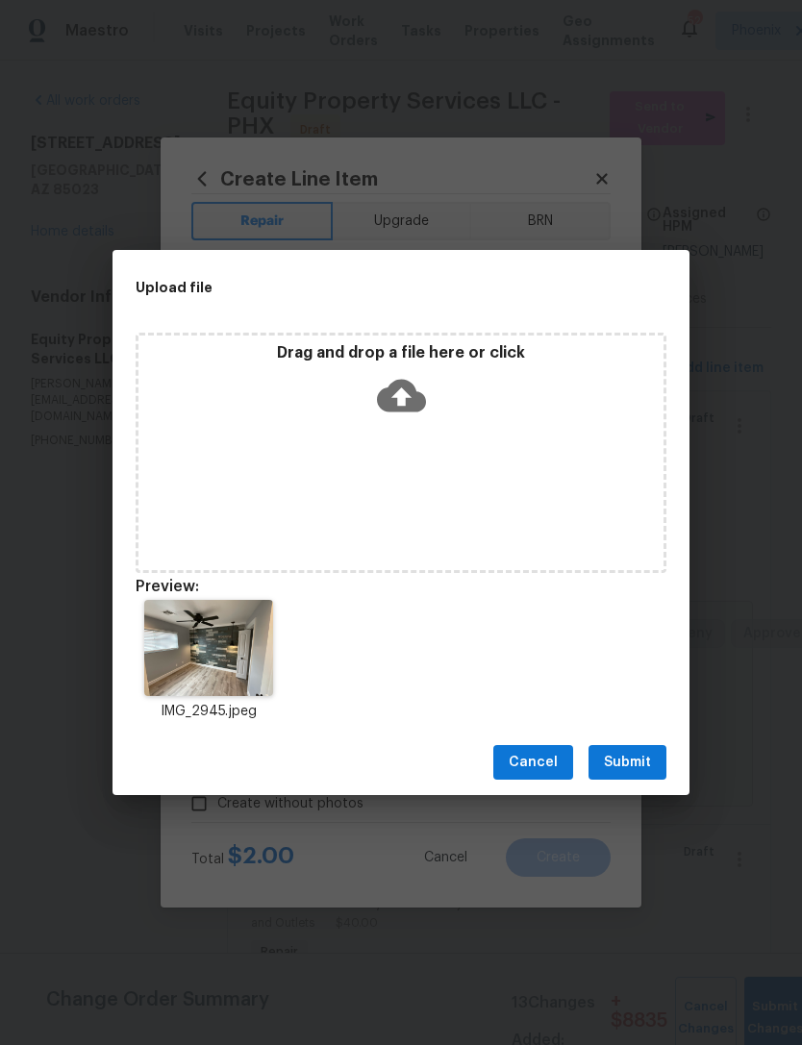
click at [633, 769] on span "Submit" at bounding box center [627, 763] width 47 height 24
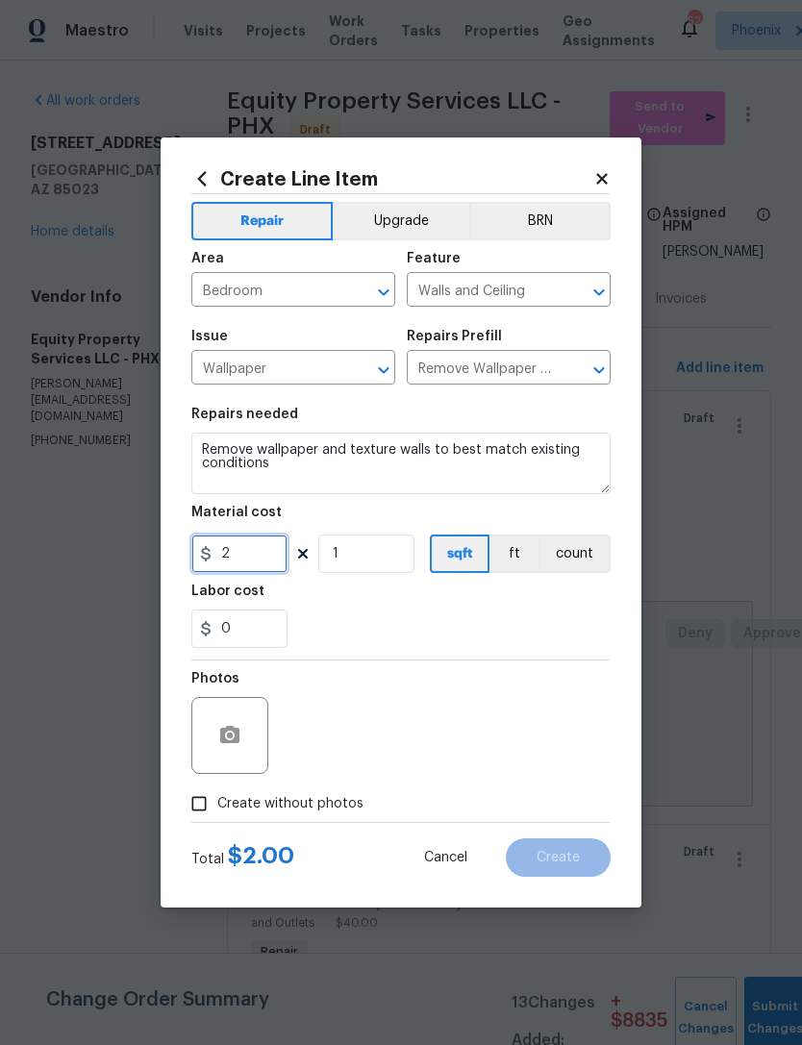
click at [270, 560] on input "2" at bounding box center [239, 554] width 96 height 38
type input "120"
click at [531, 638] on div "0" at bounding box center [400, 629] width 419 height 38
click at [565, 861] on span "Create" at bounding box center [558, 858] width 43 height 14
type input "0"
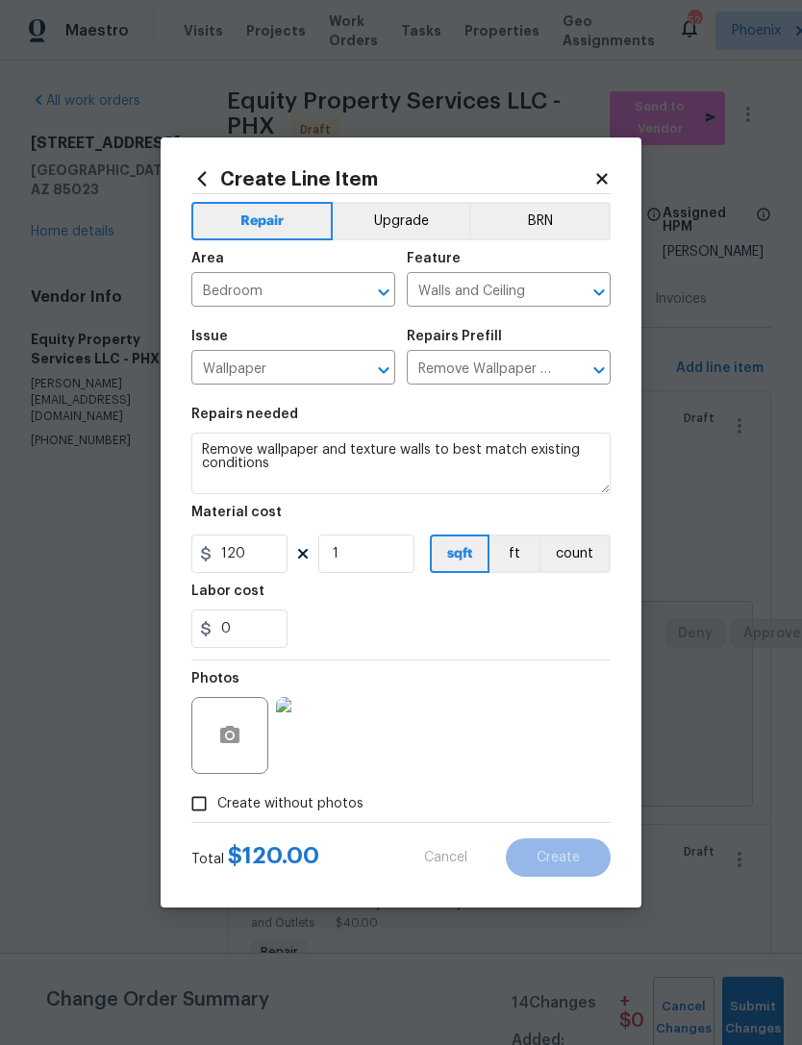
type input "0"
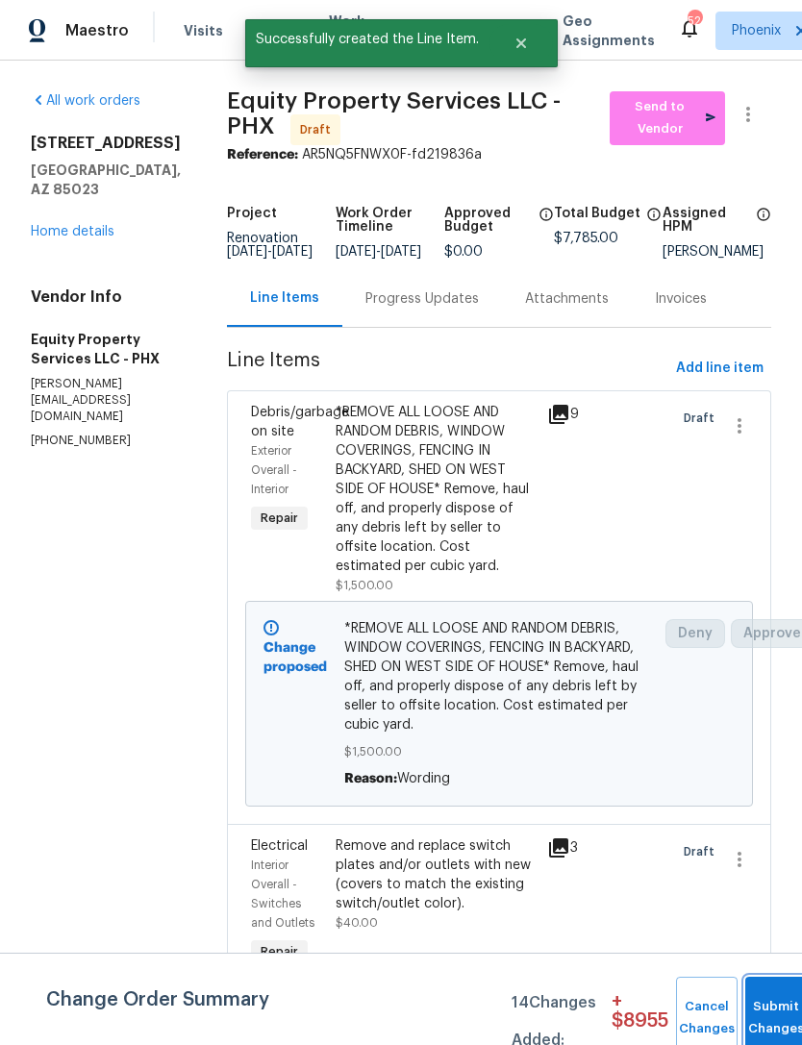
click at [759, 1009] on button "Submit Changes" at bounding box center [776, 1018] width 62 height 83
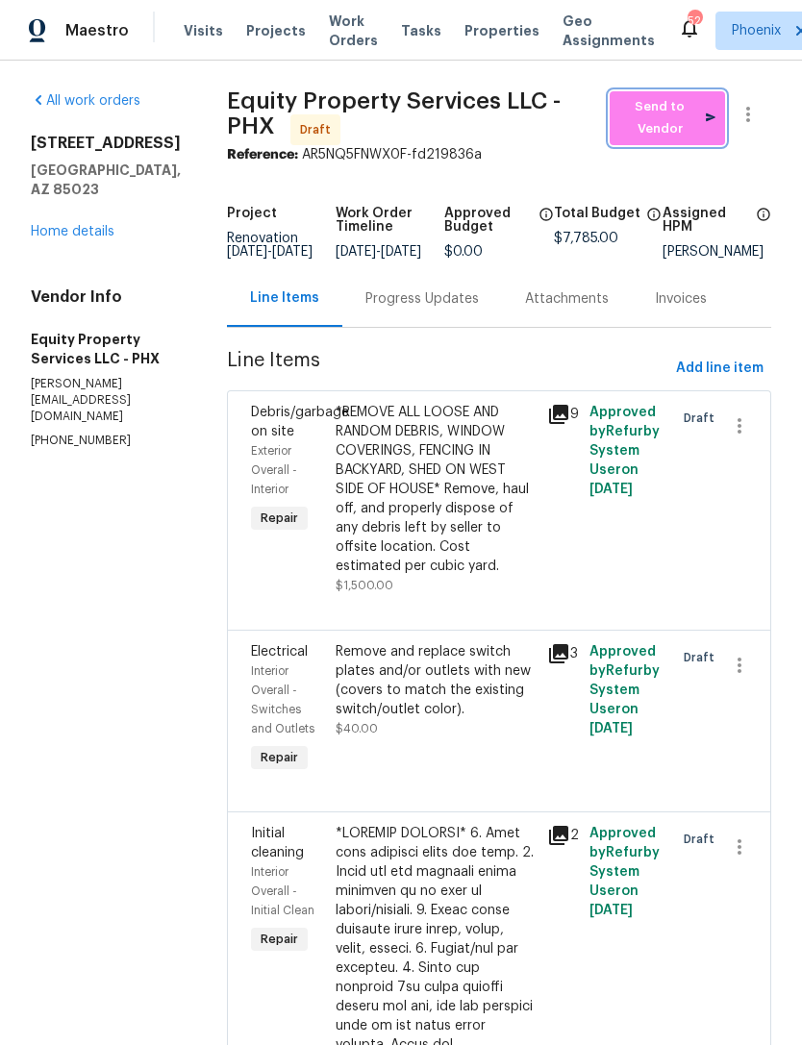
click at [684, 137] on span "Send to Vendor" at bounding box center [667, 118] width 96 height 44
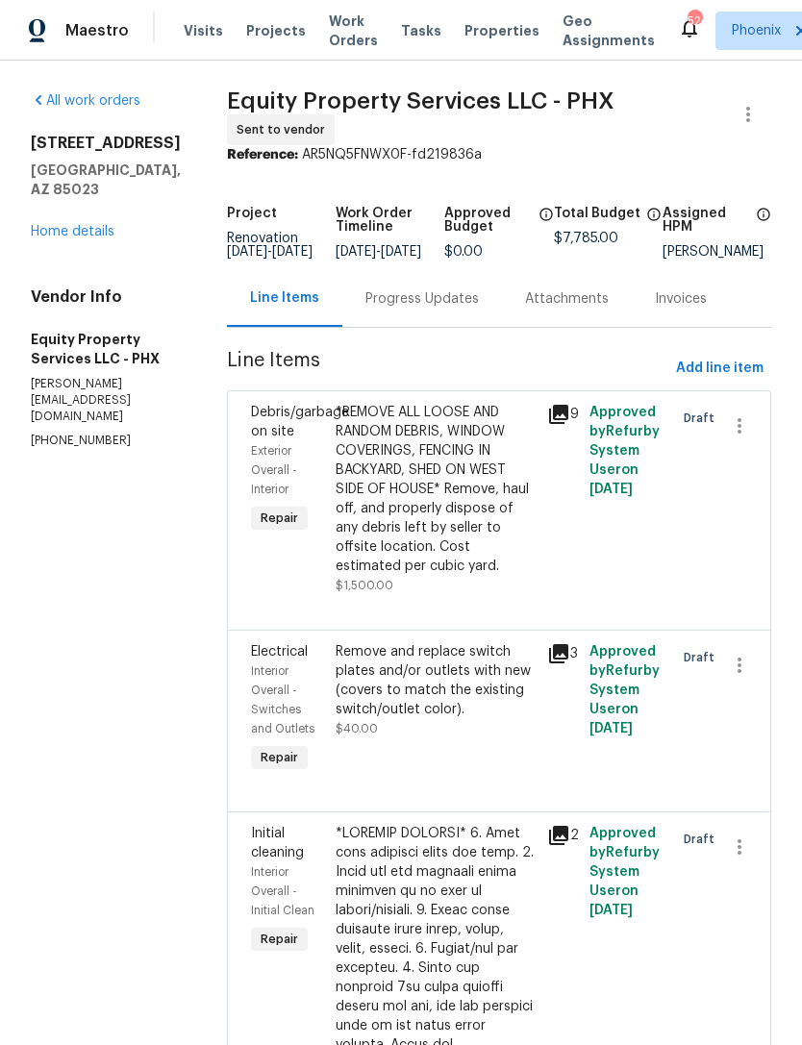
click at [98, 238] on link "Home details" at bounding box center [73, 231] width 84 height 13
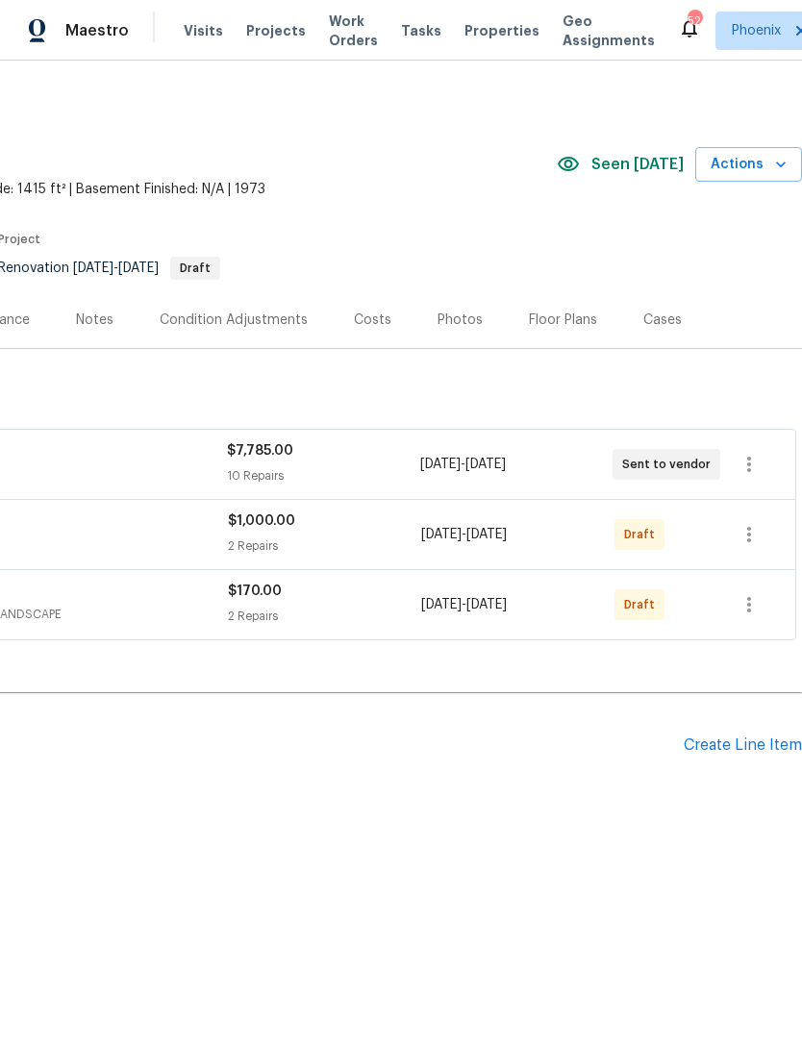
scroll to position [0, 285]
click at [748, 546] on icon "button" at bounding box center [749, 534] width 23 height 23
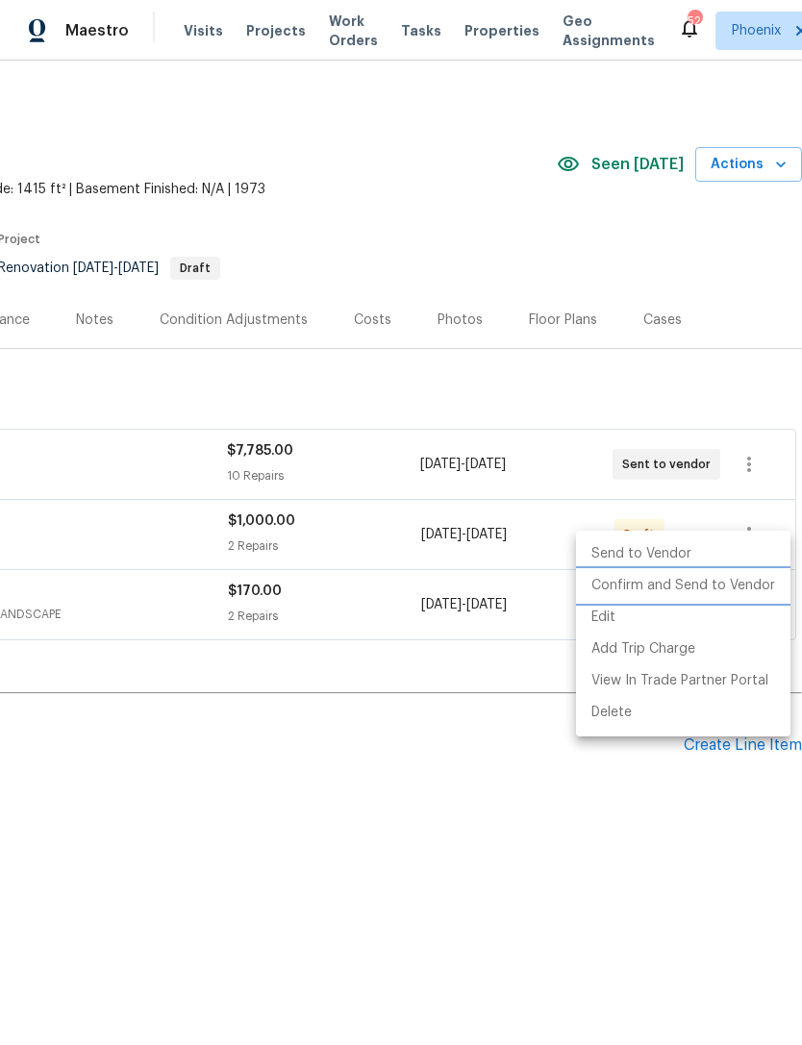
click at [684, 582] on li "Confirm and Send to Vendor" at bounding box center [683, 586] width 214 height 32
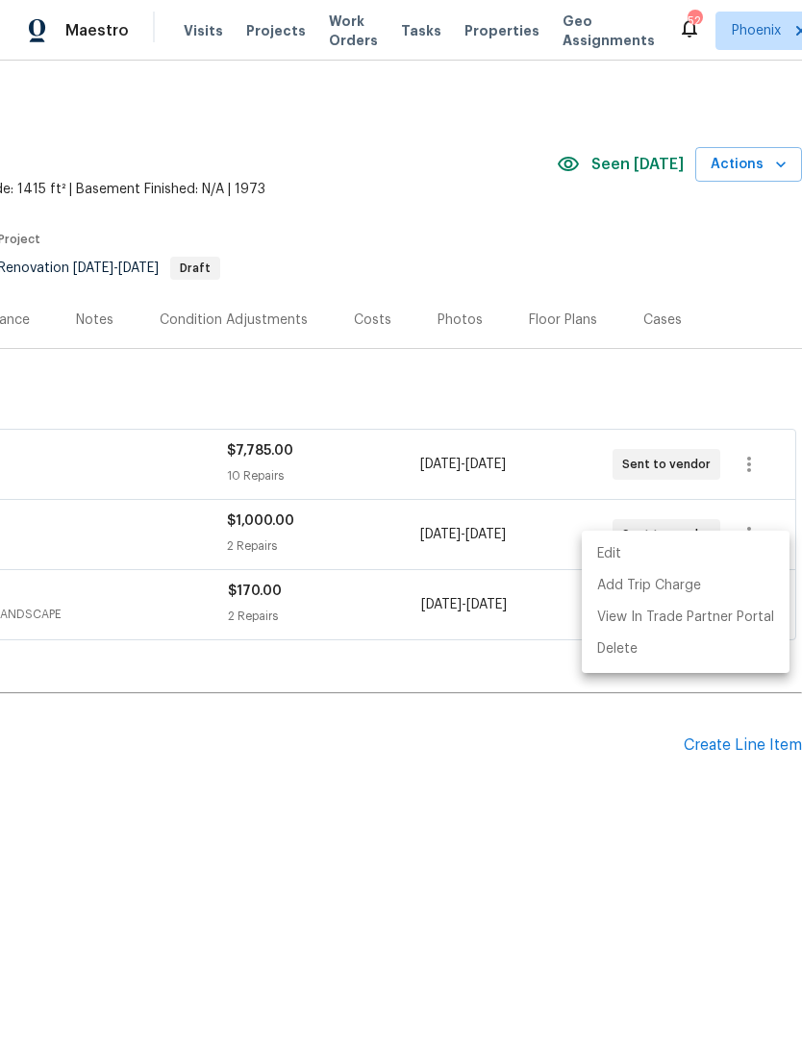
click at [514, 790] on div at bounding box center [401, 522] width 802 height 1045
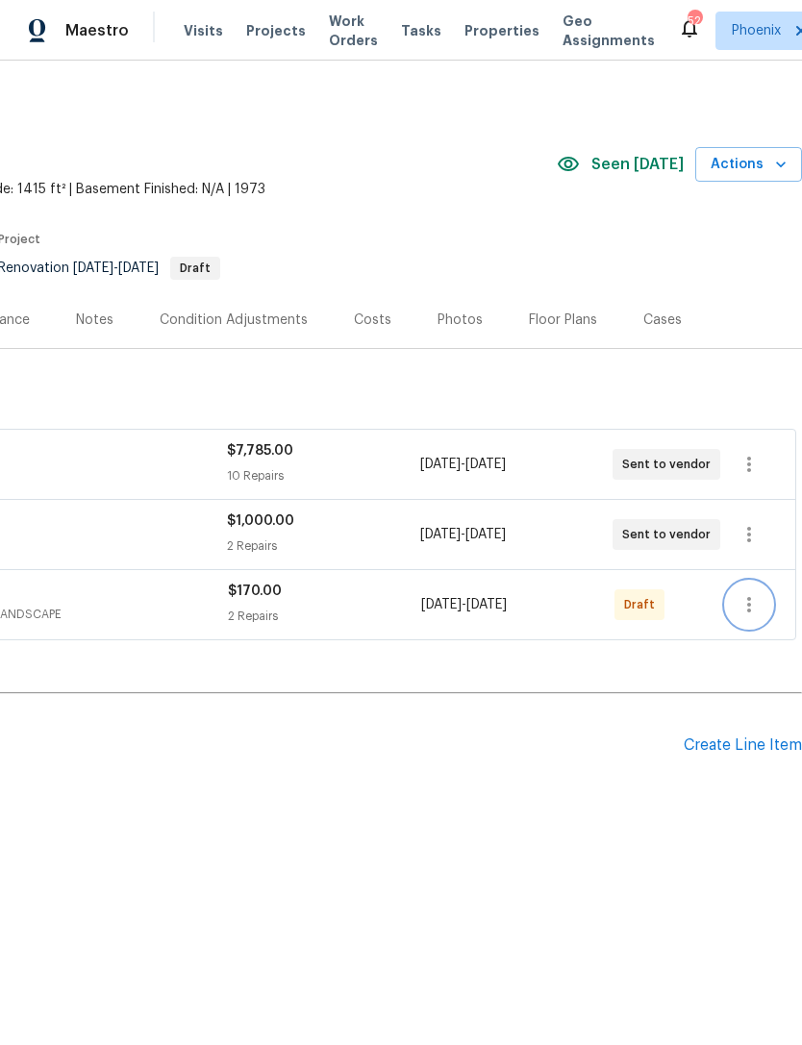
click at [744, 628] on button "button" at bounding box center [749, 605] width 46 height 46
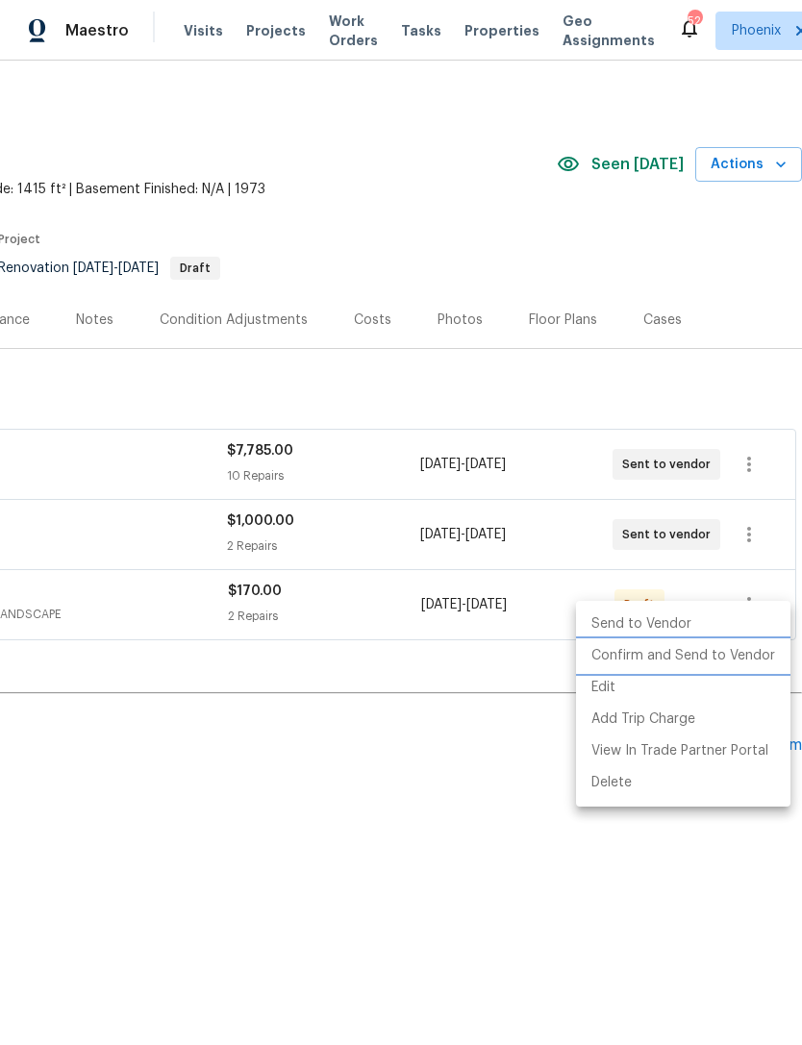
click at [682, 665] on li "Confirm and Send to Vendor" at bounding box center [683, 656] width 214 height 32
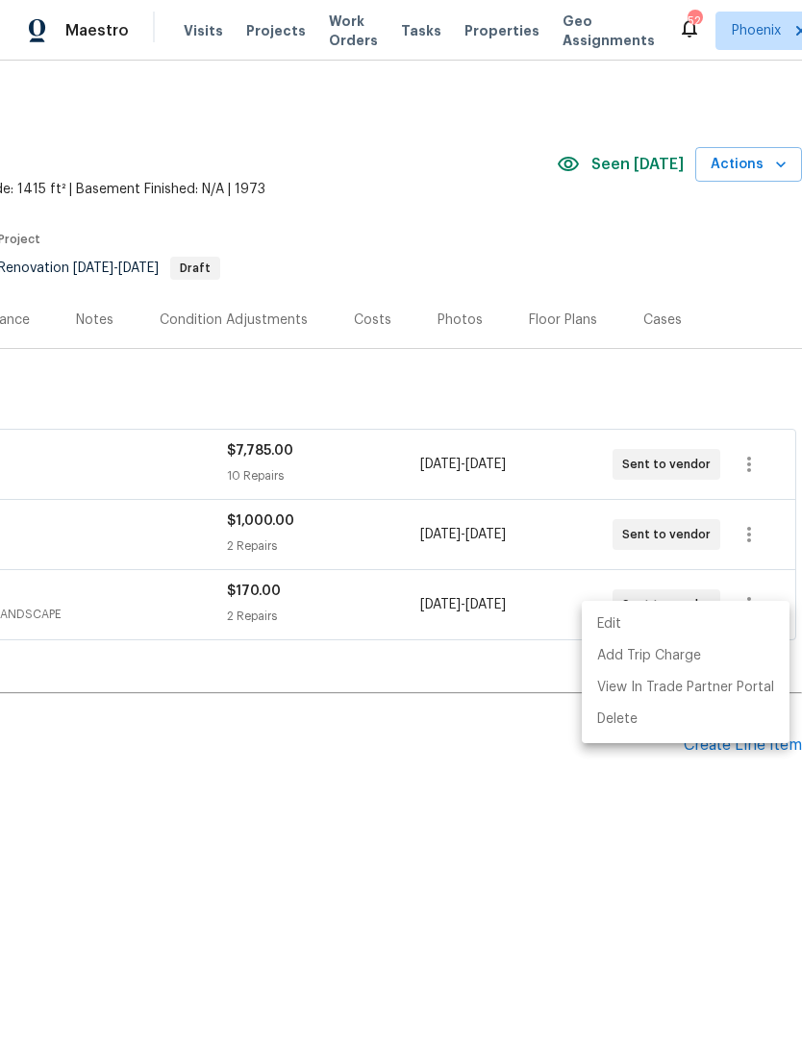
click at [499, 868] on div at bounding box center [401, 522] width 802 height 1045
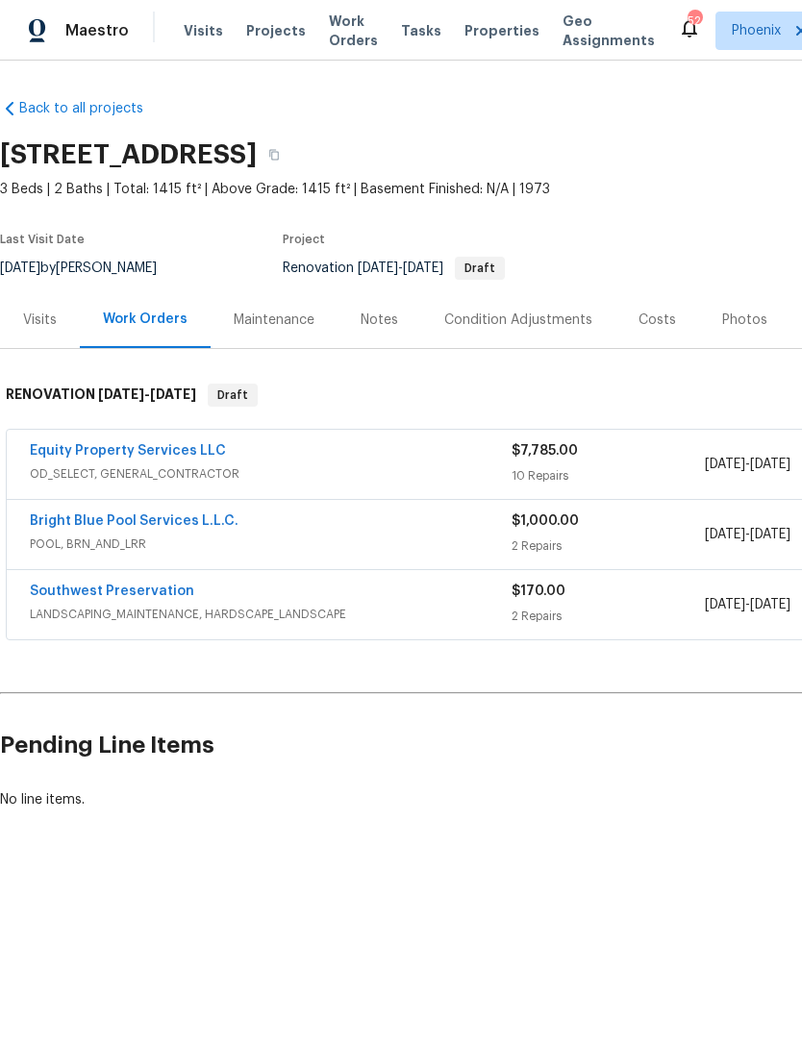
scroll to position [0, 0]
click at [145, 458] on link "Equity Property Services LLC" at bounding box center [128, 450] width 196 height 13
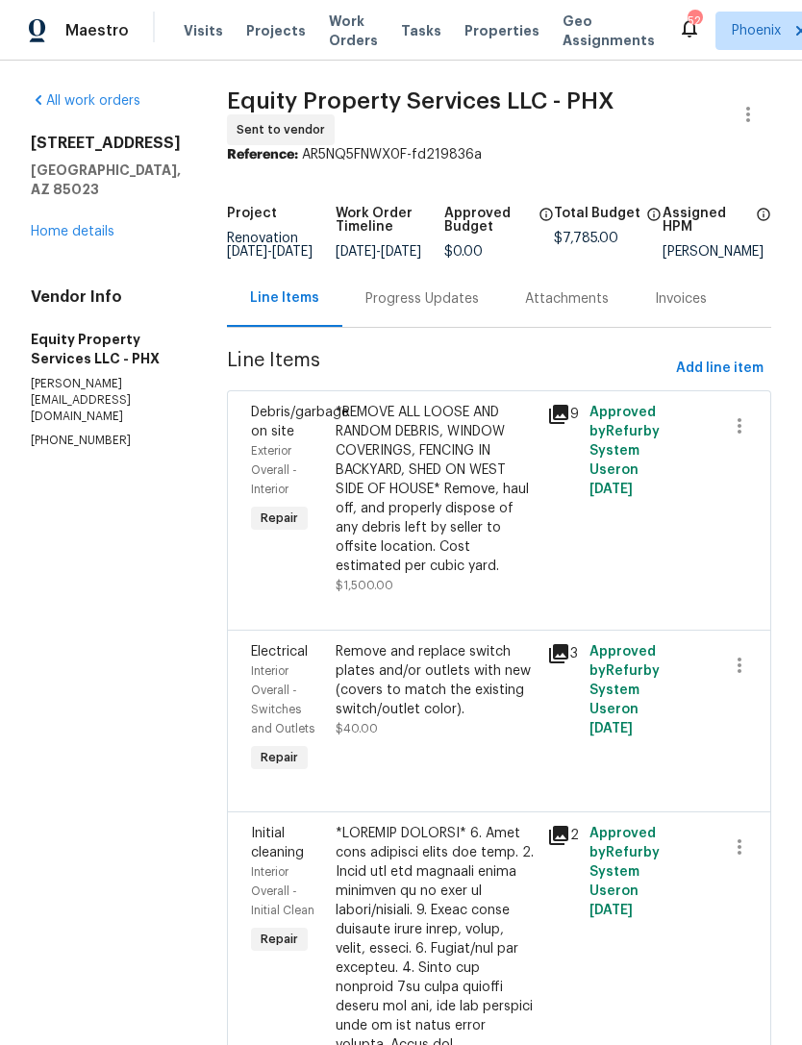
click at [405, 309] on div "Progress Updates" at bounding box center [421, 298] width 113 height 19
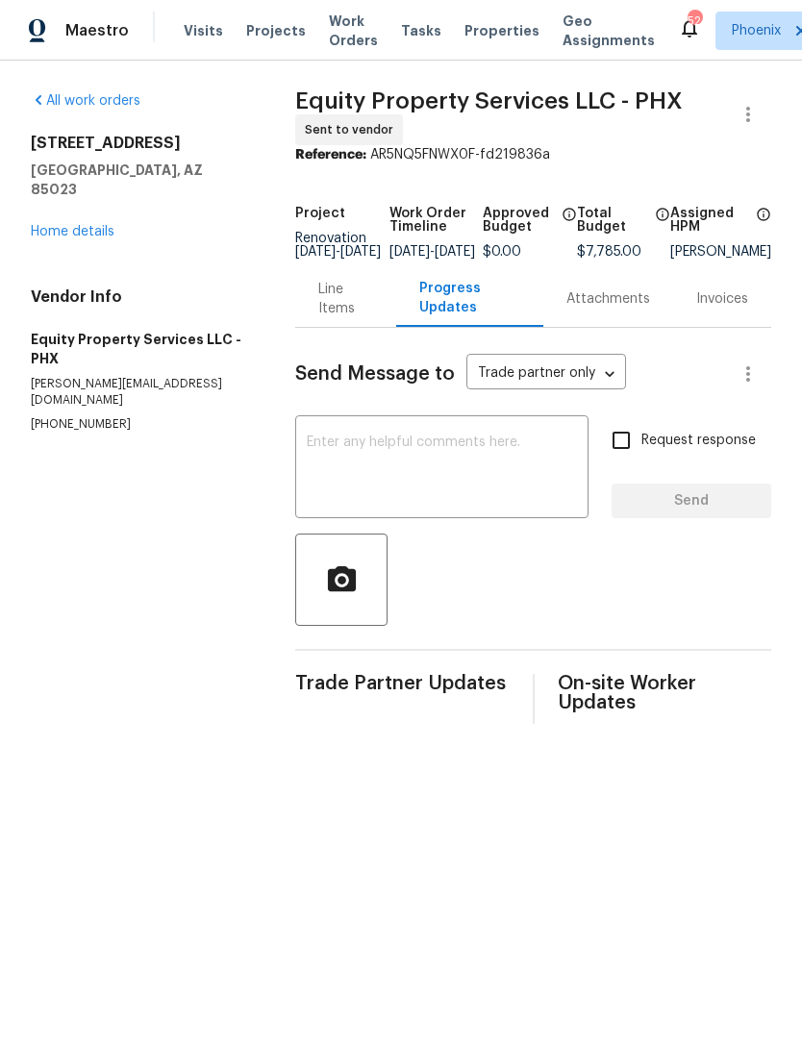
click at [334, 479] on textarea at bounding box center [442, 469] width 270 height 67
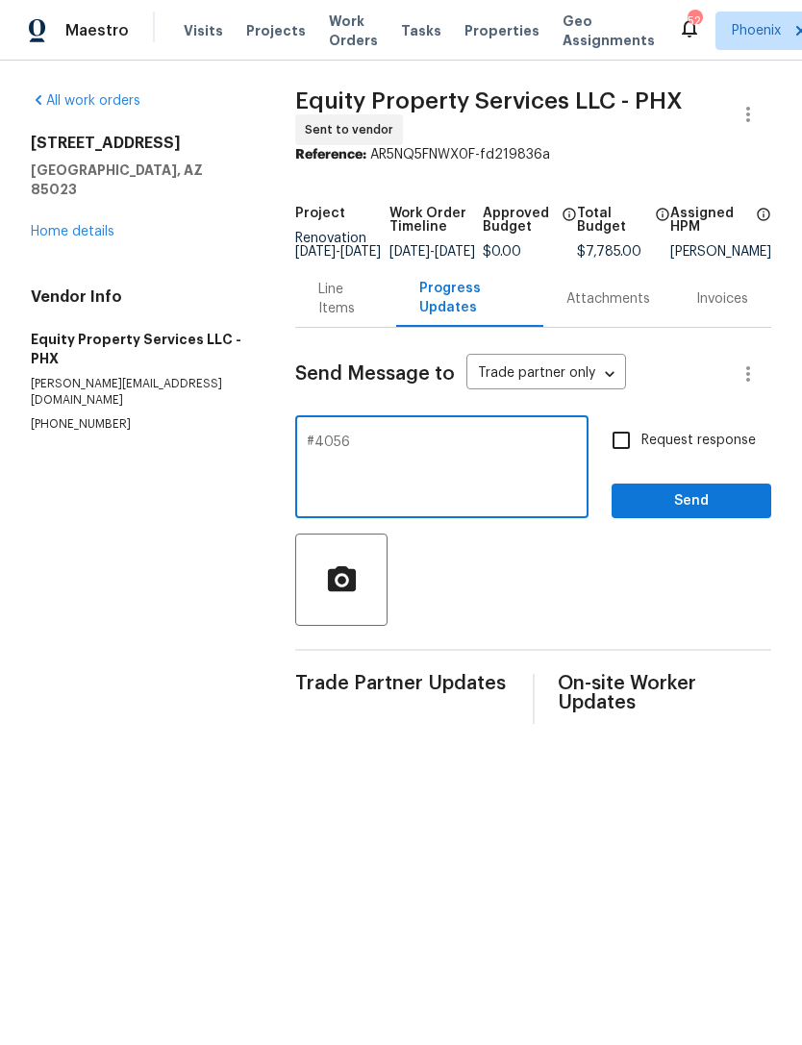
click at [312, 461] on div "#4056 x ​" at bounding box center [441, 469] width 293 height 98
click at [310, 468] on textarea "#4056" at bounding box center [442, 469] width 270 height 67
type textarea "LB #4056"
click at [706, 514] on span "Send" at bounding box center [691, 501] width 129 height 24
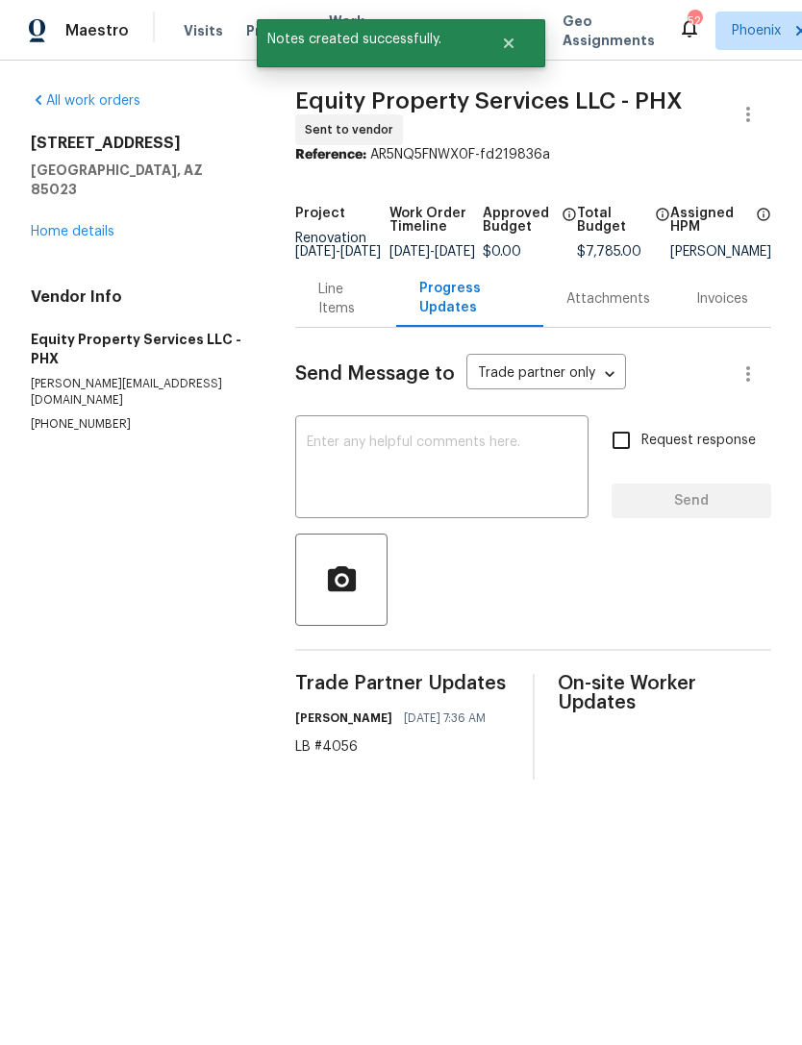
click at [89, 235] on link "Home details" at bounding box center [73, 231] width 84 height 13
